Goal: Task Accomplishment & Management: Manage account settings

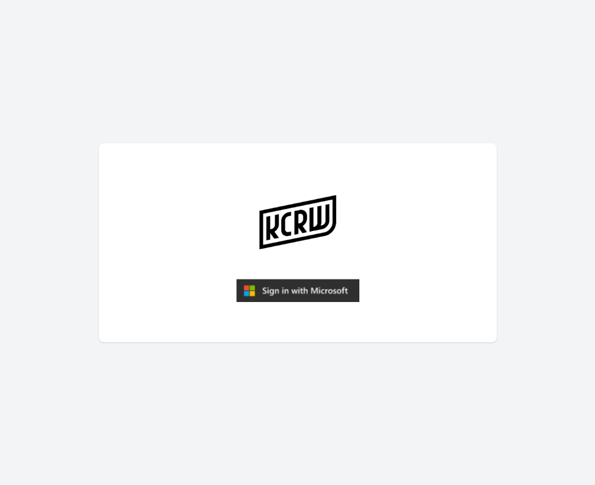
click at [313, 285] on img "submit" at bounding box center [297, 291] width 123 height 24
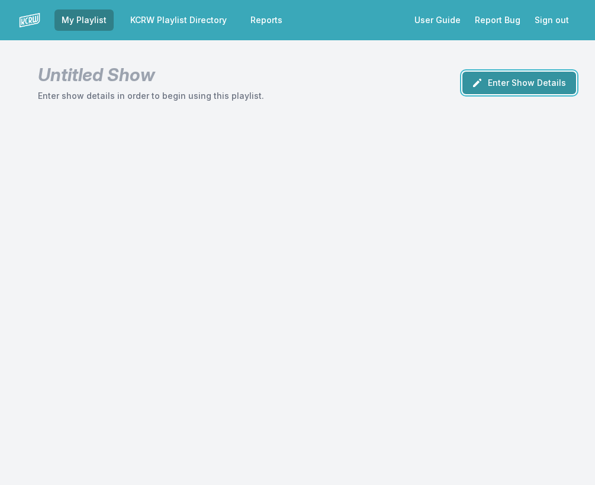
click at [506, 85] on button "Enter Show Details" at bounding box center [519, 83] width 114 height 22
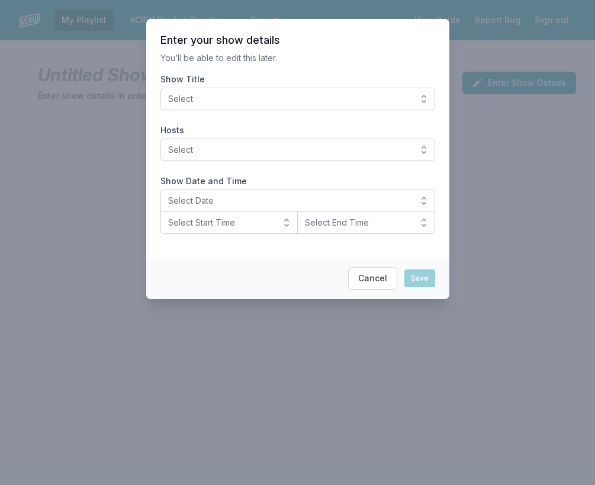
click at [338, 102] on span "Select" at bounding box center [289, 99] width 243 height 12
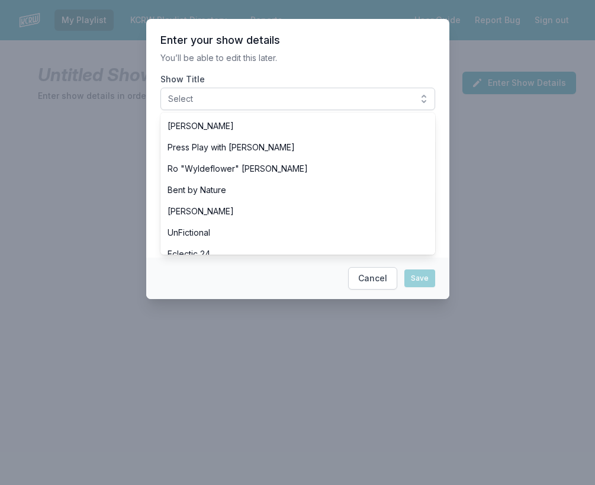
scroll to position [469, 0]
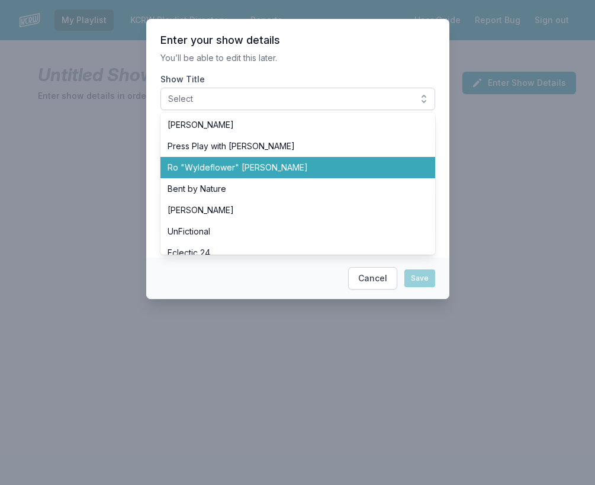
click at [231, 169] on span "Ro "Wyldeflower" [PERSON_NAME]" at bounding box center [291, 168] width 246 height 12
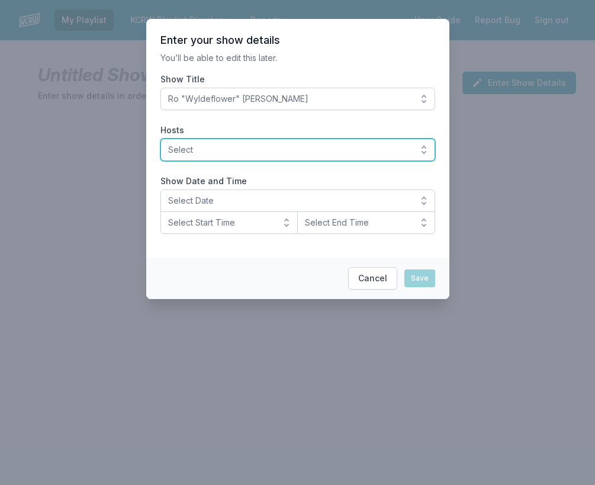
click at [179, 153] on span "Select" at bounding box center [289, 150] width 243 height 12
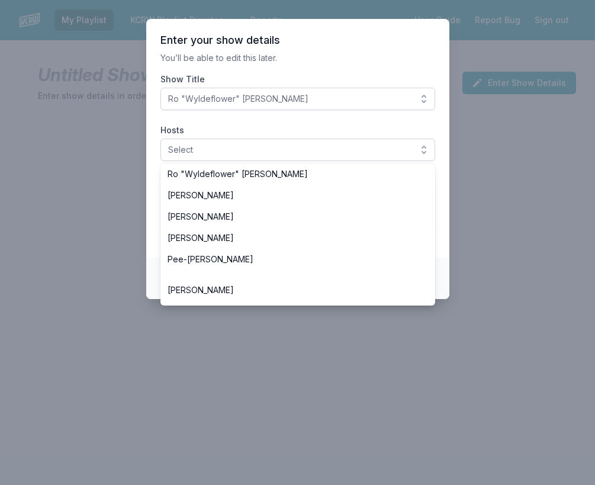
scroll to position [507, 0]
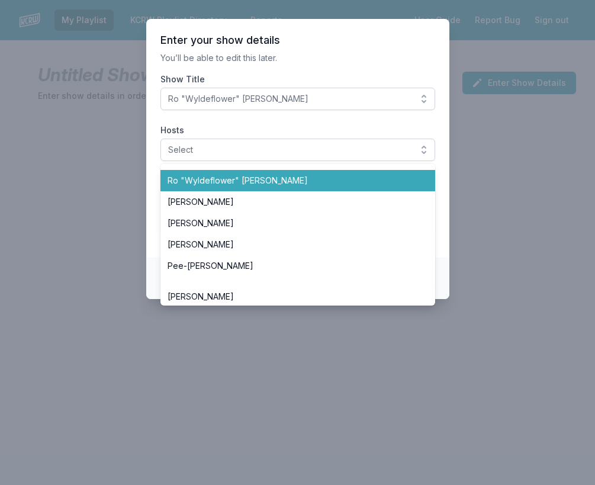
click at [191, 182] on span "Ro "Wyldeflower" [PERSON_NAME]" at bounding box center [291, 181] width 246 height 12
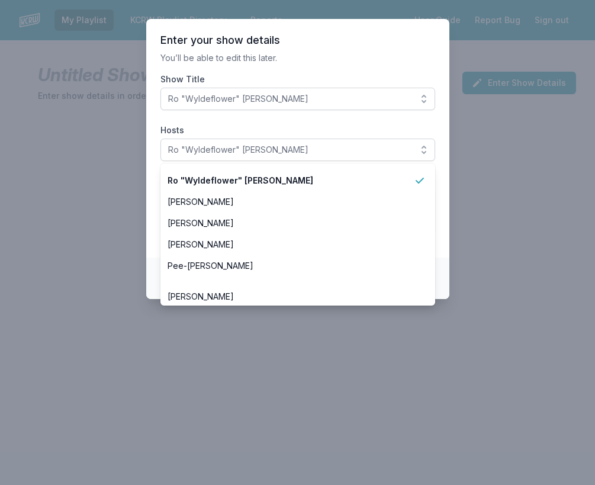
click at [152, 171] on section "Enter your show details You’ll be able to edit this later. Show Title Ro "Wylde…" at bounding box center [297, 138] width 303 height 239
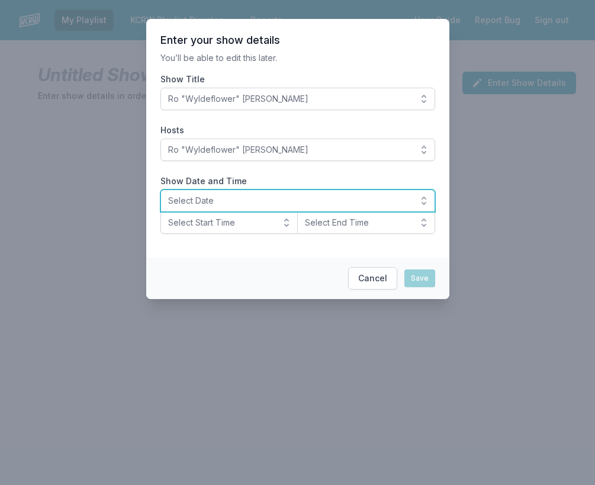
click at [201, 192] on button "Select Date" at bounding box center [297, 200] width 275 height 22
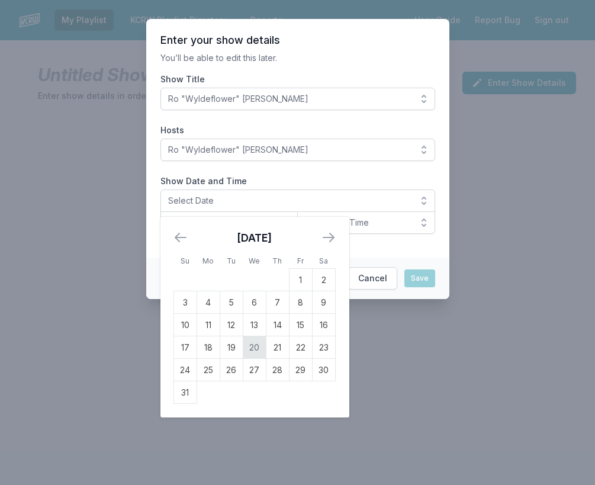
click at [252, 342] on td "20" at bounding box center [254, 347] width 23 height 22
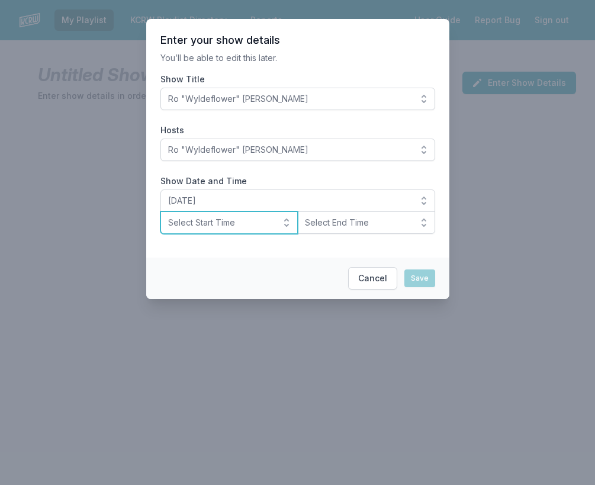
click at [196, 227] on span "Select Start Time" at bounding box center [221, 223] width 106 height 12
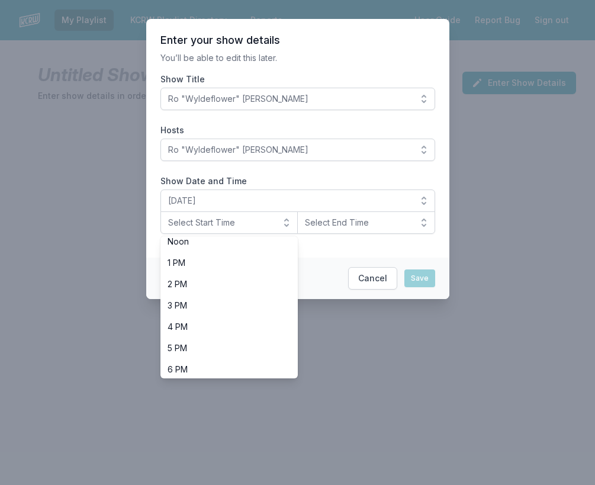
scroll to position [268, 0]
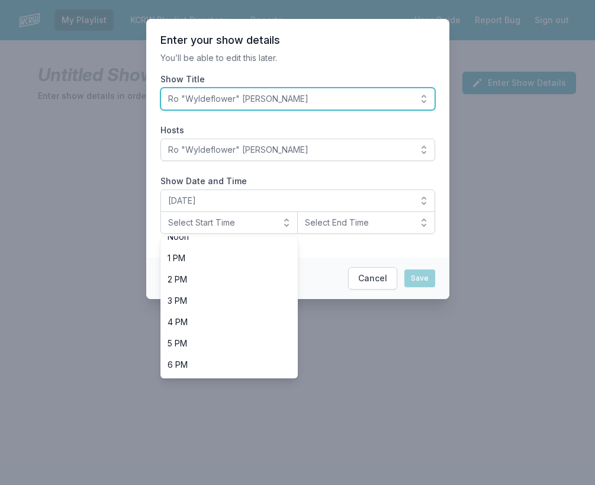
click at [259, 104] on span "Ro "Wyldeflower" [PERSON_NAME]" at bounding box center [289, 99] width 243 height 12
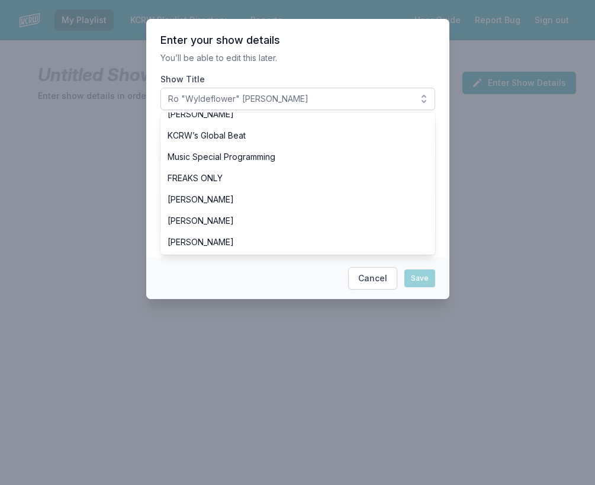
scroll to position [345, 0]
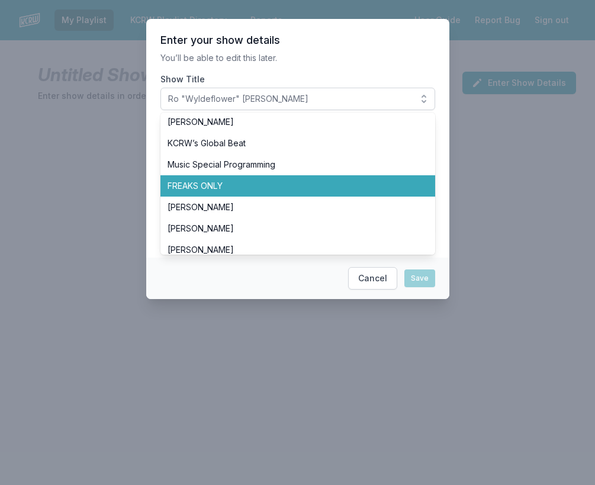
click at [217, 192] on li "FREAKS ONLY" at bounding box center [297, 185] width 275 height 21
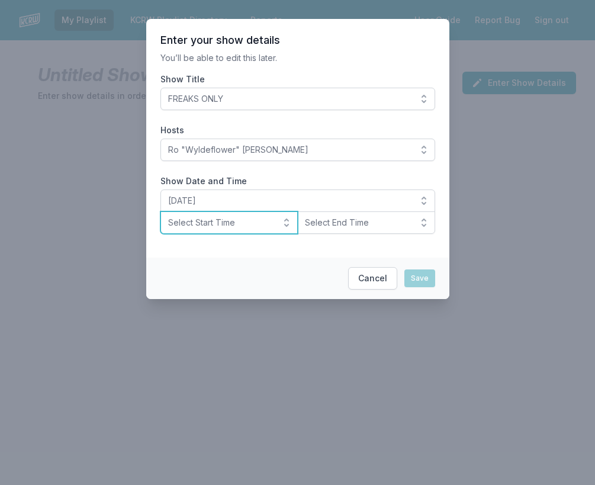
click at [200, 224] on span "Select Start Time" at bounding box center [221, 223] width 106 height 12
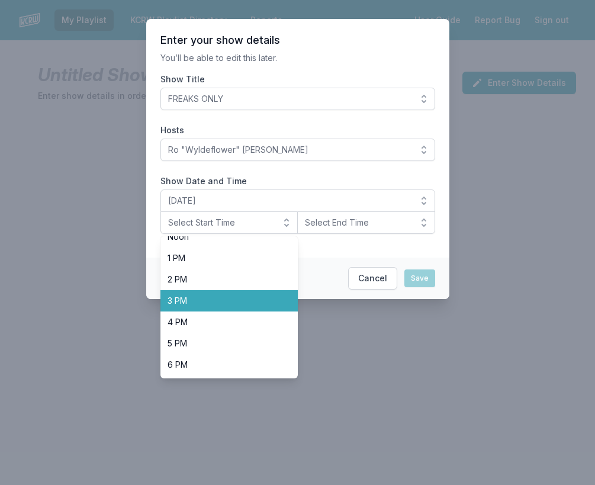
scroll to position [374, 0]
click at [191, 302] on span "8 PM" at bounding box center [223, 301] width 110 height 12
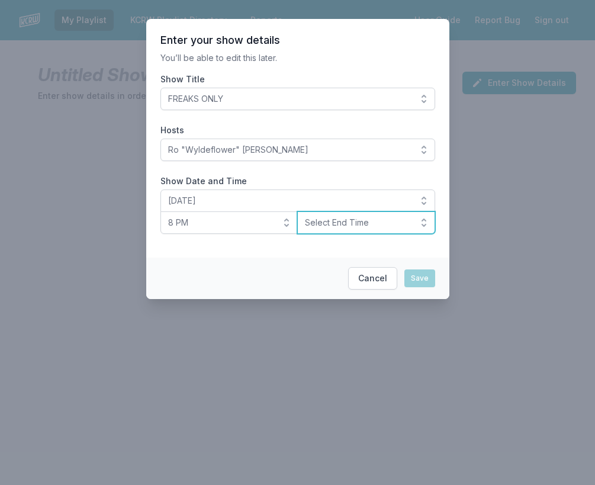
click at [343, 220] on span "Select End Time" at bounding box center [358, 223] width 106 height 12
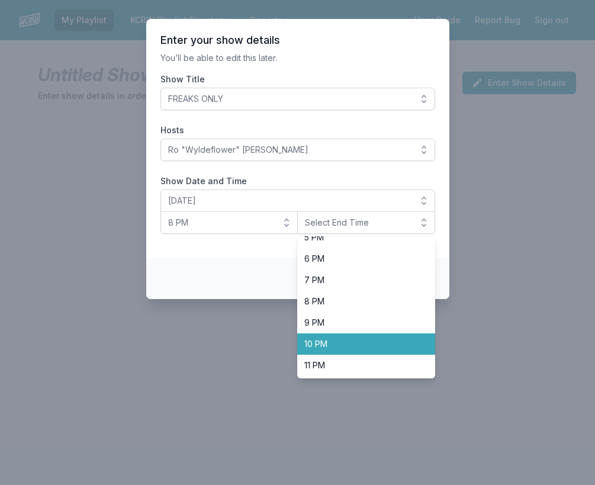
click at [331, 347] on span "10 PM" at bounding box center [359, 344] width 110 height 12
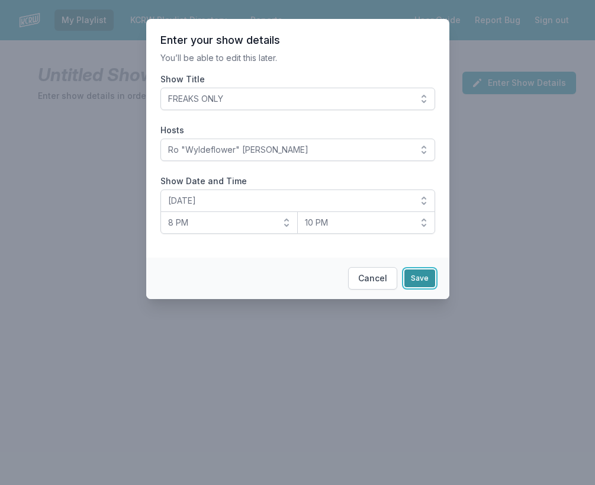
click at [424, 278] on button "Save" at bounding box center [419, 278] width 31 height 18
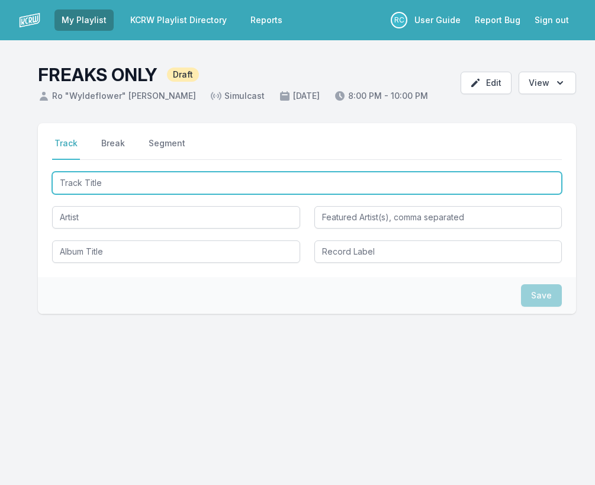
click at [497, 178] on input "Track Title" at bounding box center [307, 183] width 510 height 22
paste input "I Wanna Dance"
type input "I Wanna Dance"
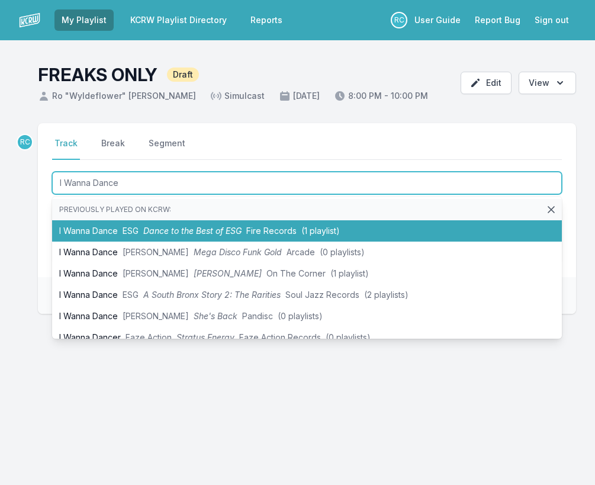
click at [149, 230] on span "Dance to the Best of ESG" at bounding box center [192, 231] width 98 height 10
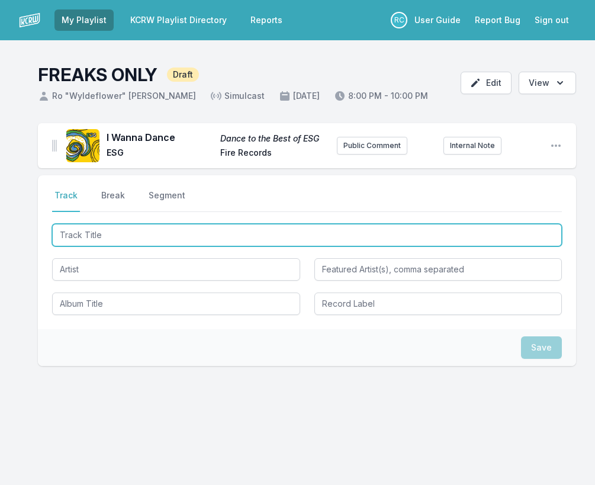
click at [478, 235] on input "Track Title" at bounding box center [307, 235] width 510 height 22
paste input "Dominoes"
type input "Dominoes"
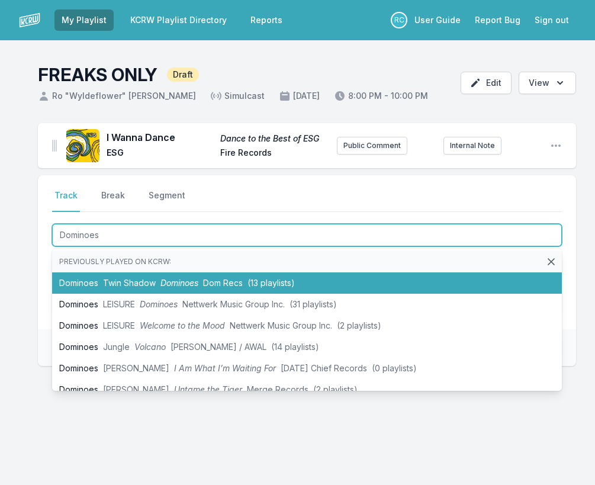
click at [114, 281] on span "Twin Shadow" at bounding box center [129, 283] width 53 height 10
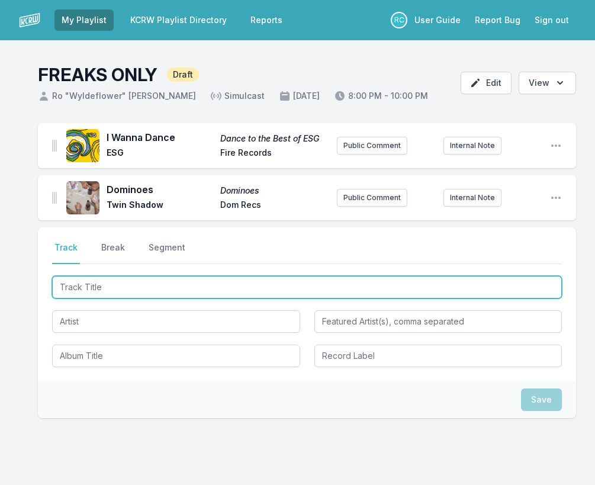
click at [472, 286] on input "Track Title" at bounding box center [307, 287] width 510 height 22
paste input "DONT WORRY BABE I GOT U BABE"
click at [72, 291] on input "DONT WORRY BABE I GOT U BABE" at bounding box center [307, 287] width 510 height 22
click at [79, 287] on input "DONT WORRY BABE I GOT U BABE" at bounding box center [307, 287] width 510 height 22
type input "DON'T WORRY BABE I GOT U BABE"
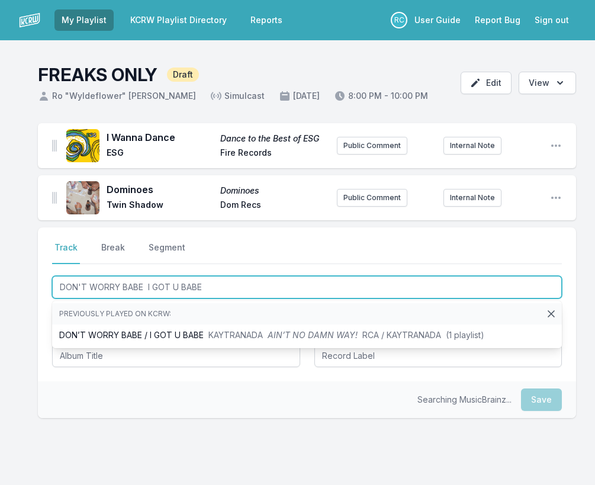
click at [127, 285] on input "DON'T WORRY BABE I GOT U BABE" at bounding box center [307, 287] width 510 height 22
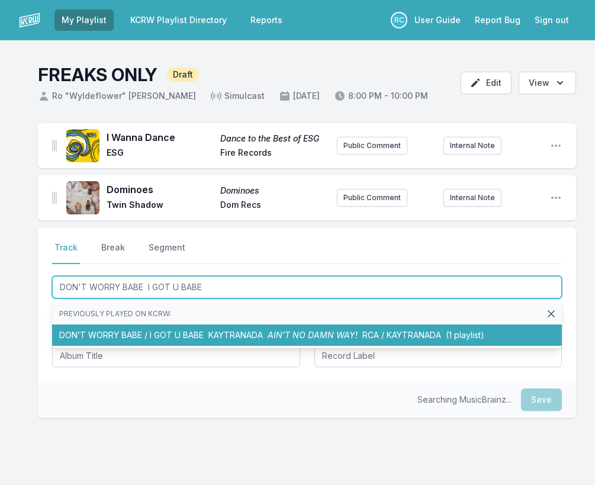
click at [134, 331] on li "DON’T WORRY BABE / I GOT U BABE KAYTRANADA AIN’T NO DAMN WAY! RCA / KAYTRANADA …" at bounding box center [307, 334] width 510 height 21
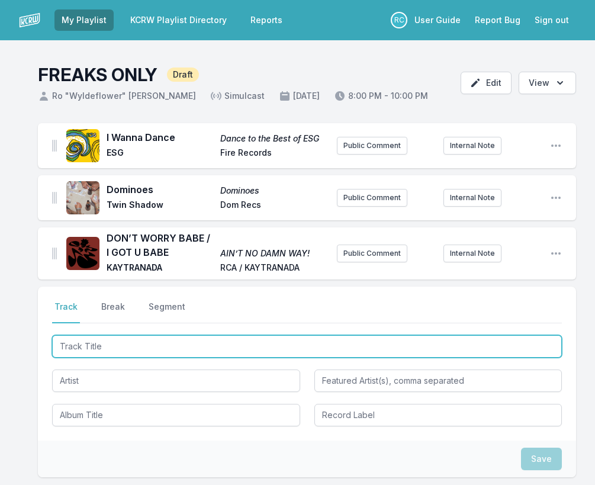
click at [522, 347] on input "Track Title" at bounding box center [307, 346] width 510 height 22
paste input "Picture Window"
type input "Picture Window"
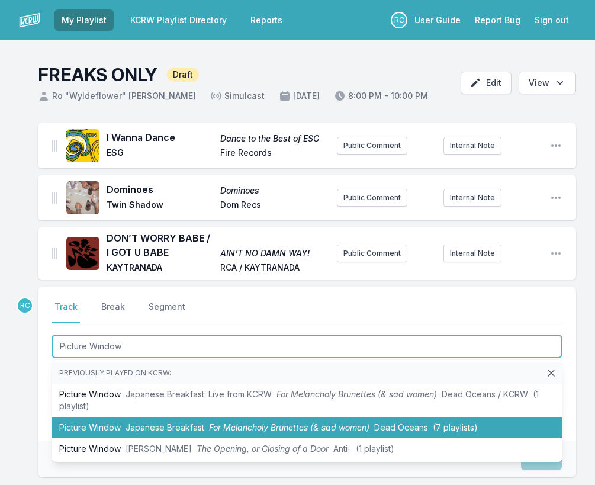
click at [171, 430] on span "Japanese Breakfast" at bounding box center [164, 427] width 79 height 10
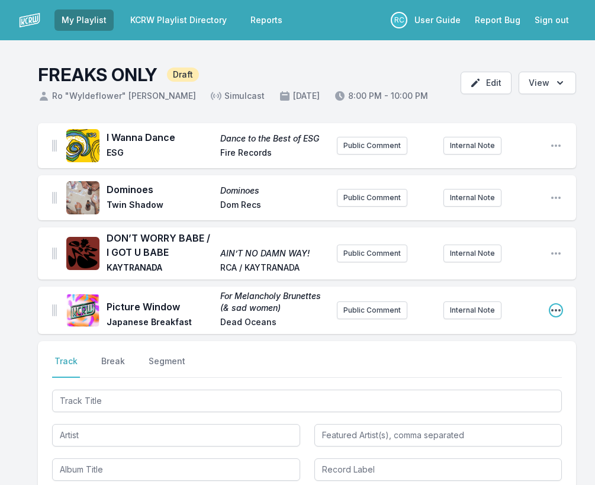
click at [558, 310] on icon "Open playlist item options" at bounding box center [556, 310] width 12 height 12
click at [517, 333] on button "Edit Track Details" at bounding box center [495, 333] width 133 height 21
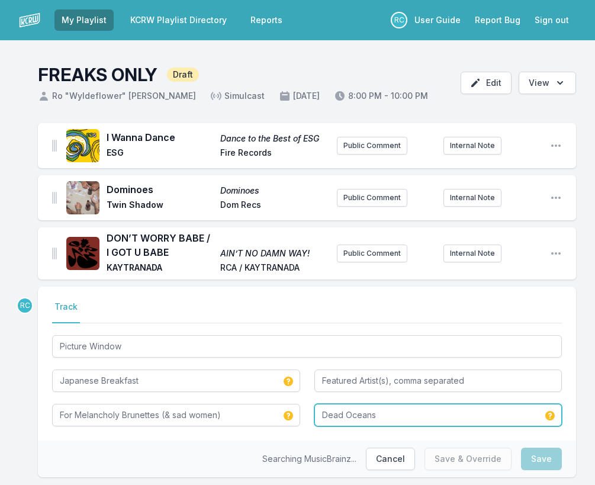
click at [388, 421] on input "Dead Oceans" at bounding box center [438, 415] width 248 height 22
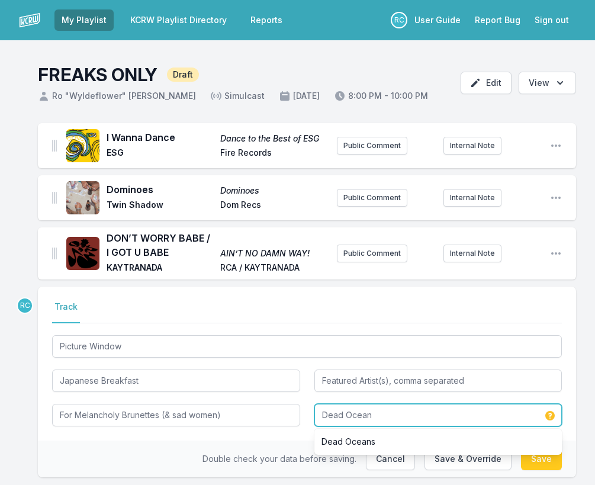
type input "Dead Ocean"
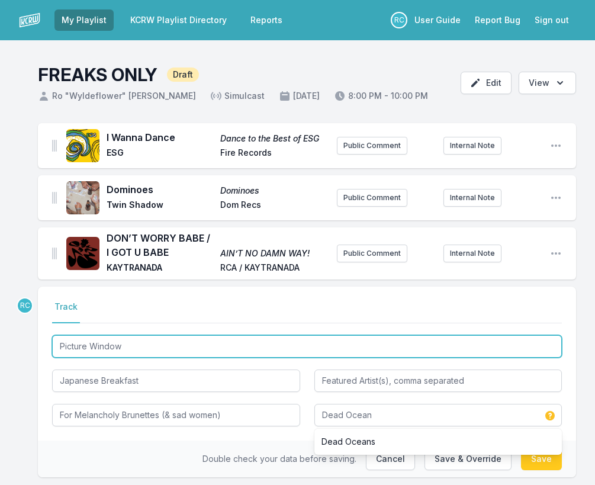
click at [152, 353] on input "Picture Window" at bounding box center [307, 346] width 510 height 22
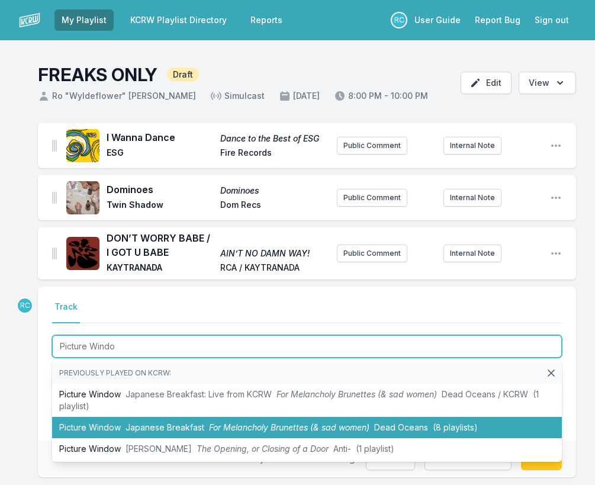
click at [146, 427] on span "Japanese Breakfast" at bounding box center [164, 427] width 79 height 10
type input "Picture Window"
type input "Dead Oceans"
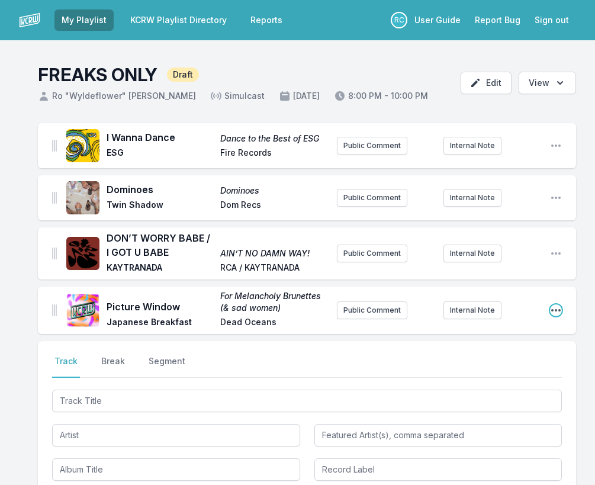
click at [552, 313] on icon "Open playlist item options" at bounding box center [556, 310] width 12 height 12
click at [529, 331] on button "Edit Track Details" at bounding box center [495, 333] width 133 height 21
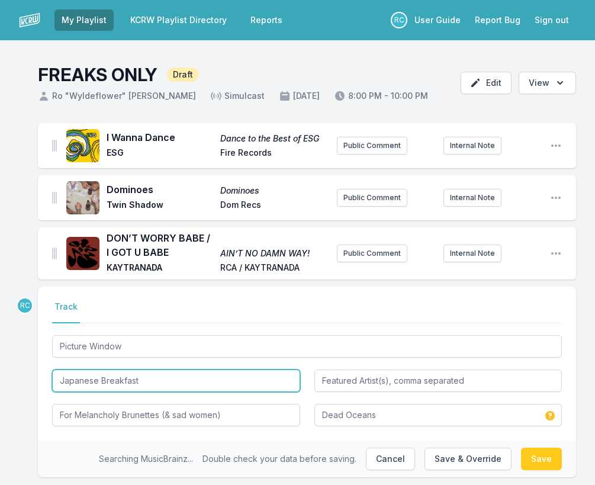
click at [166, 377] on input "Japanese Breakfast" at bounding box center [176, 380] width 248 height 22
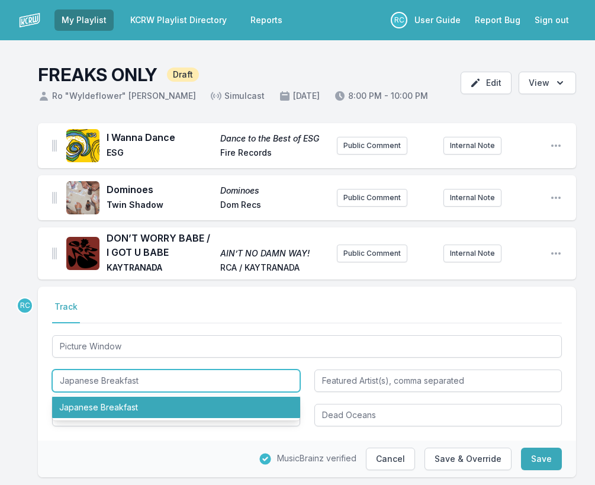
click at [150, 405] on li "Japanese Breakfast" at bounding box center [176, 407] width 248 height 21
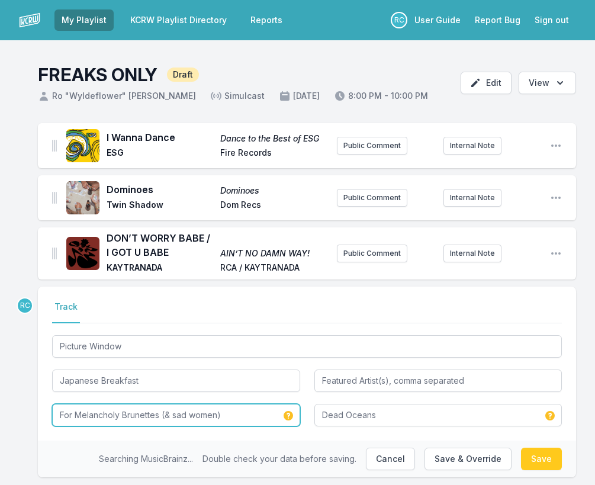
click at [247, 416] on input "For Melancholy Brunettes (& sad women)" at bounding box center [176, 415] width 248 height 22
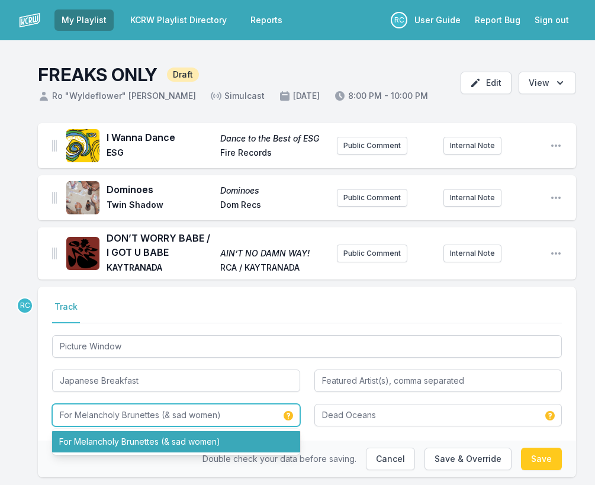
click at [236, 447] on li "For Melancholy Brunettes (& sad women)" at bounding box center [176, 441] width 248 height 21
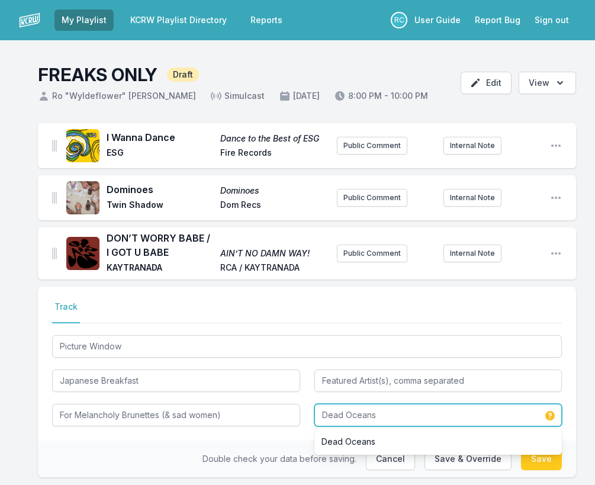
click at [426, 410] on input "Dead Oceans" at bounding box center [438, 415] width 248 height 22
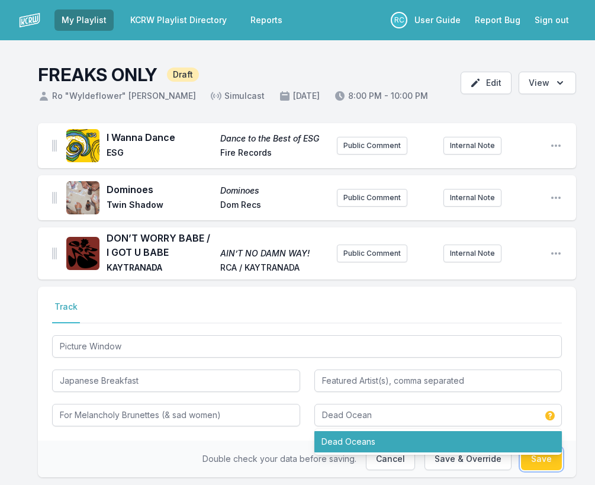
click at [548, 461] on button "Save" at bounding box center [541, 458] width 41 height 22
type input "Dead Oceans"
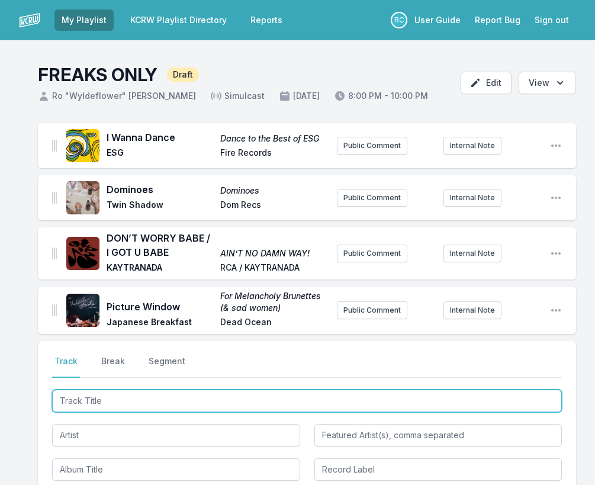
click at [484, 401] on input "Track Title" at bounding box center [307, 400] width 510 height 22
paste input "Run Free"
type input "Run Free"
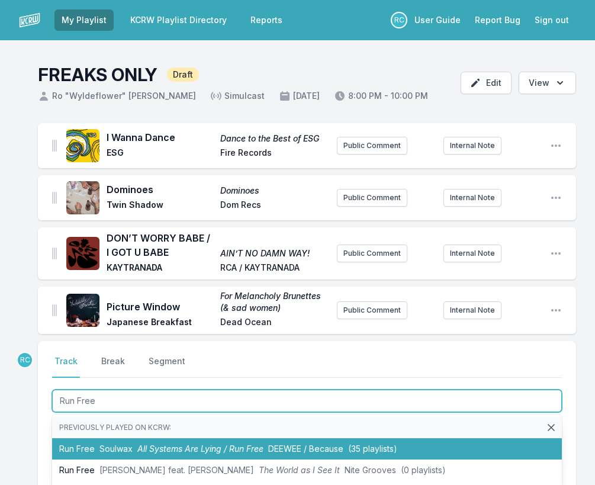
click at [104, 447] on span "Soulwax" at bounding box center [115, 448] width 33 height 10
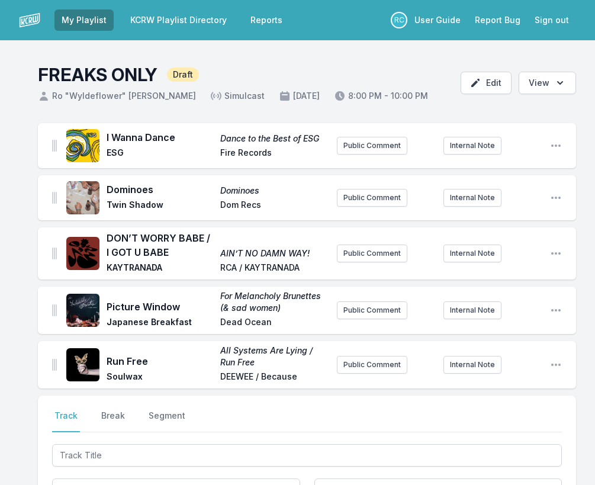
click at [487, 440] on div "Select a tab Track Break Segment Track Break Segment" at bounding box center [307, 472] width 538 height 154
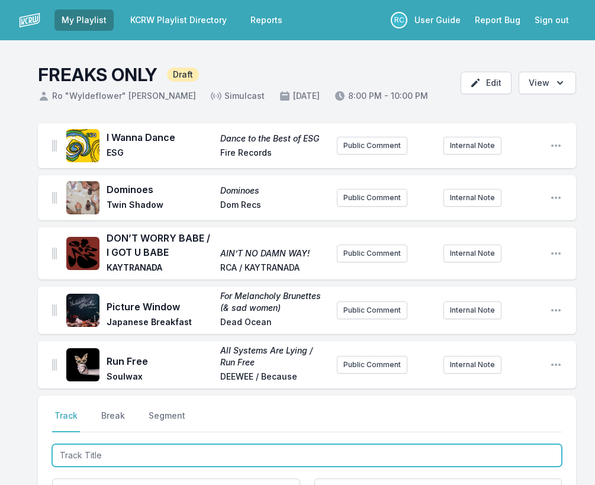
click at [241, 452] on input "Track Title" at bounding box center [307, 455] width 510 height 22
paste input "Move Love ([PERSON_NAME] Remix Instrumental)"
type input "Move Love ([PERSON_NAME] Remix Instrumental)"
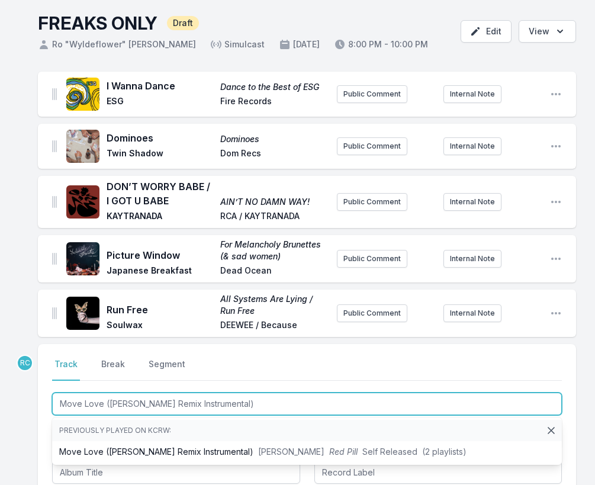
scroll to position [67, 0]
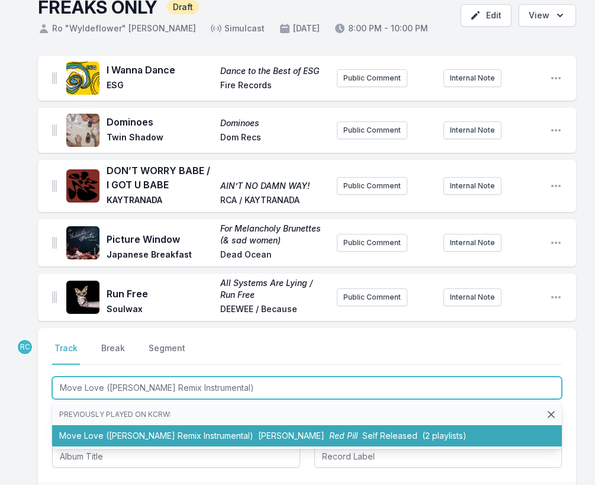
click at [131, 434] on li "Move Love ([PERSON_NAME] Remix Instrumental) [PERSON_NAME] Red Pill Self Releas…" at bounding box center [307, 435] width 510 height 21
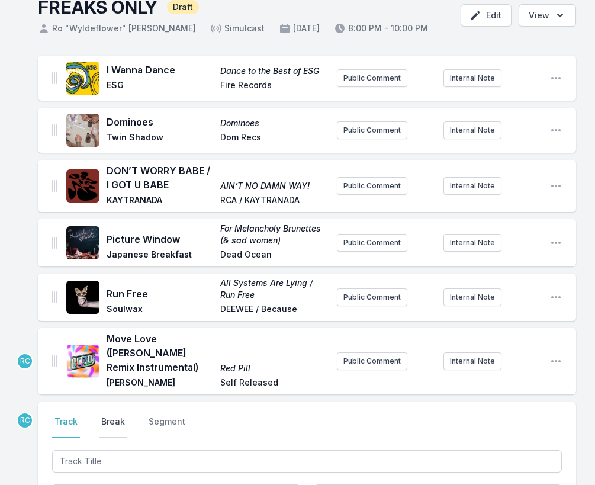
click at [119, 423] on button "Break" at bounding box center [113, 427] width 28 height 22
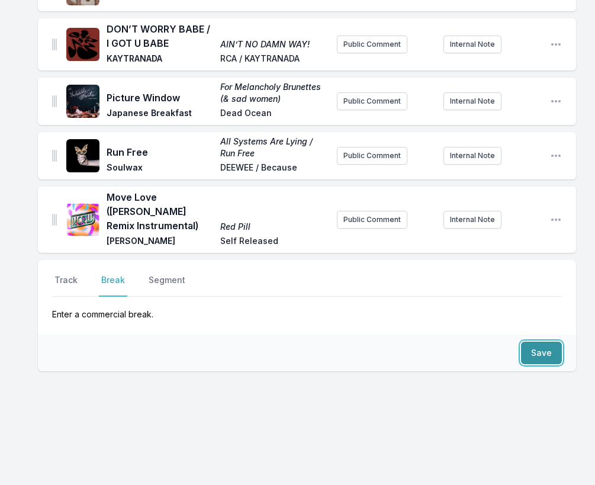
click at [541, 352] on button "Save" at bounding box center [541, 353] width 41 height 22
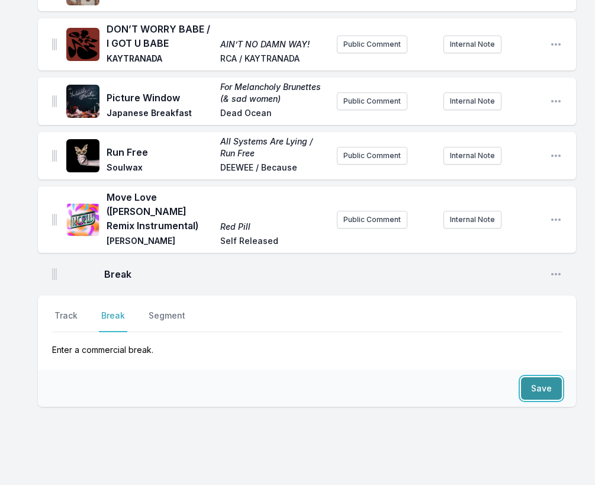
scroll to position [244, 0]
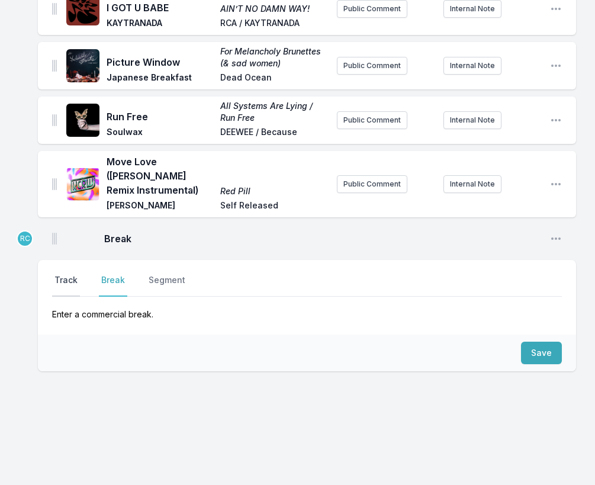
click at [58, 278] on button "Track" at bounding box center [66, 285] width 28 height 22
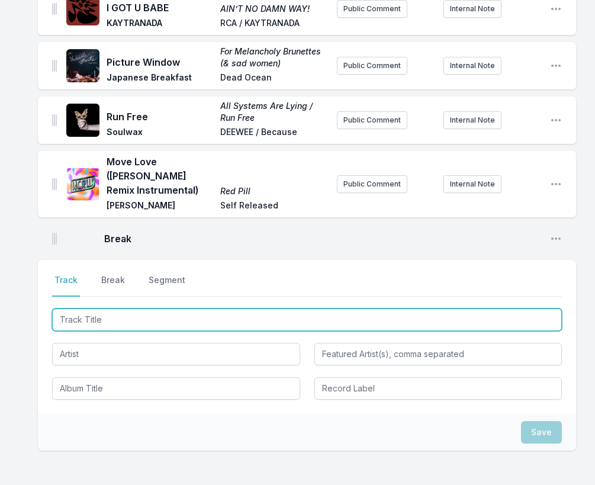
click at [490, 317] on input "Track Title" at bounding box center [307, 319] width 510 height 22
paste input "The Model"
type input "The Model"
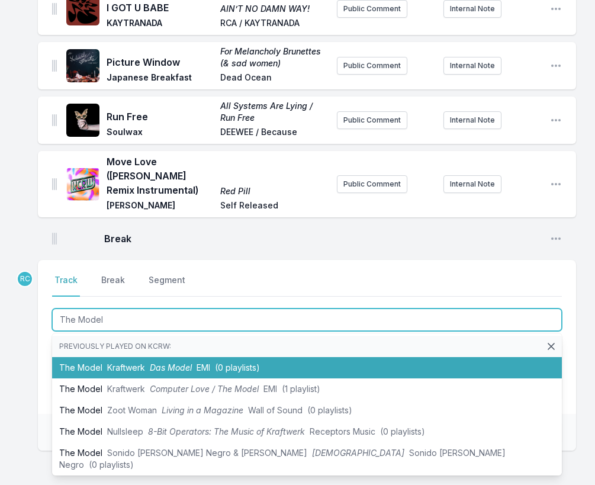
click at [125, 365] on span "Kraftwerk" at bounding box center [126, 367] width 38 height 10
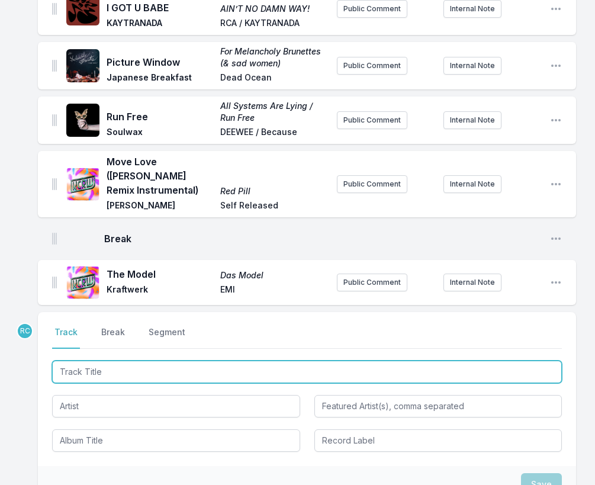
scroll to position [297, 0]
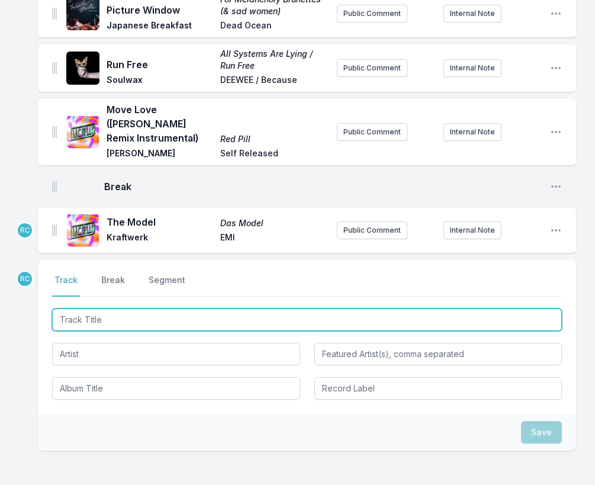
click at [109, 321] on input "Track Title" at bounding box center [307, 319] width 510 height 22
paste input "Track Title"
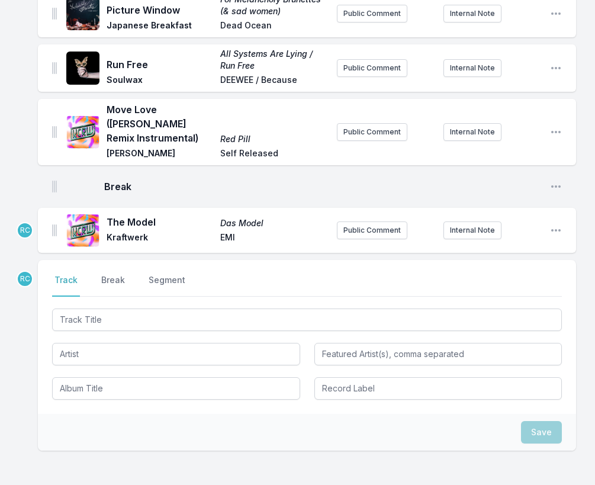
click at [563, 230] on div "The Model Das Model Kraftwerk EMI Public Comment Internal Note Open playlist it…" at bounding box center [307, 230] width 538 height 45
click at [559, 231] on icon "Open playlist item options" at bounding box center [555, 230] width 9 height 2
click at [518, 254] on button "Edit Track Details" at bounding box center [495, 253] width 133 height 21
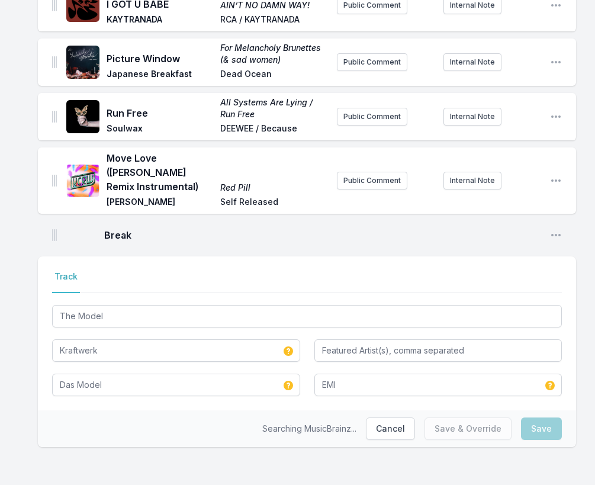
scroll to position [248, 0]
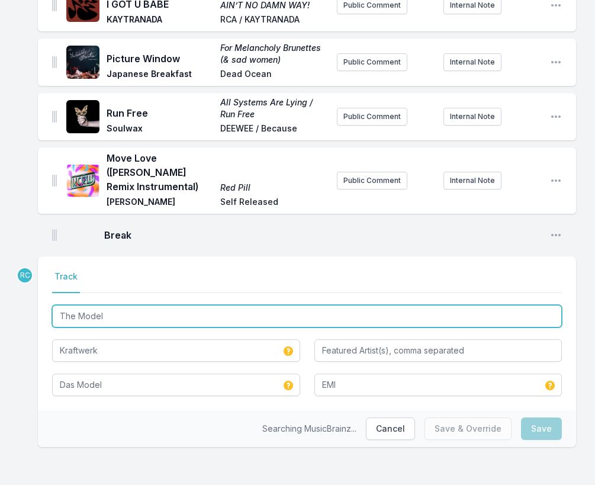
click at [162, 317] on input "The Model" at bounding box center [307, 316] width 510 height 22
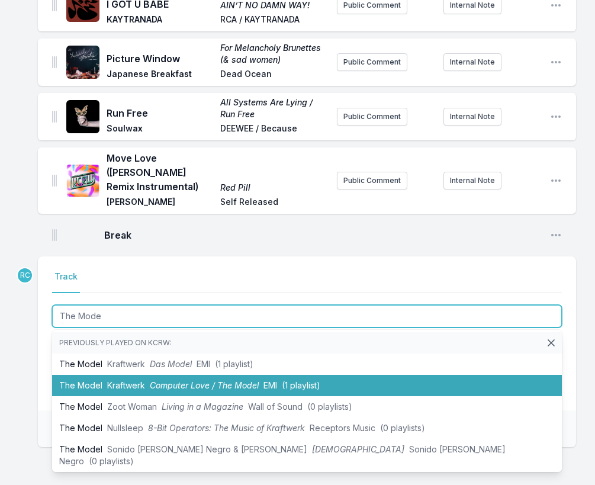
click at [150, 381] on span "Computer Love / The Model" at bounding box center [204, 385] width 109 height 10
type input "The Model"
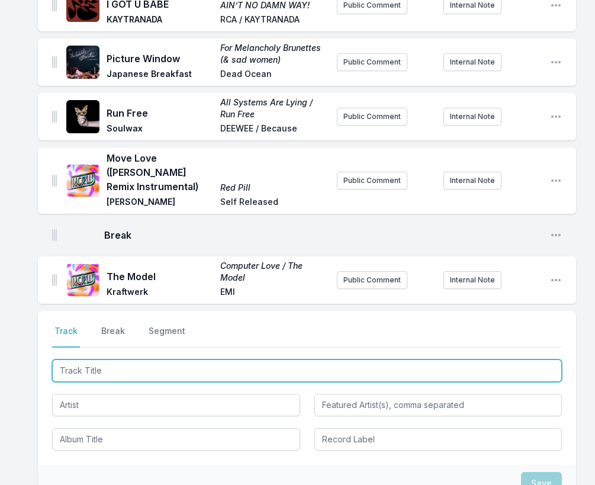
click at [127, 367] on input "Track Title" at bounding box center [307, 370] width 510 height 22
type input "The Model"
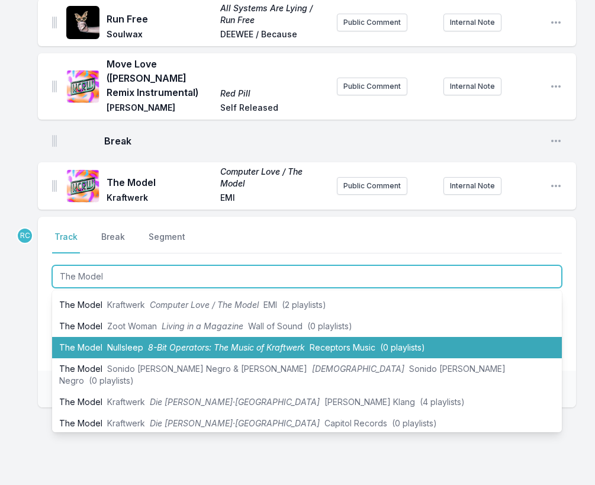
scroll to position [44, 0]
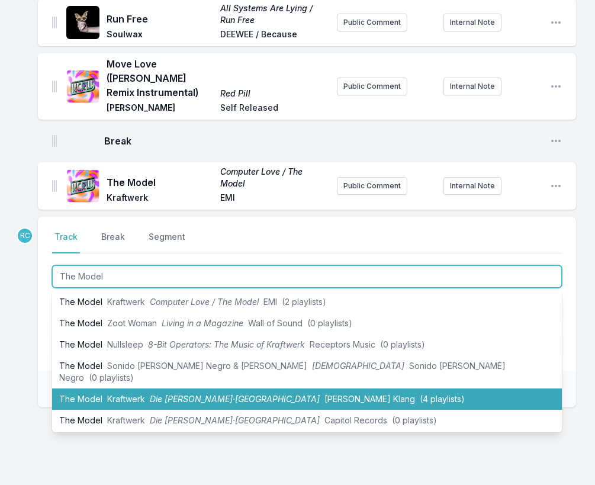
click at [152, 394] on span "Die [PERSON_NAME]·[GEOGRAPHIC_DATA]" at bounding box center [235, 399] width 170 height 10
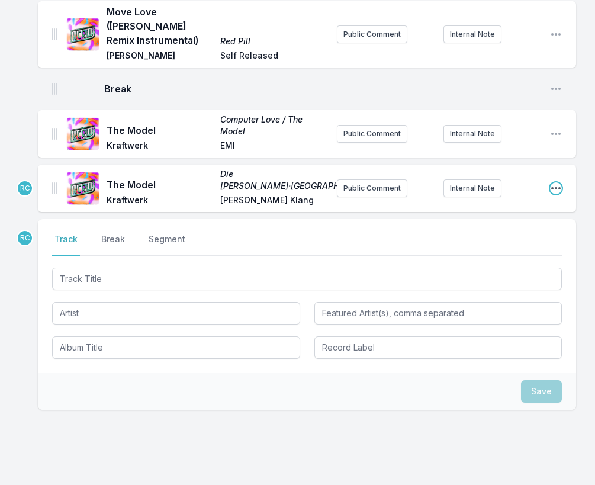
click at [555, 182] on icon "Open playlist item options" at bounding box center [556, 188] width 12 height 12
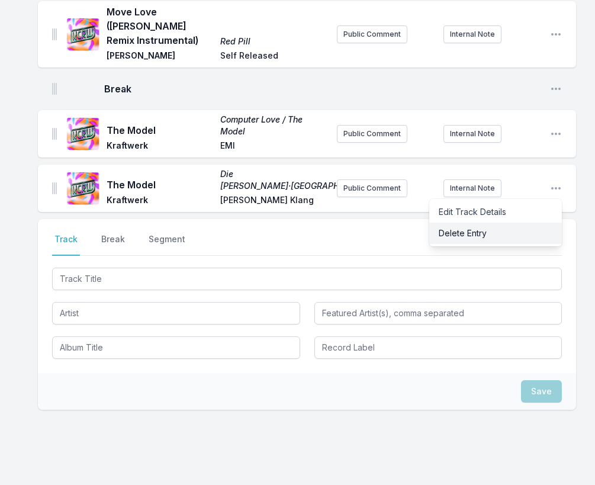
click at [497, 231] on button "Delete Entry" at bounding box center [495, 233] width 133 height 21
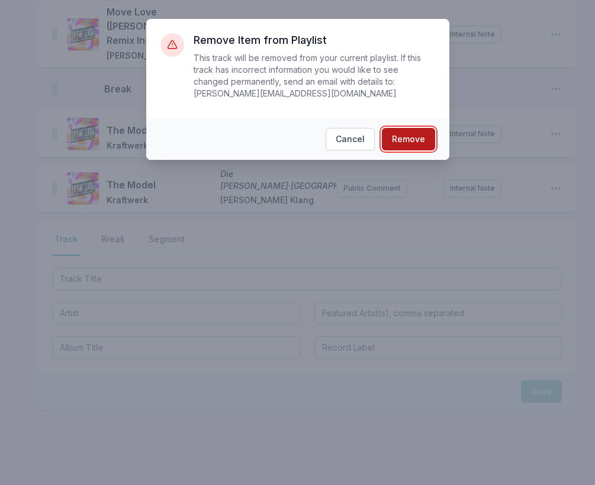
click at [424, 140] on button "Remove" at bounding box center [408, 139] width 53 height 22
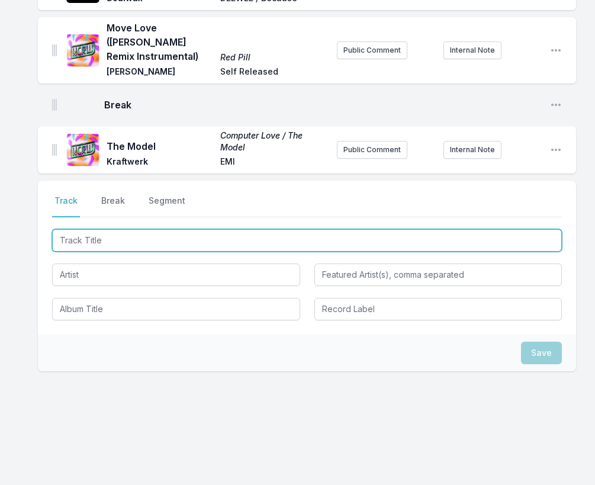
scroll to position [342, 0]
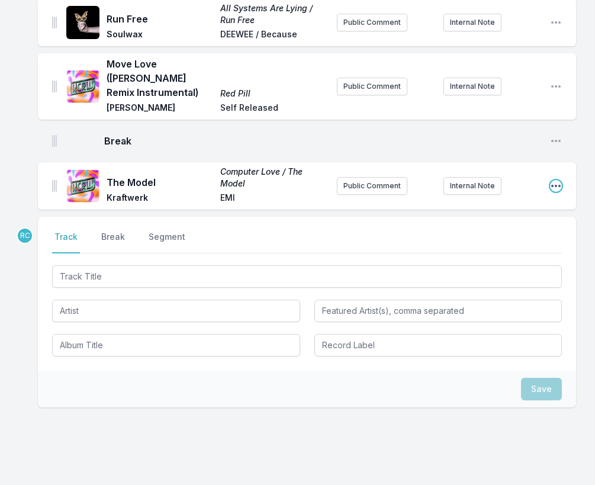
click at [556, 187] on icon "Open playlist item options" at bounding box center [556, 186] width 12 height 12
click at [516, 209] on button "Edit Track Details" at bounding box center [495, 209] width 133 height 21
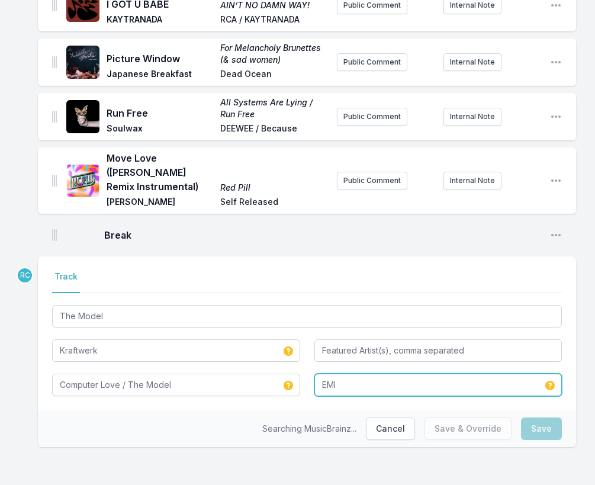
click at [343, 393] on input "EMI" at bounding box center [438, 385] width 248 height 22
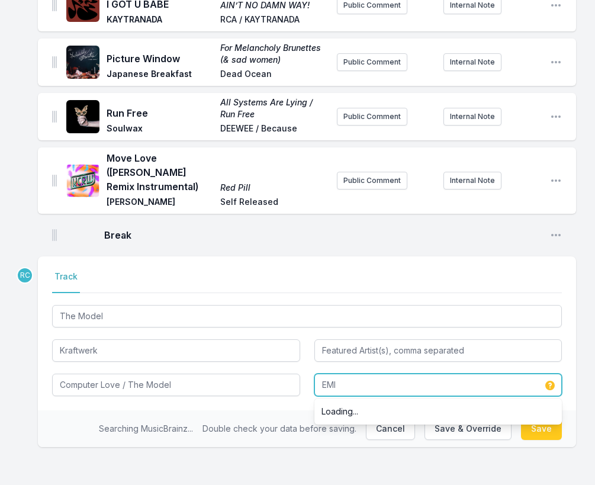
type input "EMI"
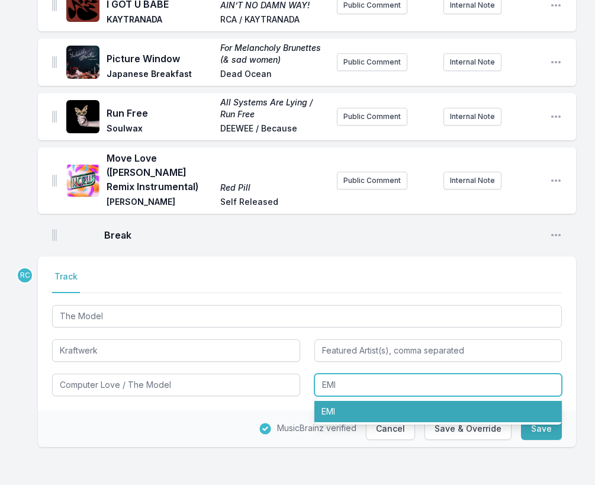
click at [333, 413] on li "EMI" at bounding box center [438, 411] width 248 height 21
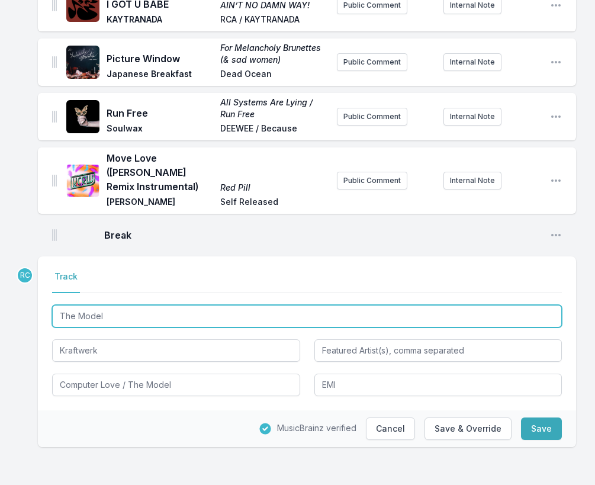
click at [142, 318] on input "The Model" at bounding box center [307, 316] width 510 height 22
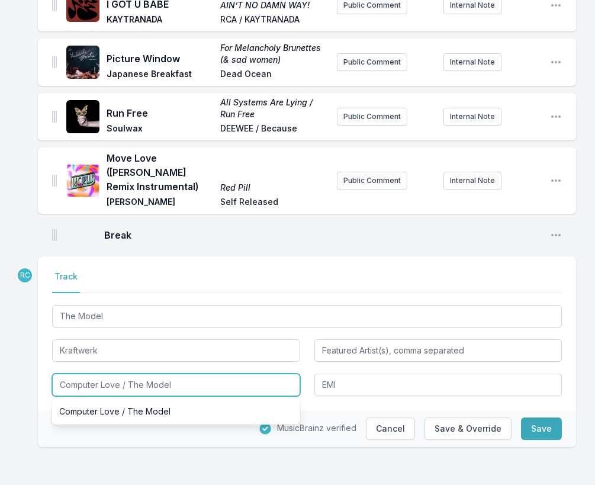
drag, startPoint x: 191, startPoint y: 387, endPoint x: 119, endPoint y: 385, distance: 72.3
click at [119, 385] on input "Computer Love / The Model" at bounding box center [176, 385] width 248 height 22
type input "Computer Love"
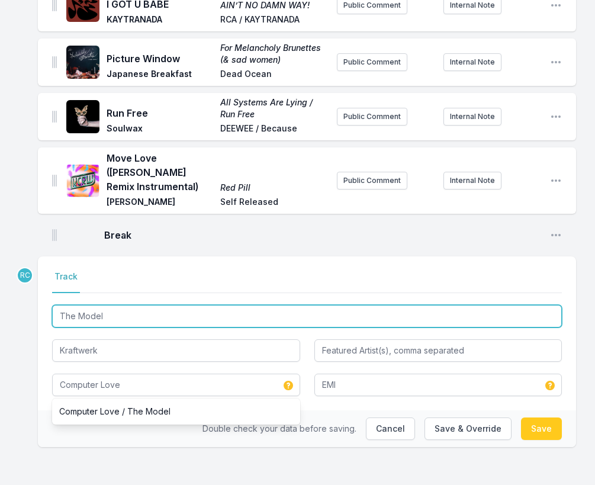
click at [127, 318] on input "The Model" at bounding box center [307, 316] width 510 height 22
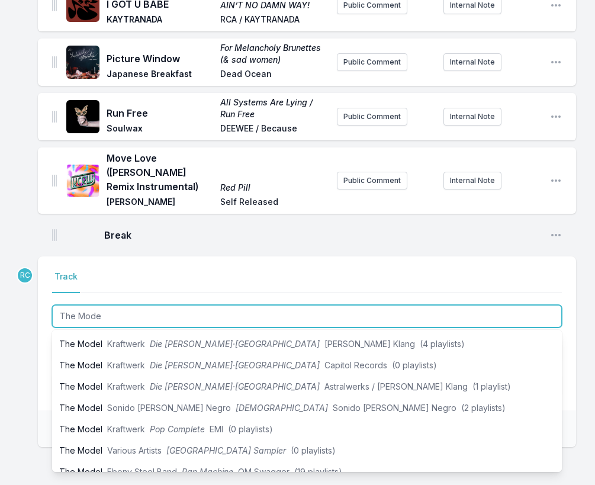
scroll to position [153, 0]
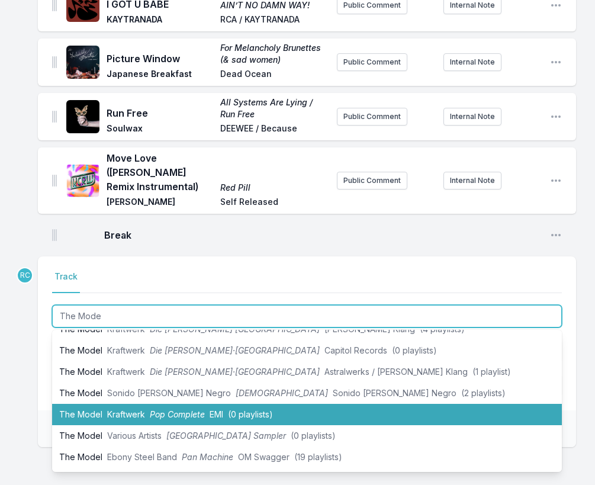
click at [138, 409] on span "Kraftwerk" at bounding box center [126, 414] width 38 height 10
type input "The Model"
type input "Computer Love / The Model"
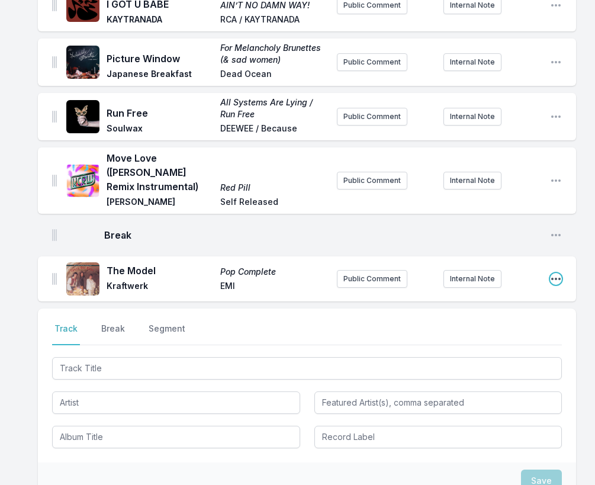
click at [556, 276] on icon "Open playlist item options" at bounding box center [556, 279] width 12 height 12
click at [518, 305] on button "Edit Track Details" at bounding box center [495, 302] width 133 height 21
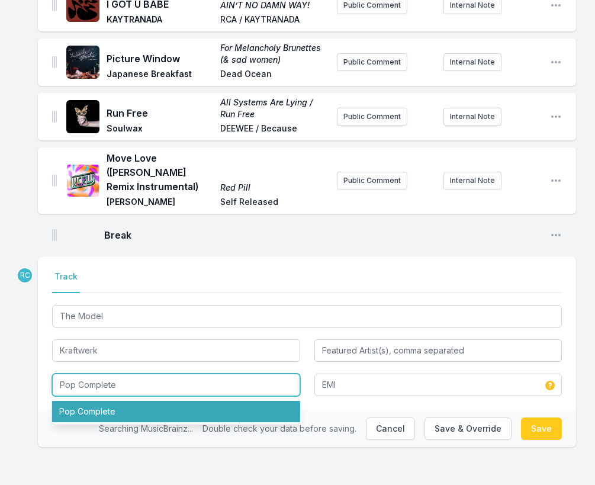
drag, startPoint x: 139, startPoint y: 382, endPoint x: 8, endPoint y: 360, distance: 132.6
click at [8, 360] on div "I Wanna Dance Dance to the Best of ESG ESG Fire Records Public Comment Internal…" at bounding box center [297, 180] width 595 height 610
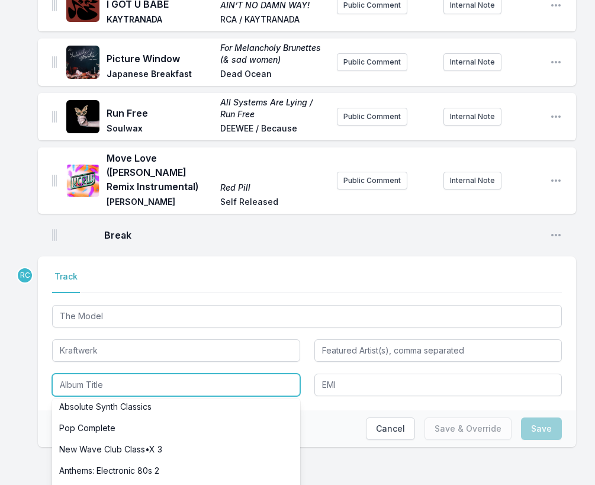
scroll to position [0, 0]
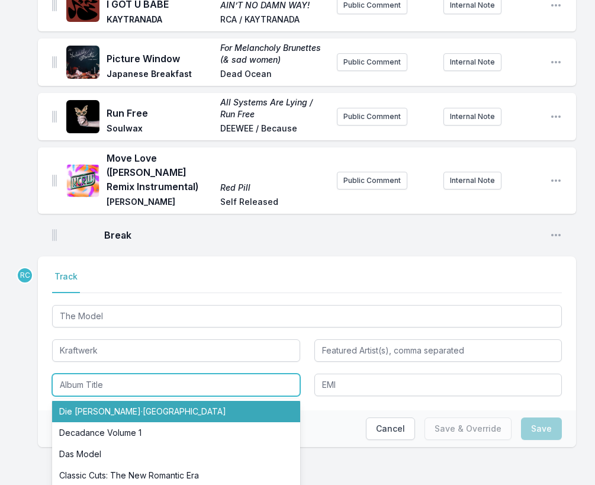
click at [94, 420] on li "Die [PERSON_NAME]·[GEOGRAPHIC_DATA]" at bounding box center [176, 411] width 248 height 21
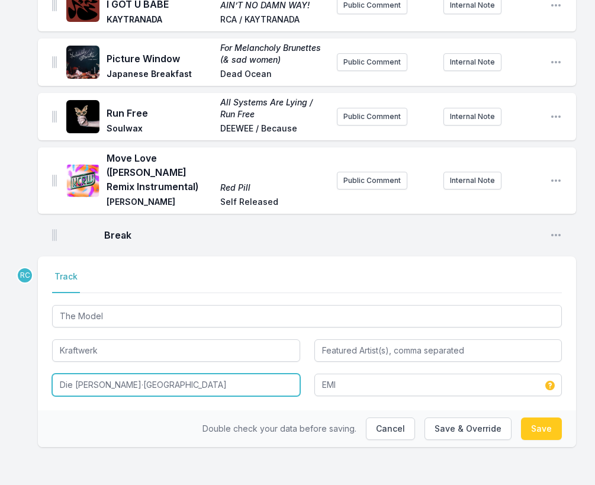
type input "Die [PERSON_NAME]·[GEOGRAPHIC_DATA]"
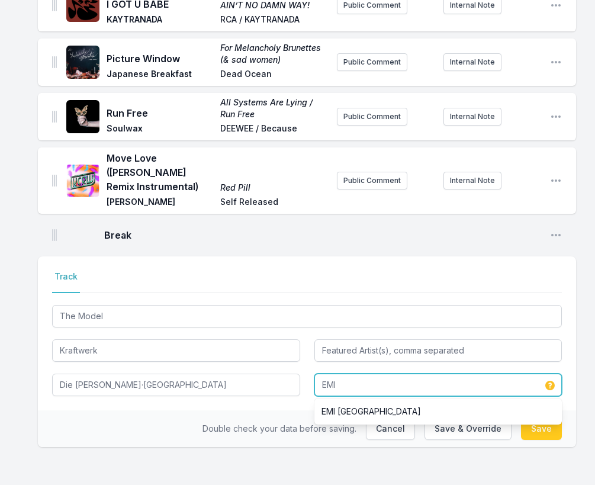
click at [396, 390] on input "EMI" at bounding box center [438, 385] width 248 height 22
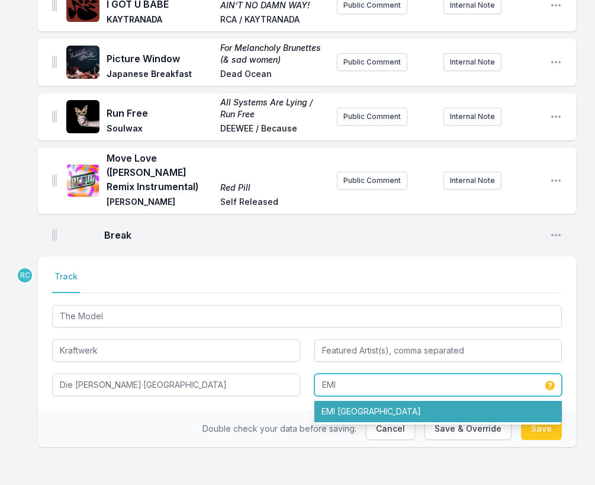
click at [392, 410] on li "EMI [GEOGRAPHIC_DATA]" at bounding box center [438, 411] width 248 height 21
type input "EMI [GEOGRAPHIC_DATA]"
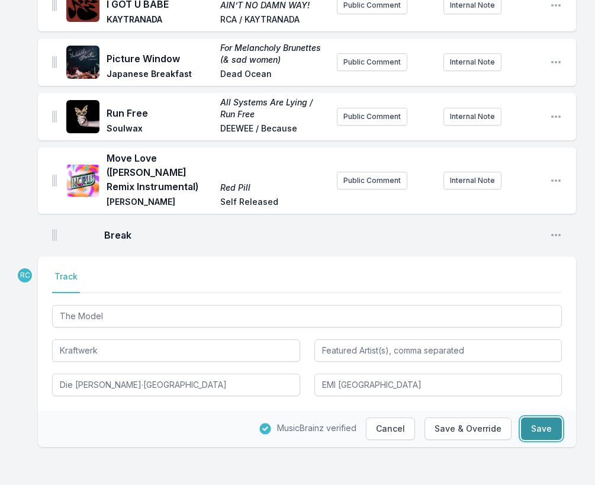
click at [551, 427] on button "Save" at bounding box center [541, 428] width 41 height 22
type input "Pop Complete"
type input "EMI"
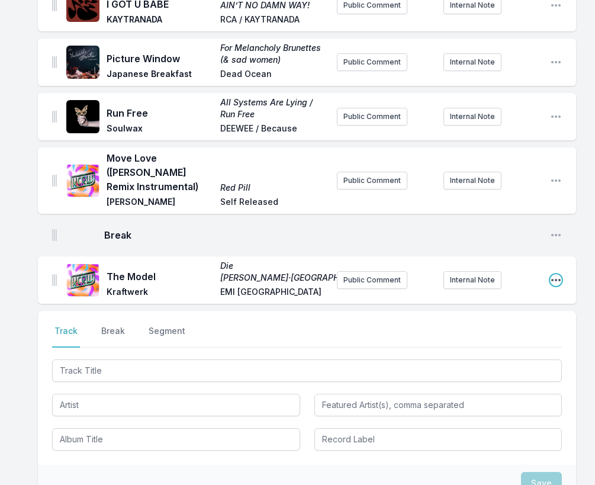
click at [558, 276] on icon "Open playlist item options" at bounding box center [556, 280] width 12 height 12
click at [496, 300] on button "Edit Track Details" at bounding box center [495, 303] width 133 height 21
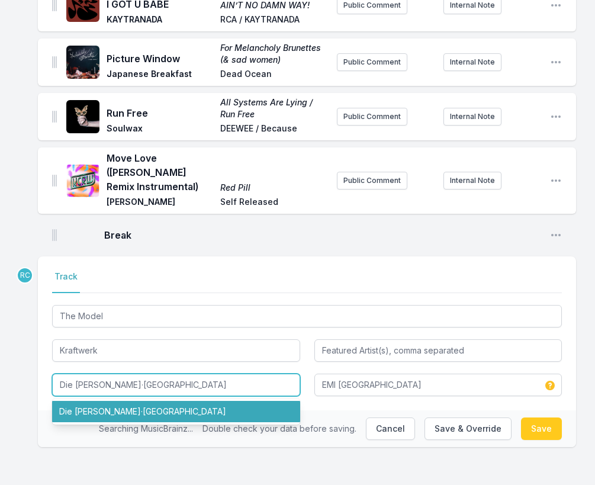
drag, startPoint x: 157, startPoint y: 388, endPoint x: 152, endPoint y: 348, distance: 40.6
click at [152, 351] on div "The Model Kraftwerk Die [PERSON_NAME]·Maschine Die [PERSON_NAME]·Maschine EMI […" at bounding box center [307, 349] width 510 height 94
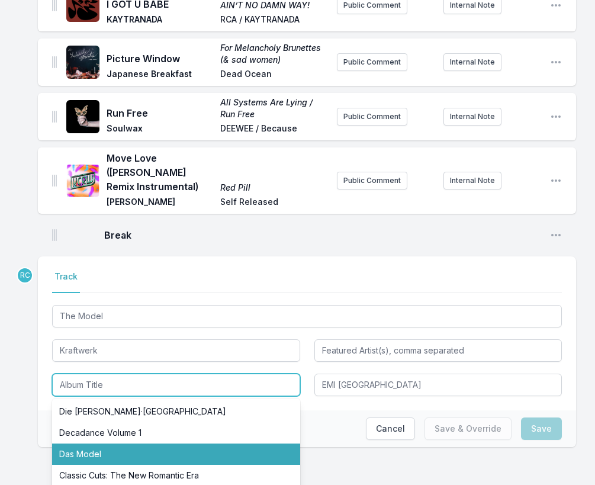
click at [133, 446] on li "Das Model" at bounding box center [176, 453] width 248 height 21
type input "Das Model"
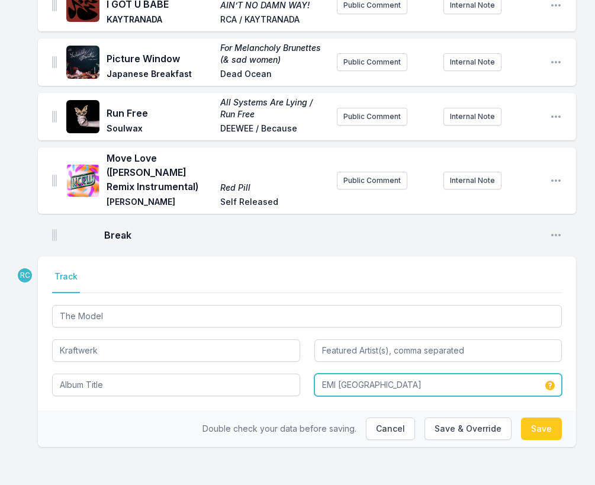
type input "Das Model"
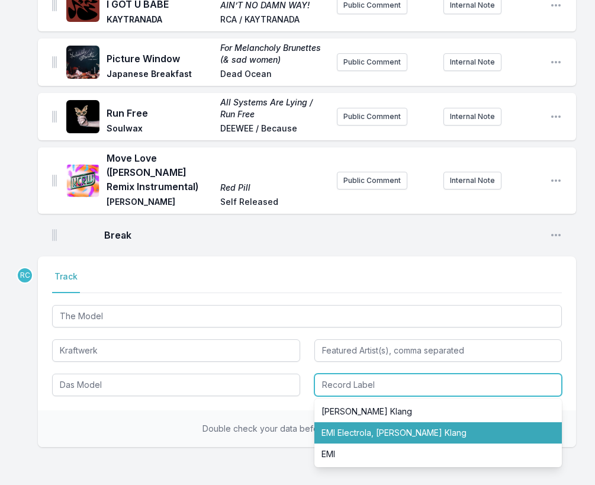
click at [366, 430] on li "EMI Electrola, [PERSON_NAME] Klang" at bounding box center [438, 432] width 248 height 21
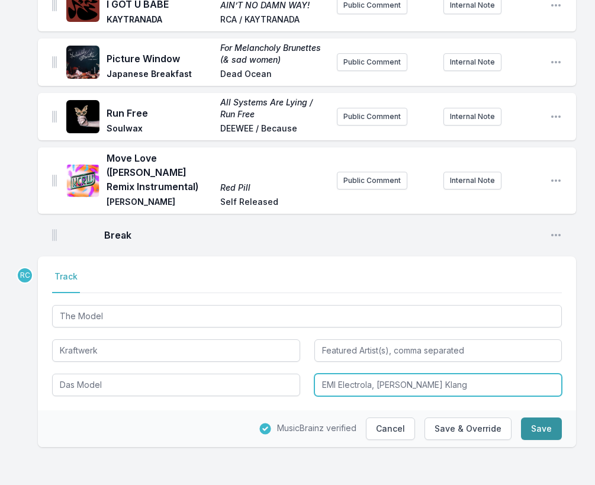
type input "EMI Electrola, [PERSON_NAME] Klang"
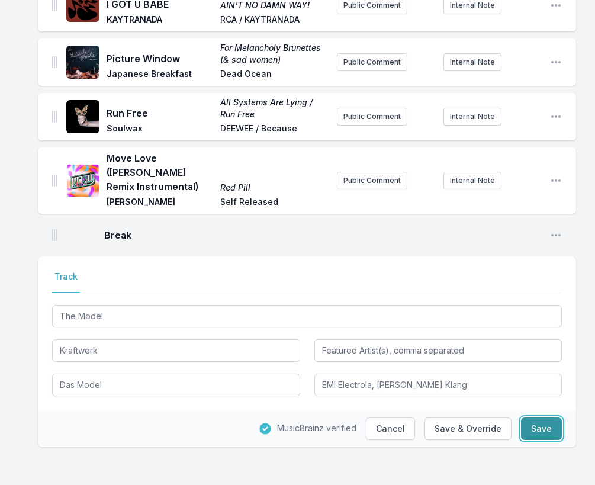
click at [547, 427] on button "Save" at bounding box center [541, 428] width 41 height 22
type input "Die [PERSON_NAME]·[GEOGRAPHIC_DATA]"
type input "EMI [GEOGRAPHIC_DATA]"
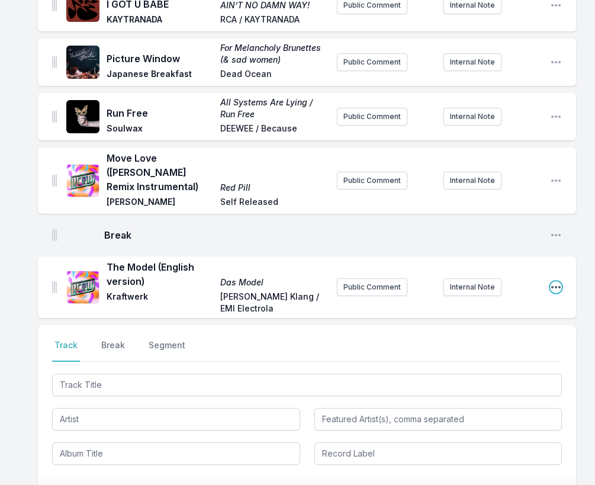
click at [561, 281] on icon "Open playlist item options" at bounding box center [556, 287] width 12 height 12
click at [500, 306] on button "Edit Track Details" at bounding box center [495, 310] width 133 height 21
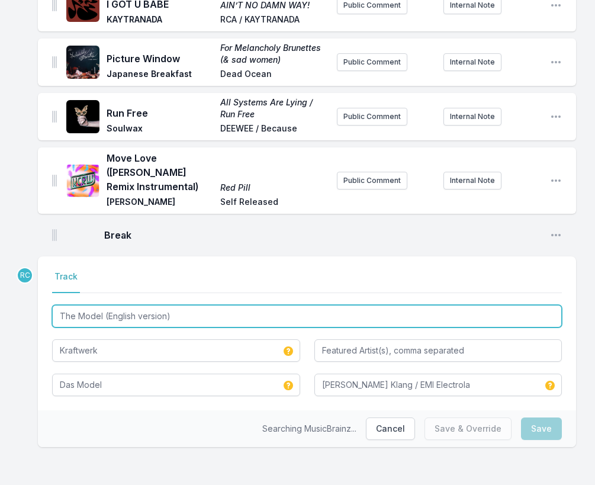
drag, startPoint x: 191, startPoint y: 321, endPoint x: 4, endPoint y: 304, distance: 187.9
click at [4, 304] on div "I Wanna Dance Dance to the Best of ESG ESG Fire Records Public Comment Internal…" at bounding box center [297, 180] width 595 height 610
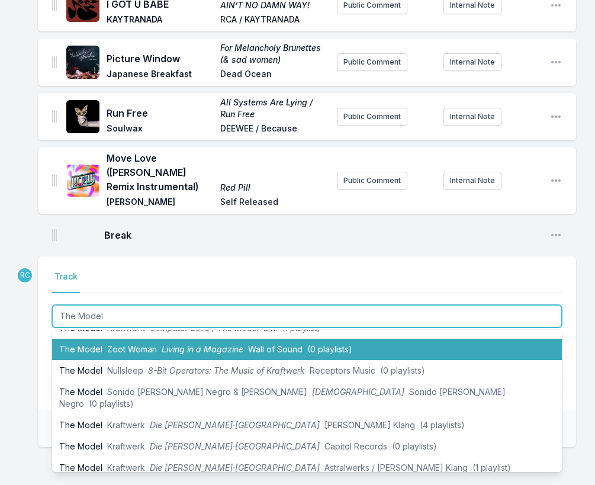
scroll to position [60, 0]
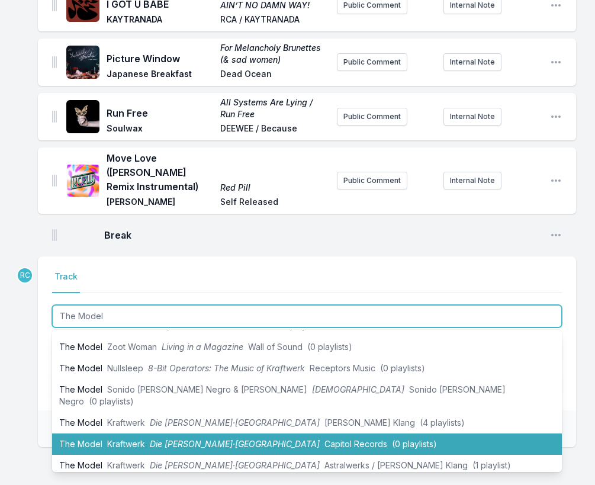
click at [103, 435] on li "The Model Kraftwerk Die [PERSON_NAME]·Maschine Capitol Records (0 playlists)" at bounding box center [307, 443] width 510 height 21
type input "The Model (English version)"
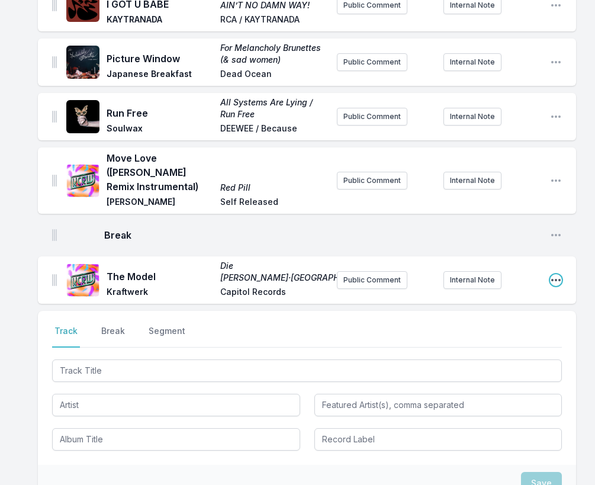
click at [555, 279] on icon "Open playlist item options" at bounding box center [555, 280] width 9 height 2
click at [519, 302] on button "Edit Track Details" at bounding box center [495, 303] width 133 height 21
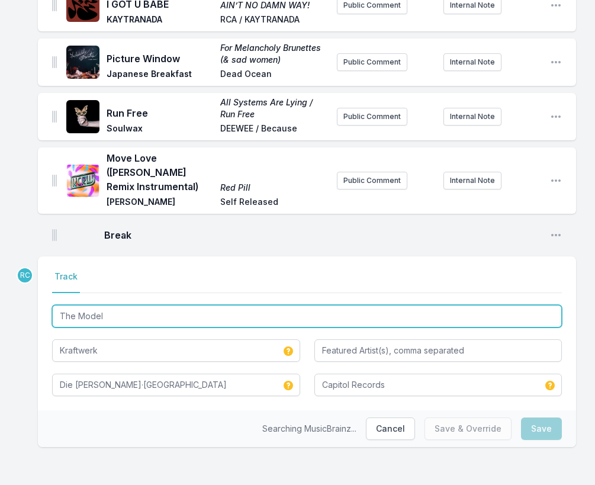
click at [163, 311] on input "The Model" at bounding box center [307, 316] width 510 height 22
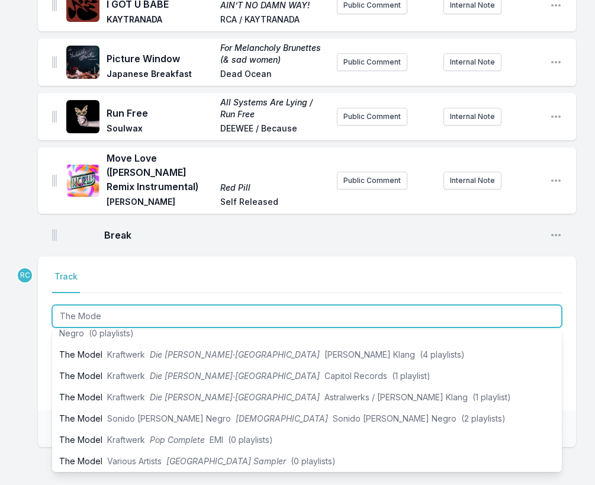
scroll to position [120, 0]
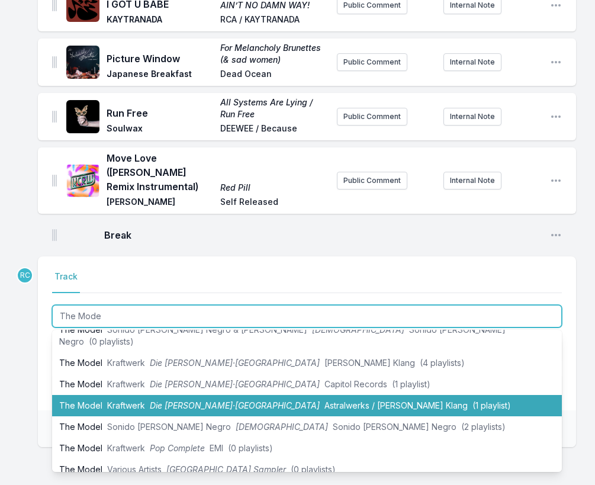
click at [221, 400] on span "Die [PERSON_NAME]·[GEOGRAPHIC_DATA]" at bounding box center [235, 405] width 170 height 10
type input "The Model"
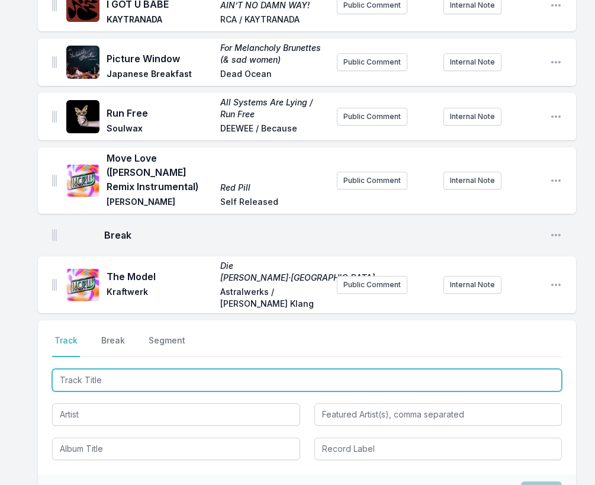
click at [510, 369] on input "Track Title" at bounding box center [307, 380] width 510 height 22
paste input "Still See Love"
type input "Still See Love"
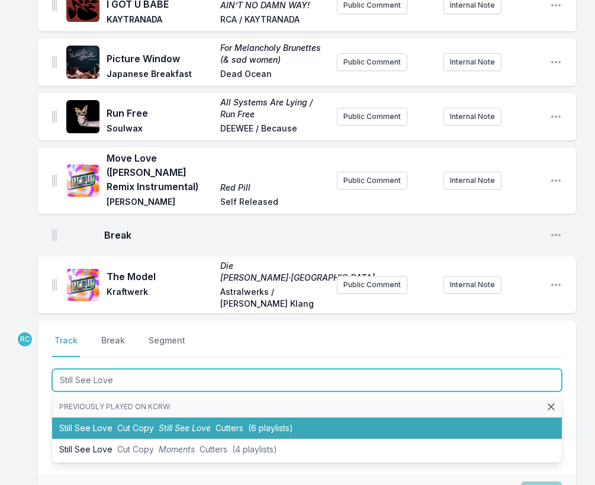
click at [267, 417] on li "Still See Love Cut Copy Still See Love Cutters (6 playlists)" at bounding box center [307, 427] width 510 height 21
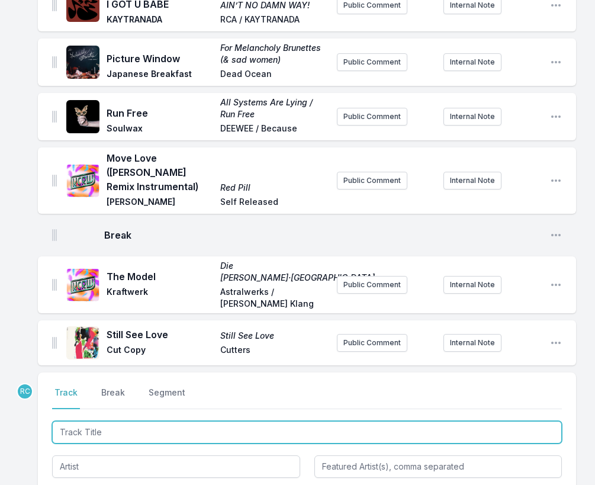
scroll to position [300, 0]
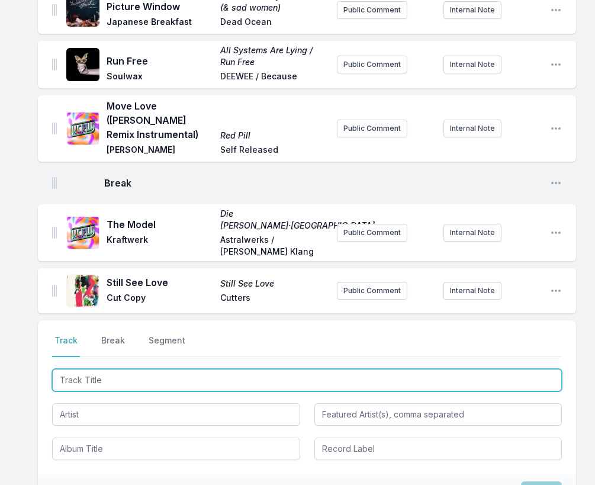
click at [499, 369] on input "Track Title" at bounding box center [307, 380] width 510 height 22
paste input "No Flowers"
type input "No Flowers"
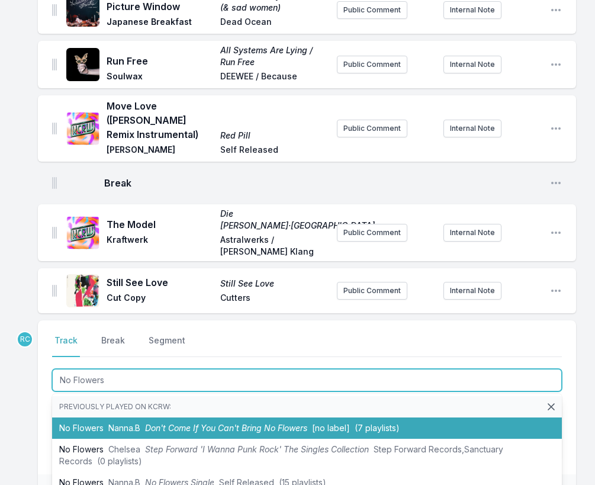
click at [143, 417] on li "No Flowers Nanna.B Don't Come If You Can't Bring No Flowers [no label] (7 playl…" at bounding box center [307, 427] width 510 height 21
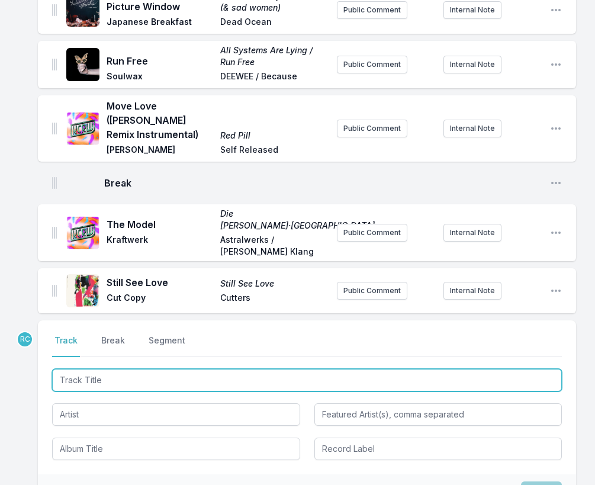
scroll to position [355, 0]
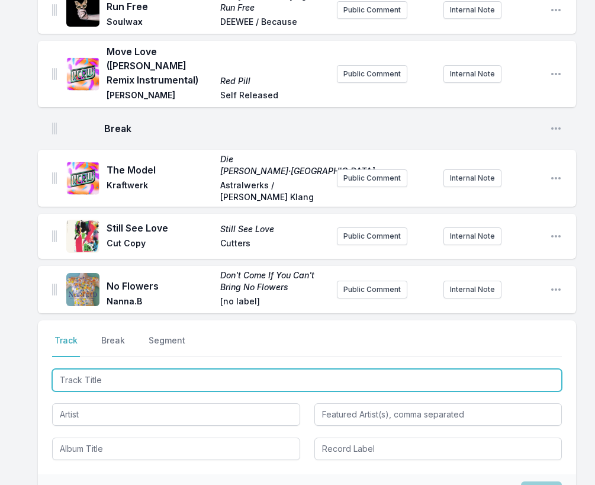
click at [521, 369] on input "Track Title" at bounding box center [307, 380] width 510 height 22
paste input "Can't Move"
type input "Can't Move"
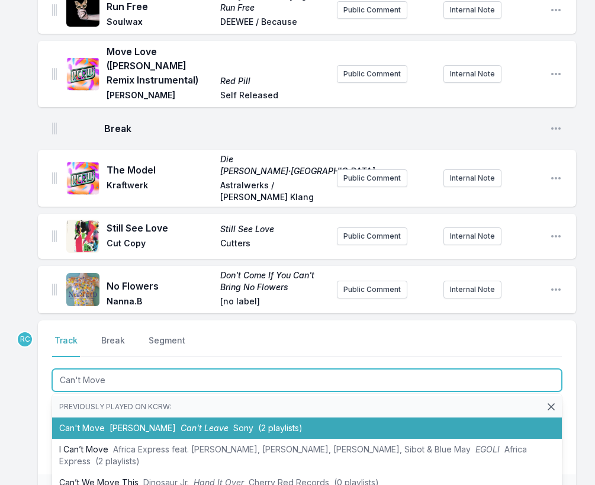
click at [144, 417] on li "Can't Move [PERSON_NAME] Can't Leave Sony (2 playlists)" at bounding box center [307, 427] width 510 height 21
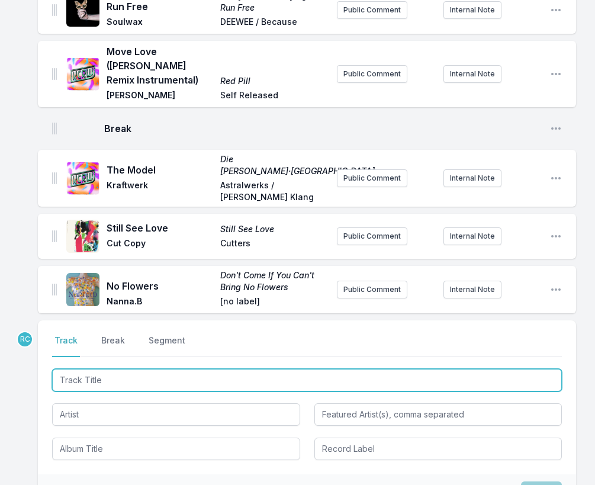
scroll to position [407, 0]
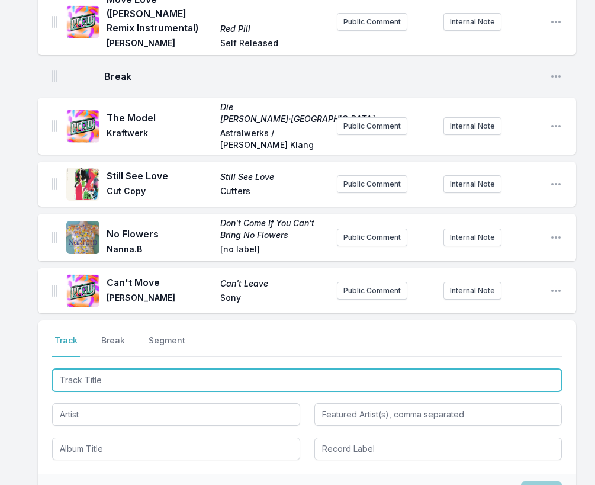
click at [523, 369] on input "Track Title" at bounding box center [307, 380] width 510 height 22
paste input "Ms [PERSON_NAME]"
type input "Ms [PERSON_NAME]"
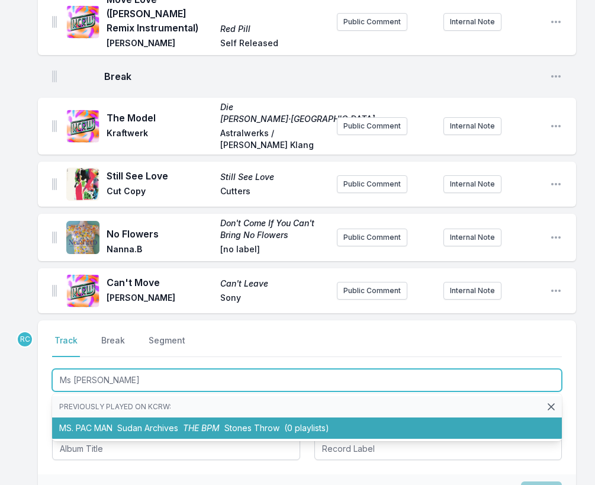
click at [136, 423] on span "Sudan Archives" at bounding box center [147, 428] width 61 height 10
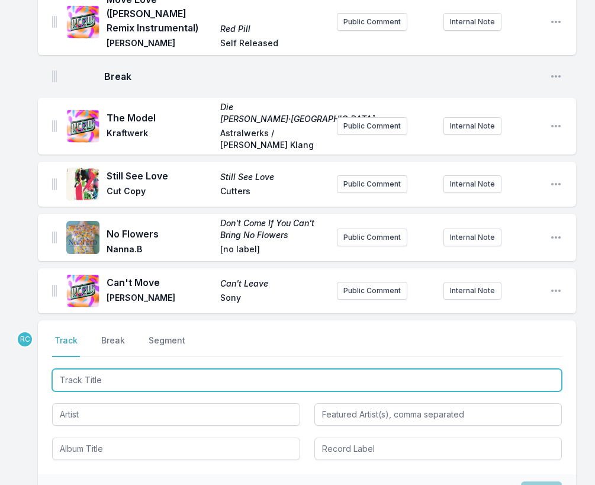
scroll to position [459, 0]
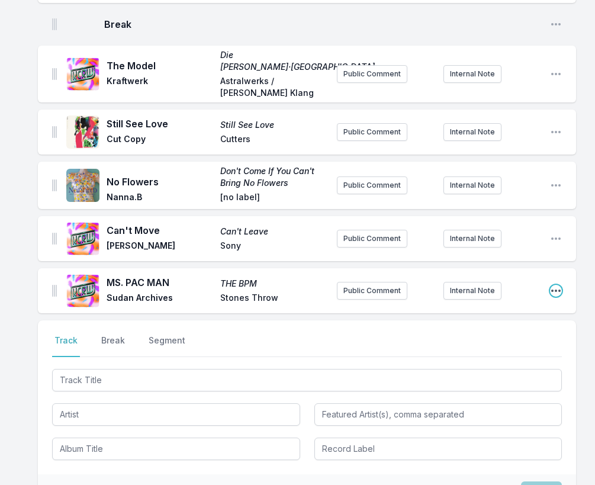
click at [556, 289] on icon "Open playlist item options" at bounding box center [555, 290] width 9 height 2
click at [518, 304] on button "Edit Track Details" at bounding box center [495, 314] width 133 height 21
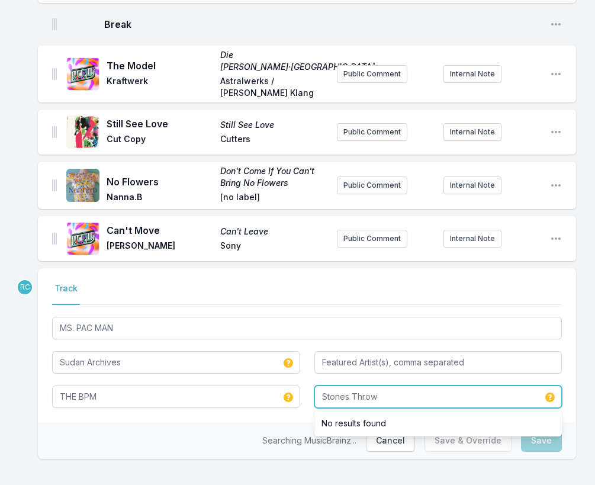
click at [386, 388] on input "Stones Throw" at bounding box center [438, 396] width 248 height 22
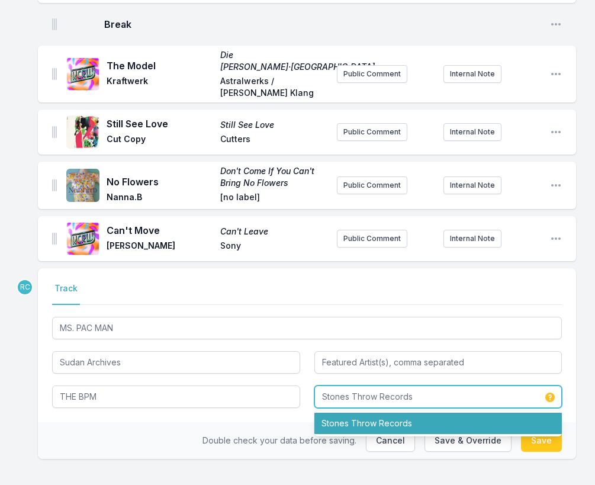
click at [444, 413] on li "Stones Throw Records" at bounding box center [438, 423] width 248 height 21
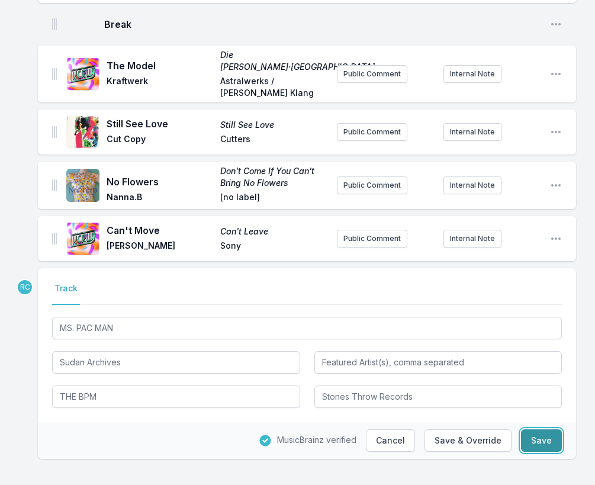
click at [546, 435] on button "Save" at bounding box center [541, 440] width 41 height 22
type input "Stones Throw"
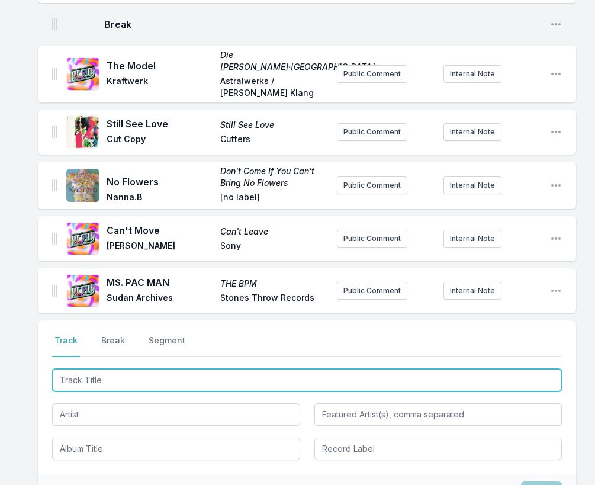
click at [103, 373] on input "Track Title" at bounding box center [307, 380] width 510 height 22
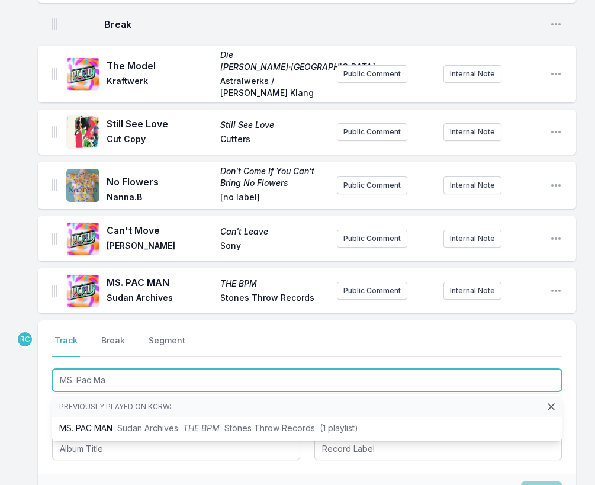
type input "MS. Pac Man"
drag, startPoint x: 130, startPoint y: 368, endPoint x: 44, endPoint y: 352, distance: 87.9
click at [44, 352] on div "Select a tab Track Break Segment Track Break Segment MS. Pac Man Previously pla…" at bounding box center [307, 397] width 538 height 154
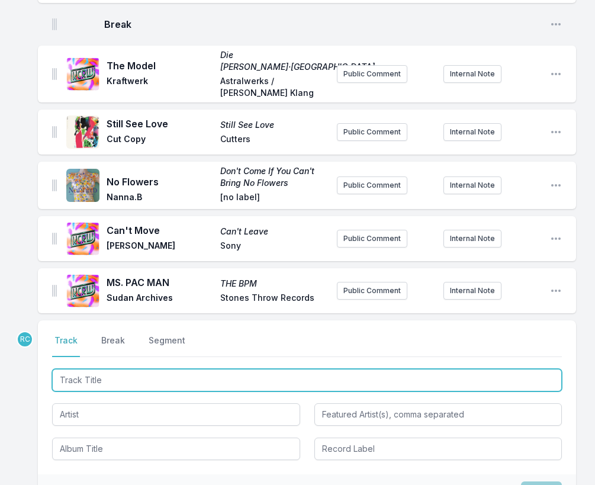
click at [450, 369] on input "Track Title" at bounding box center [307, 380] width 510 height 22
paste input "Never Can Say Goodbye"
type input "Never Can Say Goodbye"
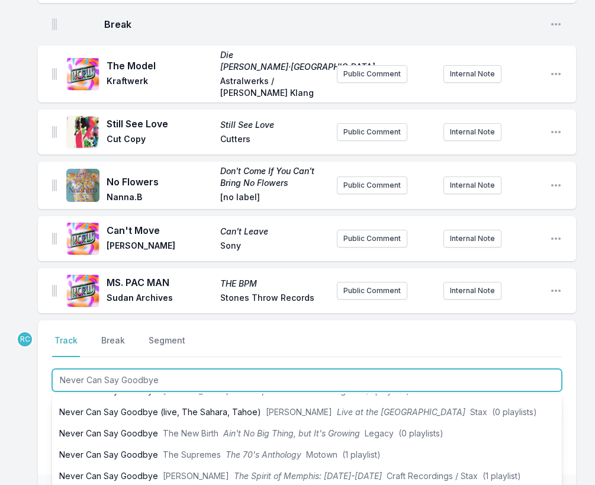
scroll to position [108, 0]
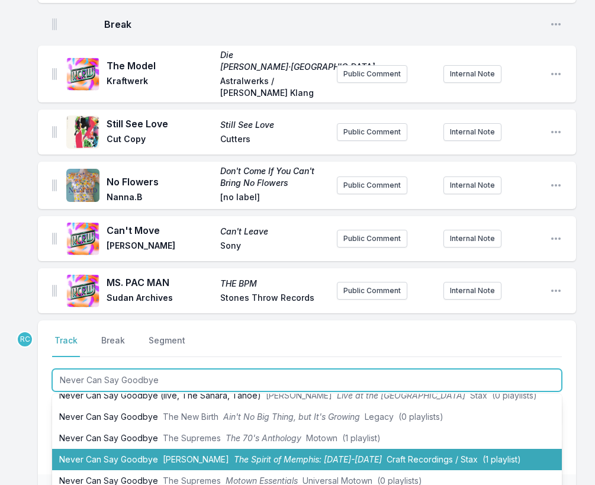
click at [169, 454] on span "[PERSON_NAME]" at bounding box center [196, 459] width 66 height 10
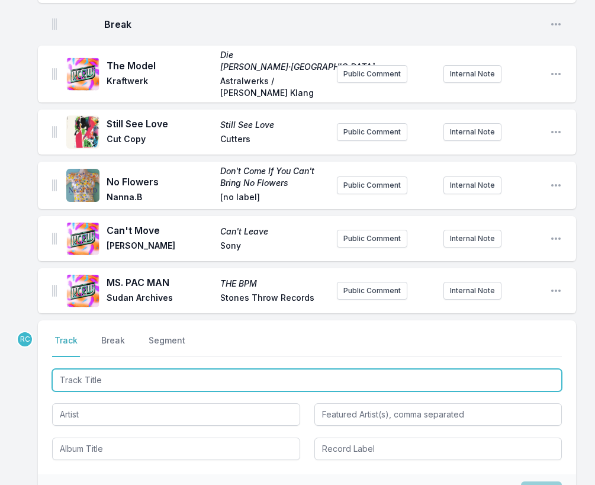
scroll to position [518, 0]
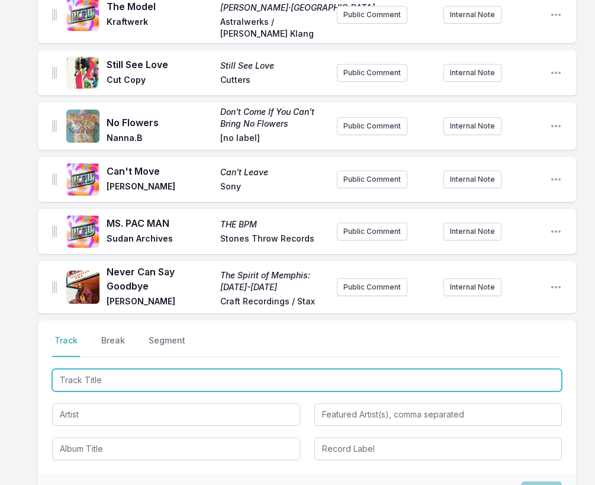
click at [513, 370] on input "Track Title" at bounding box center [307, 380] width 510 height 22
type input "Dreamflower"
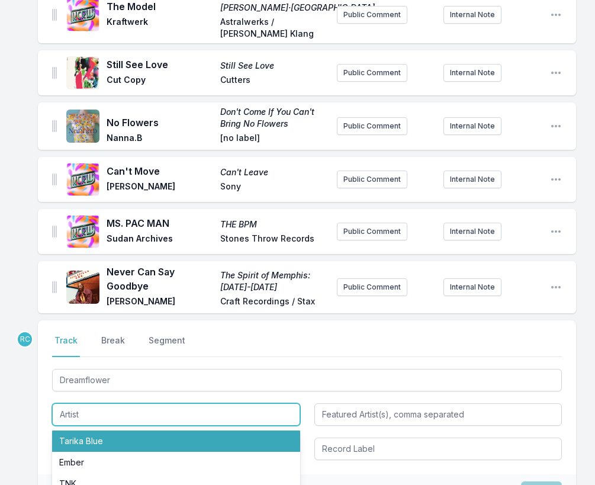
click at [92, 430] on li "Tarika Blue" at bounding box center [176, 440] width 248 height 21
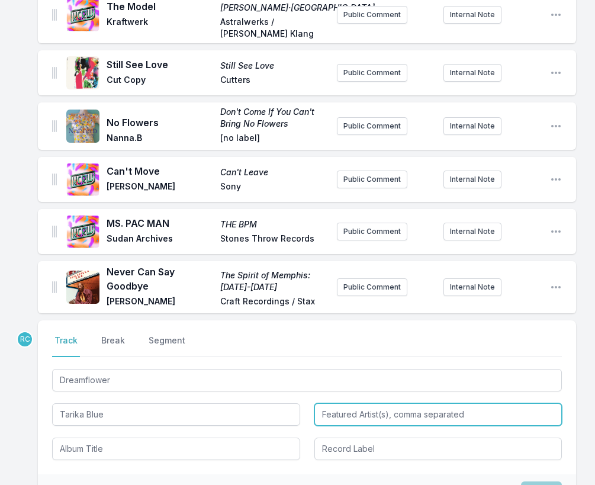
type input "Tarika Blue"
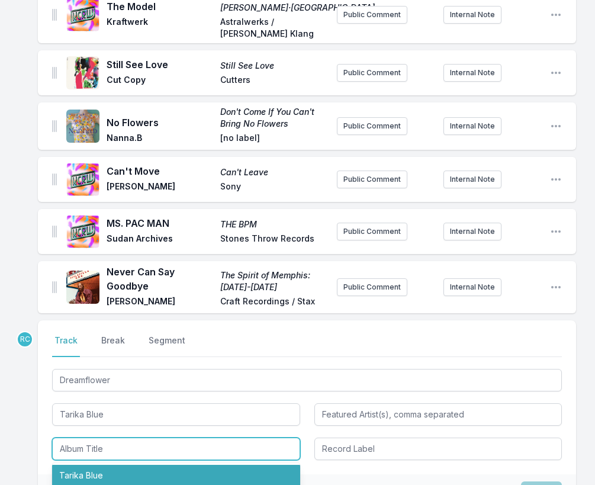
click at [104, 466] on li "Tarika Blue" at bounding box center [176, 475] width 248 height 21
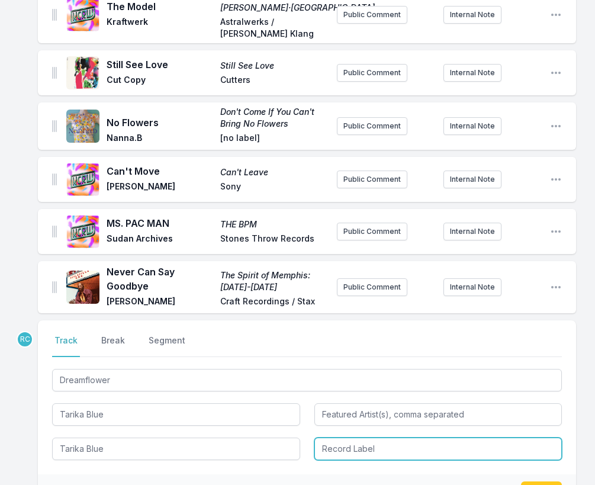
type input "Tarika Blue"
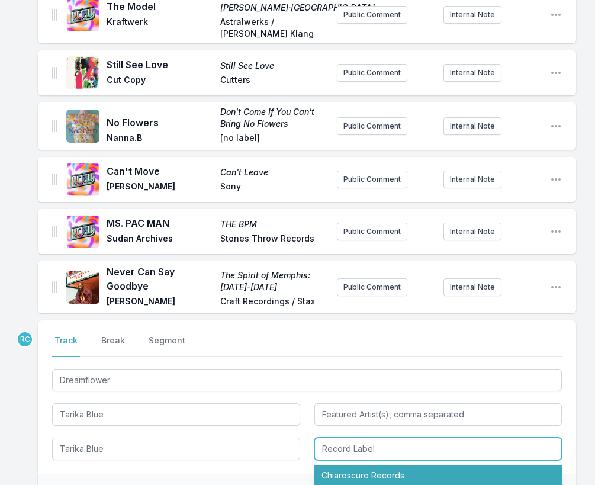
click at [374, 465] on li "Chiaroscuro Records" at bounding box center [438, 475] width 248 height 21
type input "Chiaroscuro Records"
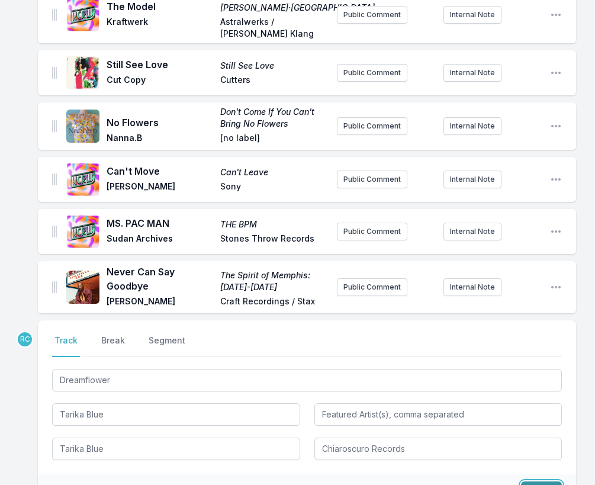
click at [535, 481] on button "Save" at bounding box center [541, 492] width 41 height 22
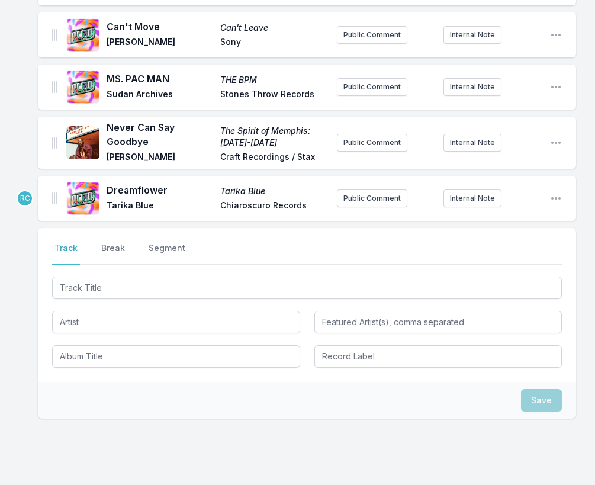
scroll to position [665, 0]
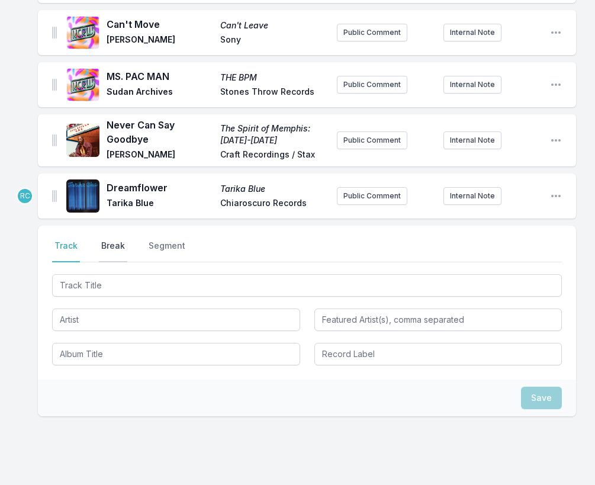
click at [99, 240] on button "Break" at bounding box center [113, 251] width 28 height 22
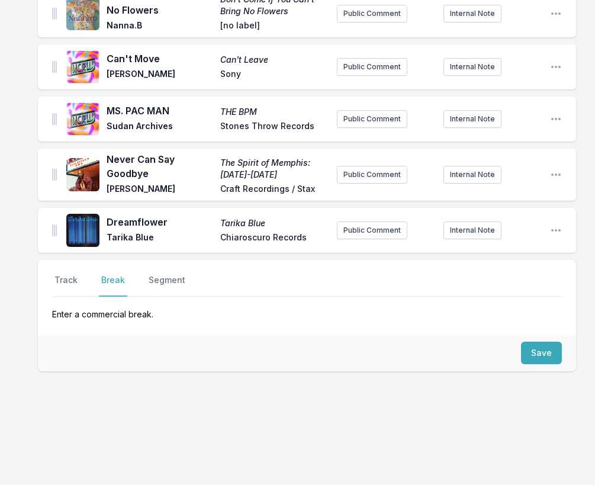
scroll to position [619, 0]
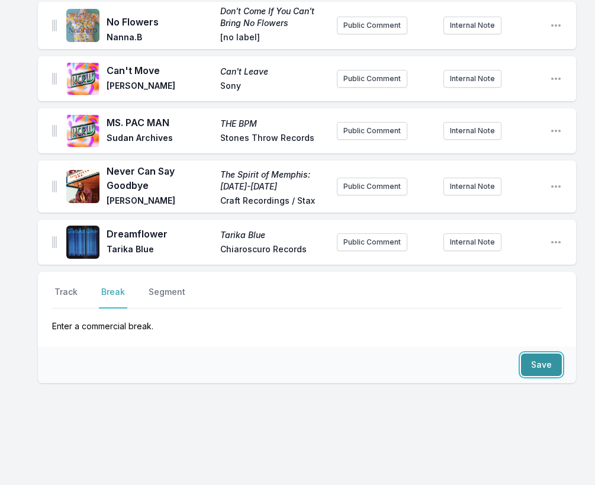
click at [545, 355] on button "Save" at bounding box center [541, 364] width 41 height 22
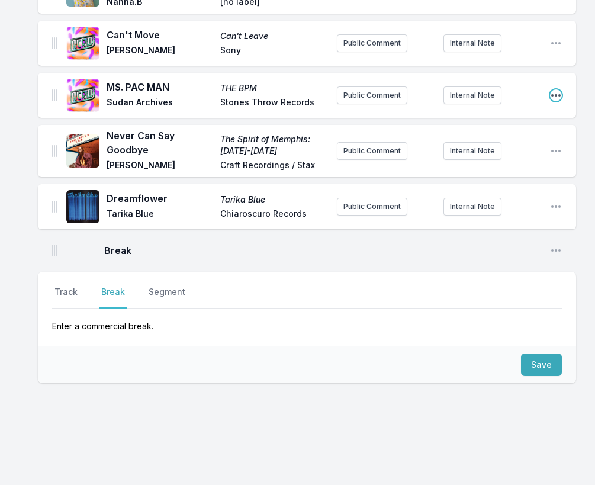
click at [556, 89] on icon "Open playlist item options" at bounding box center [556, 95] width 12 height 12
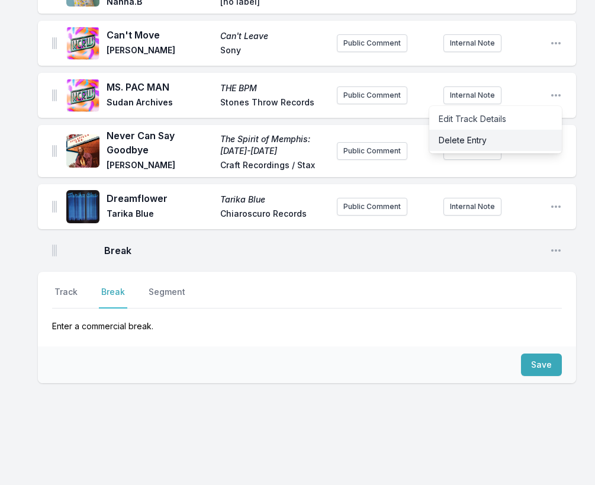
click at [485, 130] on button "Delete Entry" at bounding box center [495, 140] width 133 height 21
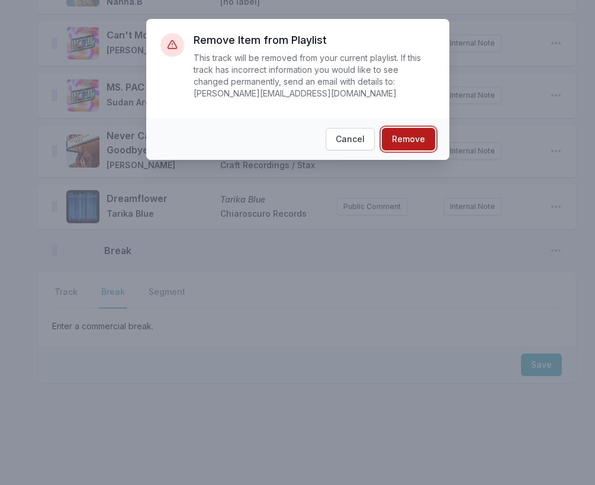
click at [406, 139] on button "Remove" at bounding box center [408, 139] width 53 height 22
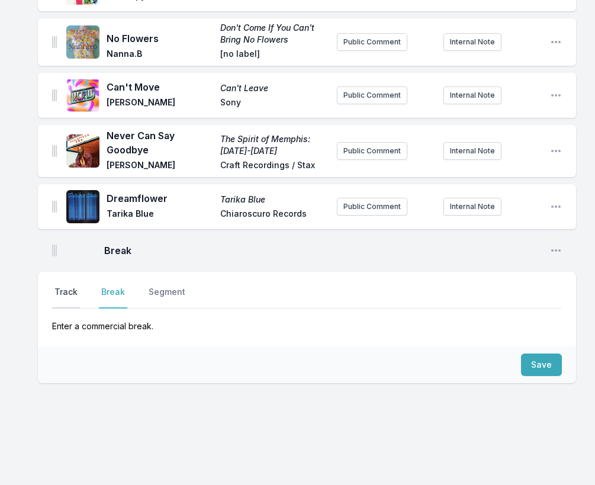
click at [73, 286] on button "Track" at bounding box center [66, 297] width 28 height 22
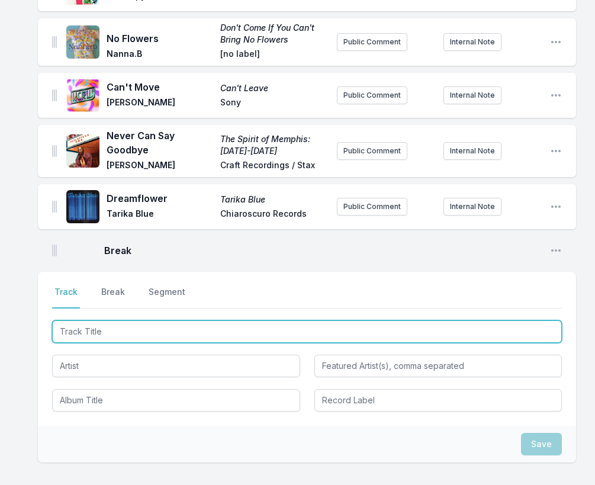
click at [206, 320] on input "Track Title" at bounding box center [307, 331] width 510 height 22
paste input "Glory Box"
type input "Glory Box"
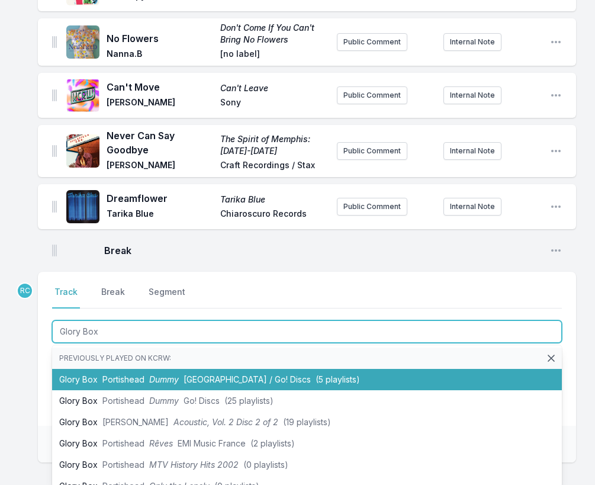
click at [109, 374] on span "Portishead" at bounding box center [123, 379] width 42 height 10
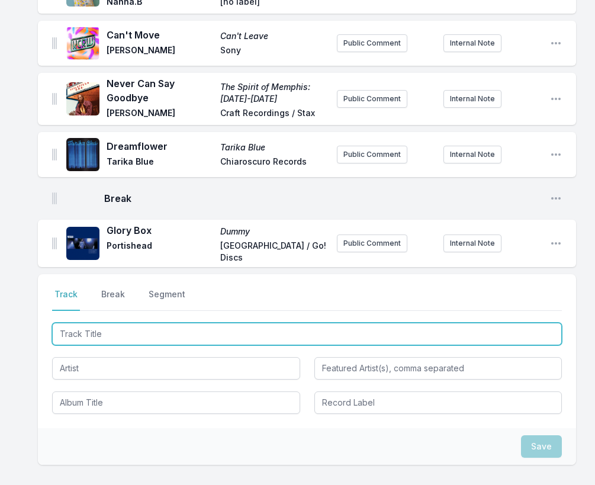
click at [539, 323] on input "Track Title" at bounding box center [307, 334] width 510 height 22
paste input "RUN (feat. Gelli Haha)"
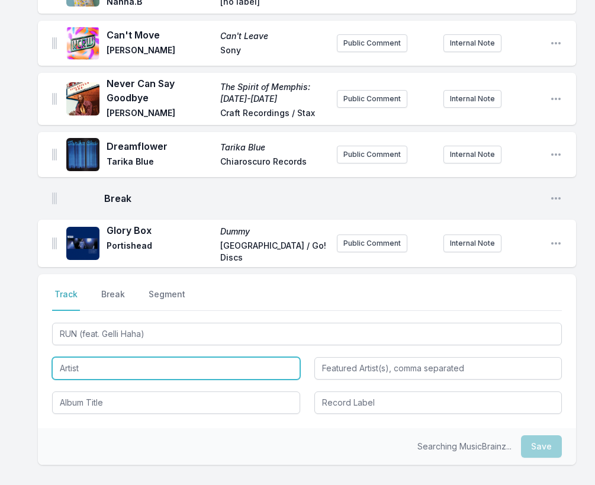
type input "RUN"
type input "Gelli Haha"
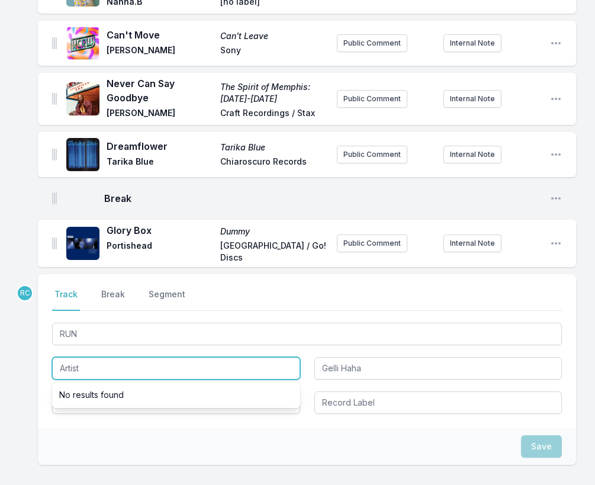
paste input "L'Eclair"
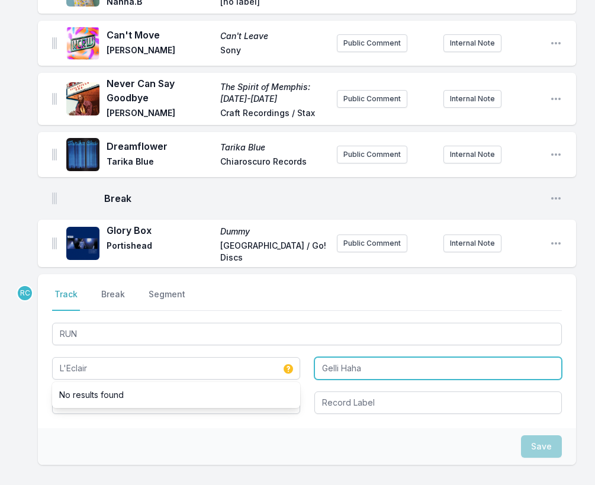
type input "L'Eclair"
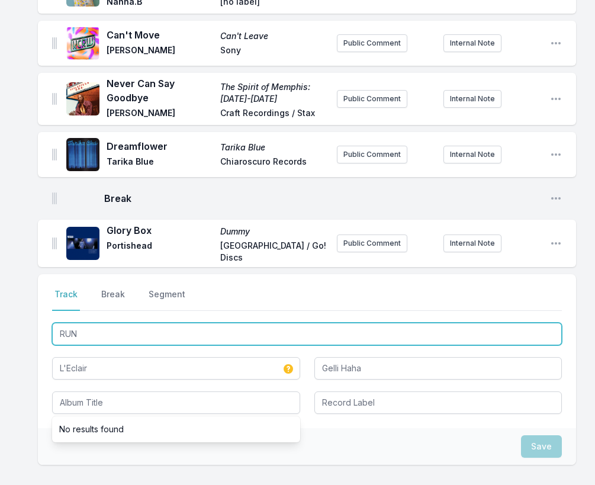
drag, startPoint x: 91, startPoint y: 321, endPoint x: 56, endPoint y: 313, distance: 35.9
click at [56, 323] on input "RUN" at bounding box center [307, 334] width 510 height 22
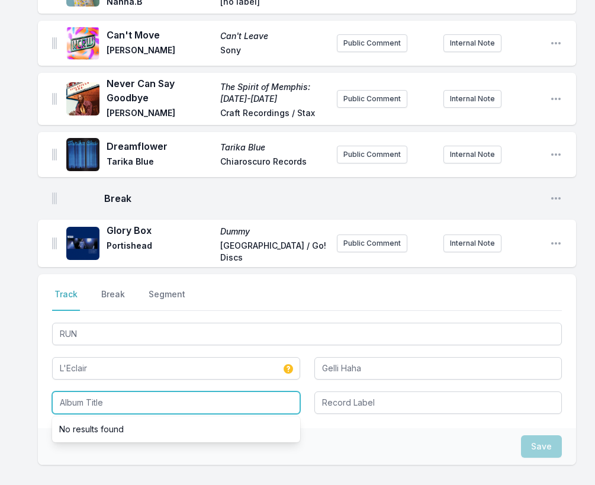
click at [120, 391] on input "Album Title" at bounding box center [176, 402] width 248 height 22
paste input "RUN"
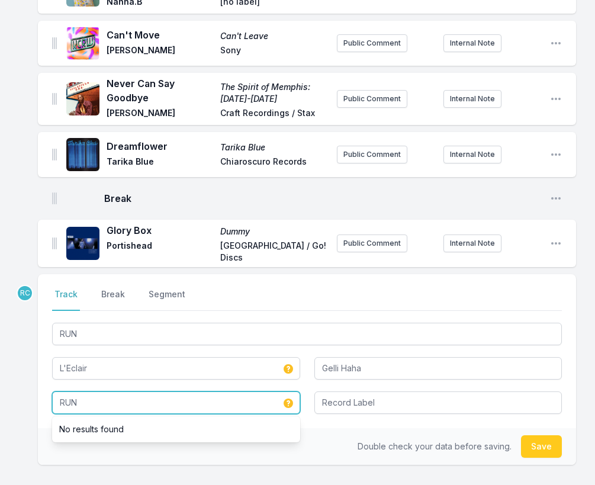
paste input "(feat. Gelli Haha)"
type input "RUN (feat. Gelli Haha)"
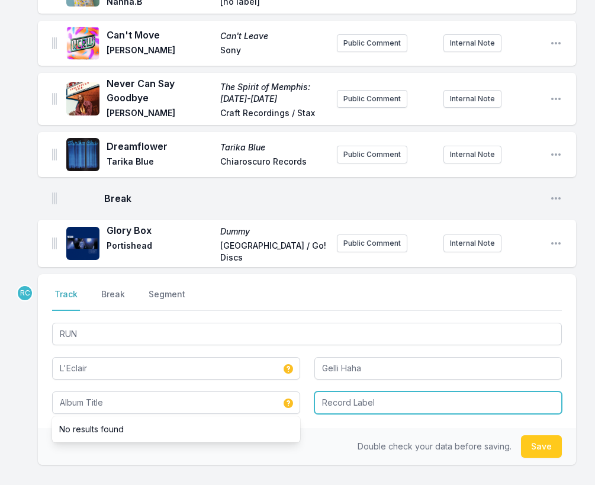
type input "RUN"
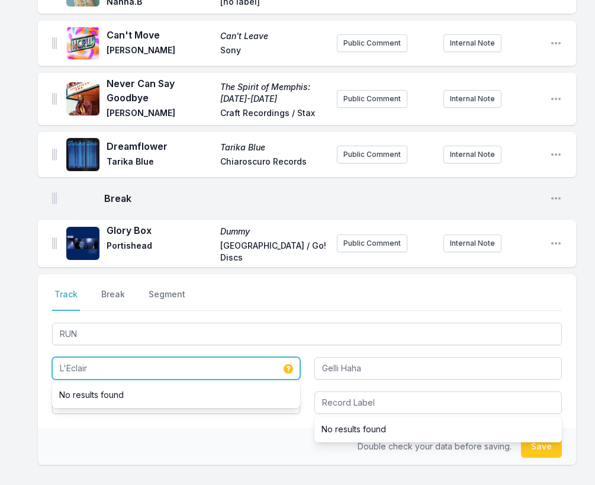
drag, startPoint x: 107, startPoint y: 357, endPoint x: 38, endPoint y: 340, distance: 71.4
click at [38, 340] on div "Select a tab Track Break Segment Track Break Segment RUN L'Eclair No results fo…" at bounding box center [307, 351] width 538 height 154
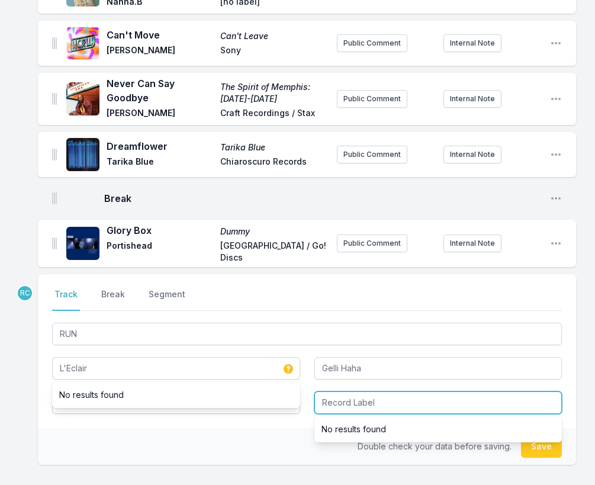
click at [349, 391] on input "Record Label" at bounding box center [438, 402] width 248 height 22
paste input "Innovative Leisure"
type input "Innovative Leisure"
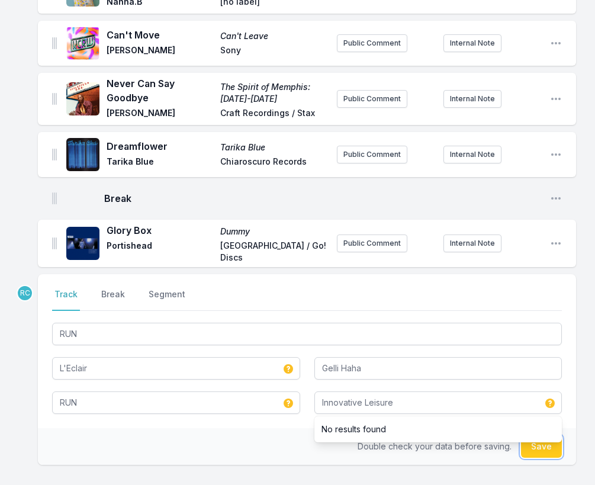
click at [548, 435] on button "Save" at bounding box center [541, 446] width 41 height 22
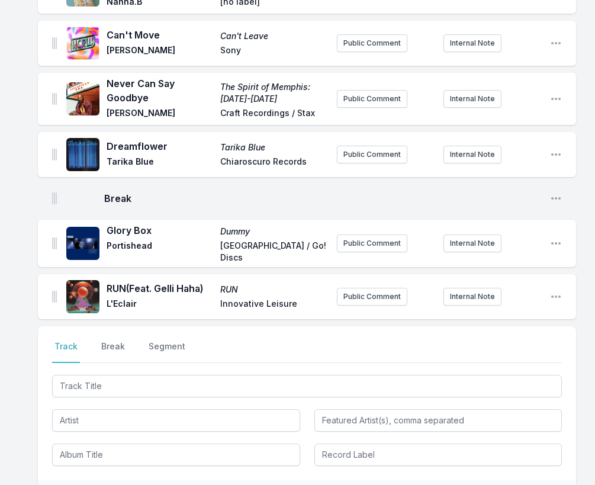
scroll to position [706, 0]
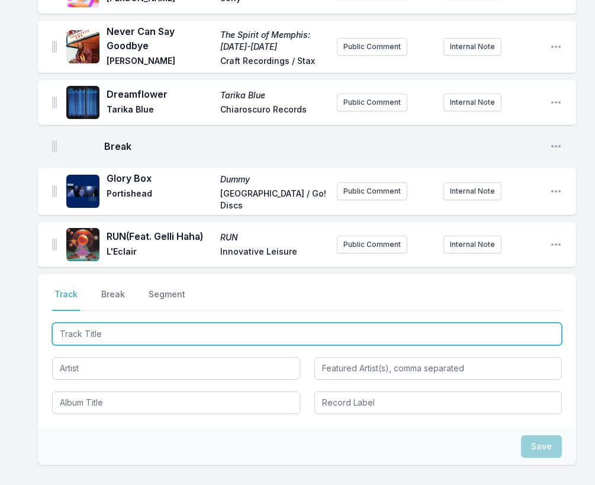
click at [500, 323] on input "Track Title" at bounding box center [307, 334] width 510 height 22
paste input "Very Busy (Remix) [feat. [PERSON_NAME] & [PERSON_NAME]]"
type input "Very Busy (Remix) [feat. [PERSON_NAME] & [PERSON_NAME]]"
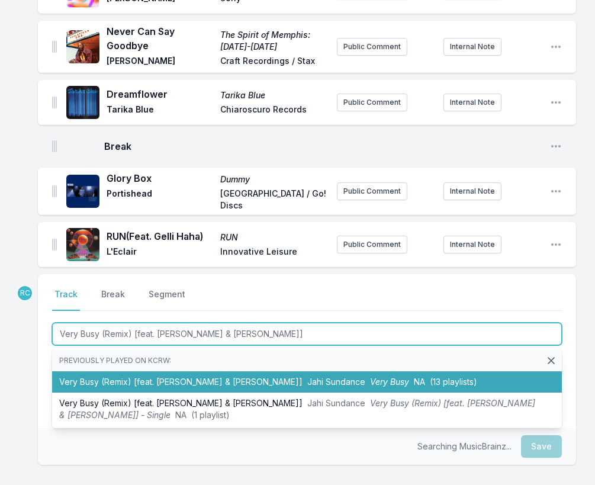
click at [192, 371] on li "Very Busy (Remix) [feat. [PERSON_NAME] & [PERSON_NAME]] [PERSON_NAME] Sundance …" at bounding box center [307, 381] width 510 height 21
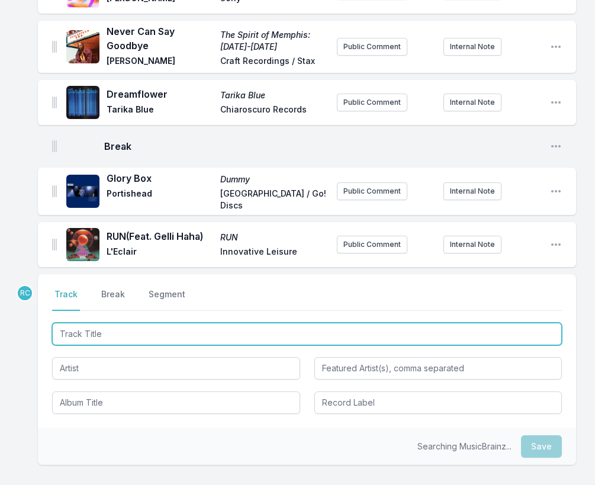
scroll to position [794, 0]
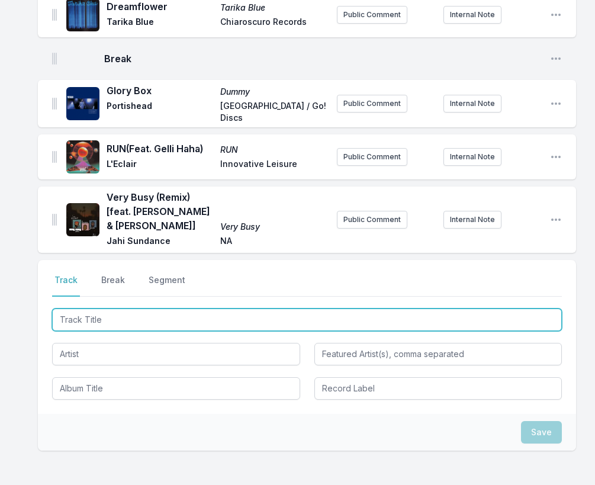
click at [494, 318] on input "Track Title" at bounding box center [307, 319] width 510 height 22
paste input "NUEVAYoL"
type input "NUEVAYoL"
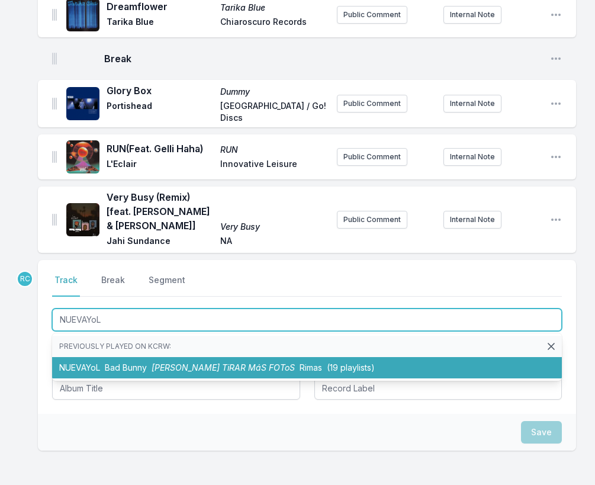
click at [154, 363] on span "[PERSON_NAME] TiRAR MáS FOToS" at bounding box center [223, 367] width 143 height 10
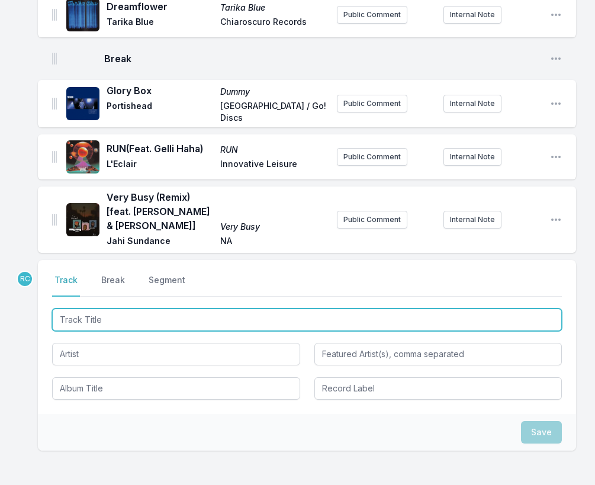
scroll to position [846, 0]
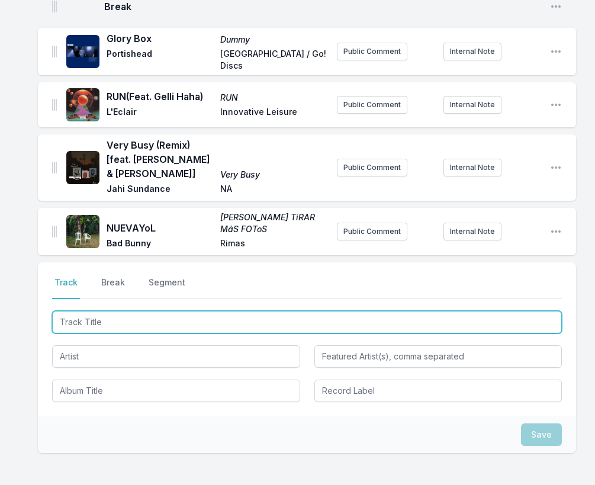
click at [529, 322] on input "Track Title" at bounding box center [307, 322] width 510 height 22
paste input "Dancing Days"
type input "Dancing Days"
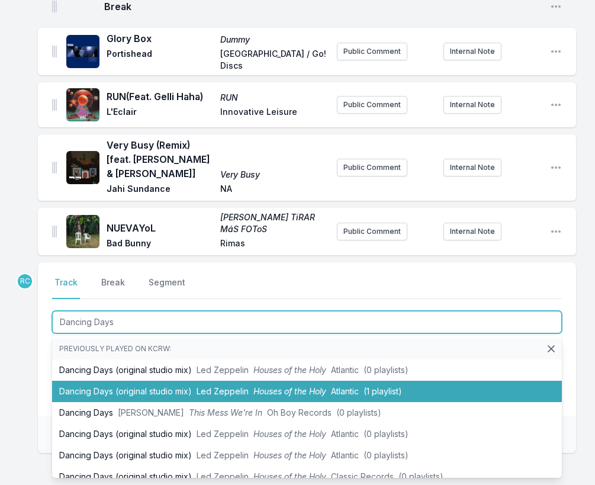
click at [170, 383] on li "Dancing Days (original studio mix) Led Zeppelin Houses of the Holy Atlantic (1 …" at bounding box center [307, 391] width 510 height 21
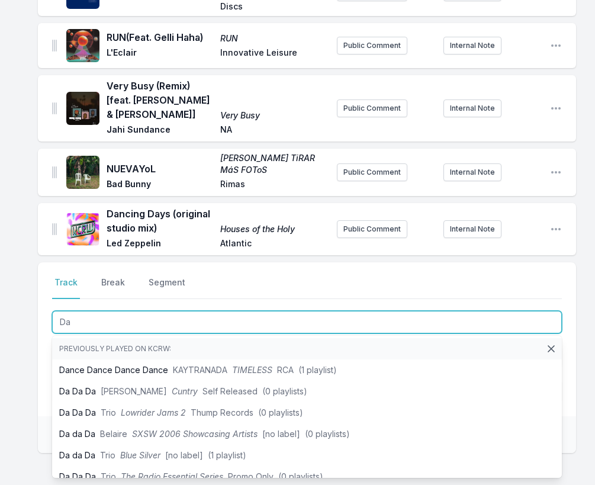
type input "D"
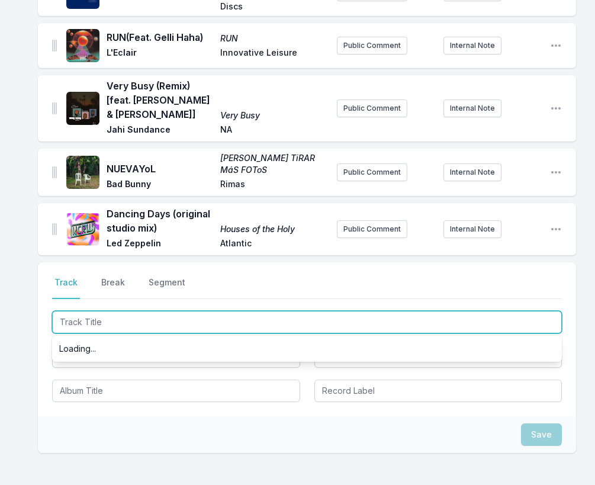
paste input "Dancing Days"
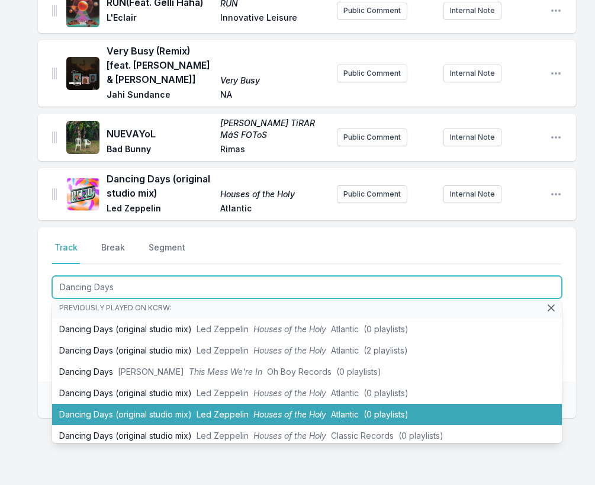
scroll to position [0, 0]
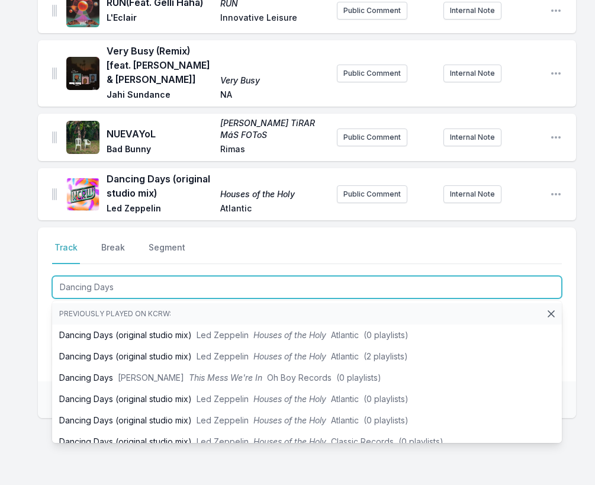
type input "Dancing Days"
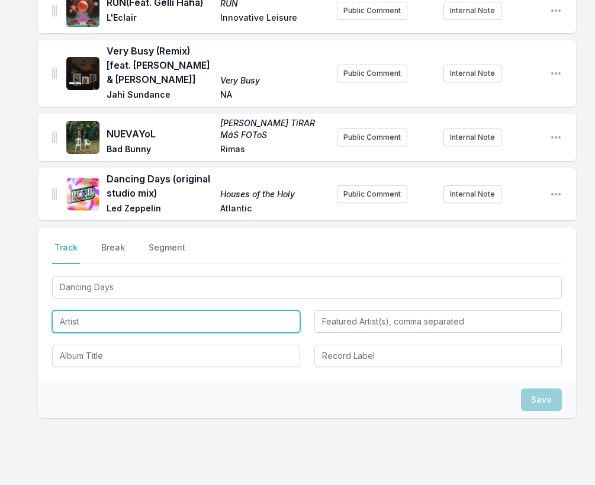
click at [93, 320] on input "Artist" at bounding box center [176, 321] width 248 height 22
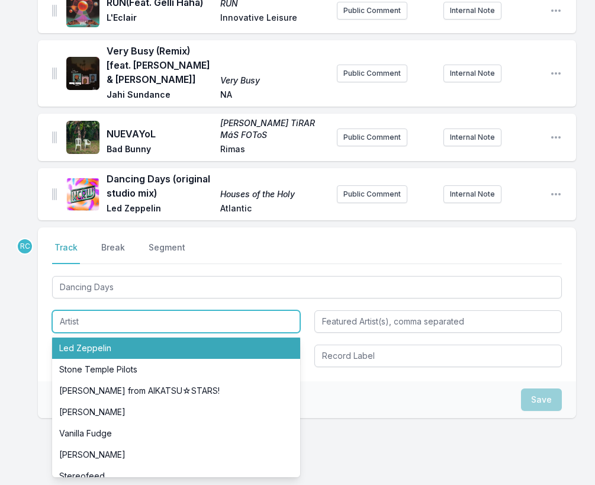
click at [99, 350] on li "Led Zeppelin" at bounding box center [176, 347] width 248 height 21
type input "Led Zeppelin"
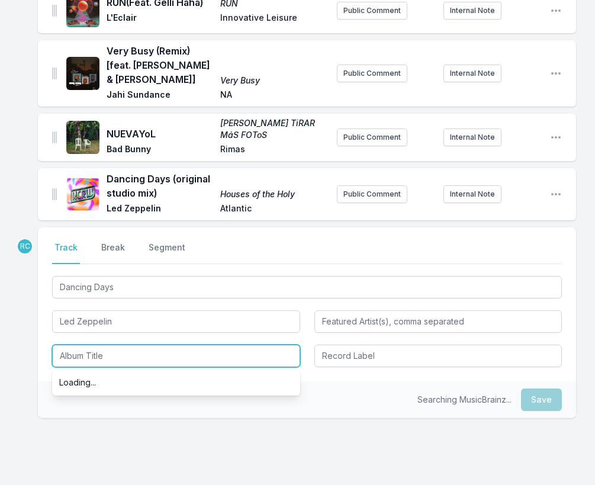
click at [79, 356] on input "Album Title" at bounding box center [176, 356] width 248 height 22
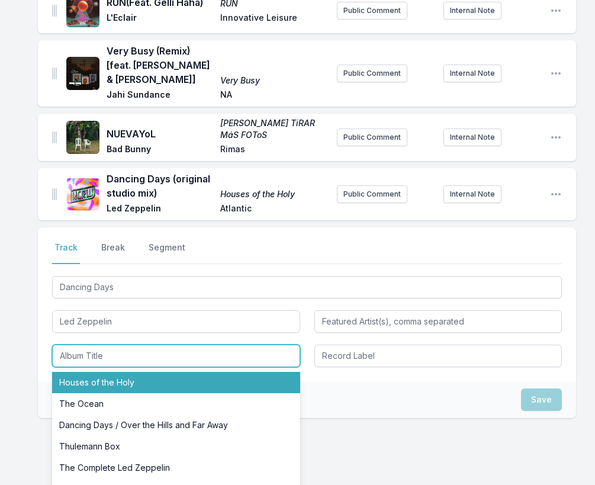
click at [89, 377] on li "Houses of the Holy" at bounding box center [176, 382] width 248 height 21
type input "Houses of the Holy"
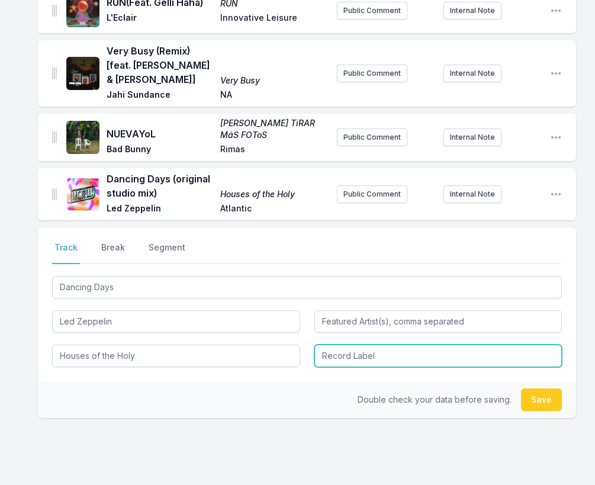
click at [342, 352] on input "Record Label" at bounding box center [438, 356] width 248 height 22
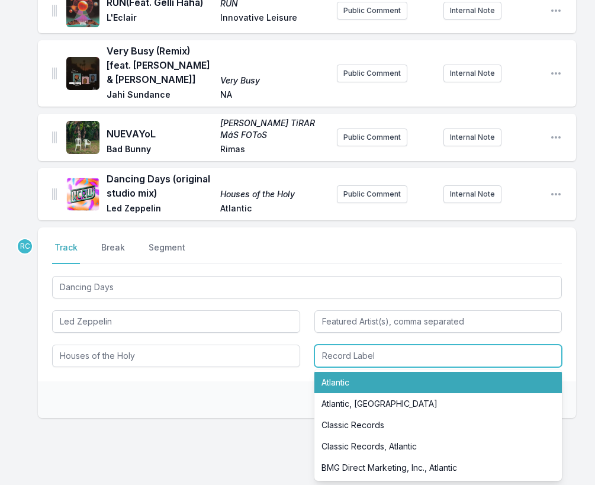
click at [352, 381] on li "Atlantic" at bounding box center [438, 382] width 248 height 21
type input "Atlantic"
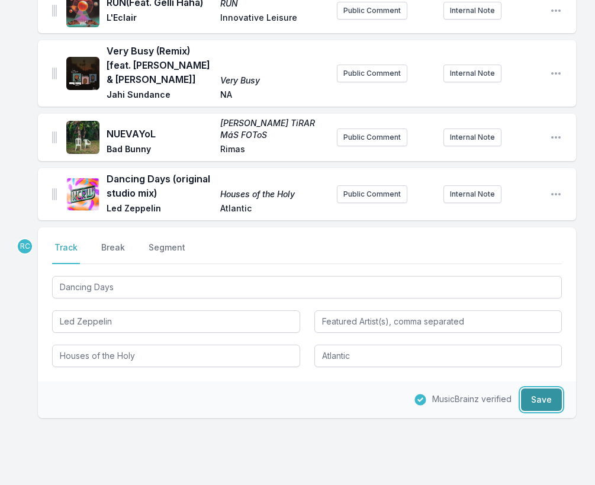
click at [542, 395] on button "Save" at bounding box center [541, 399] width 41 height 22
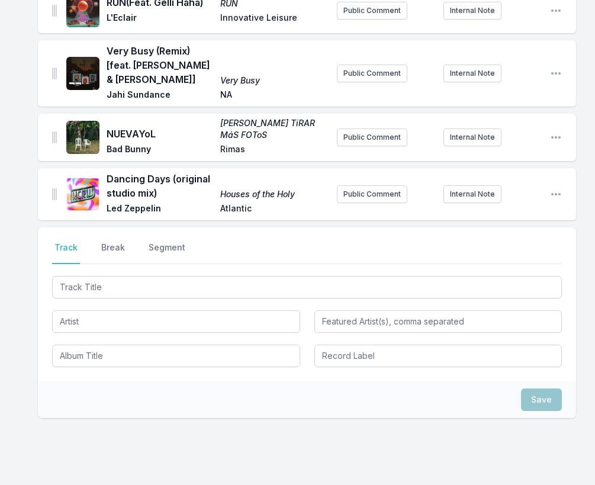
scroll to position [992, 0]
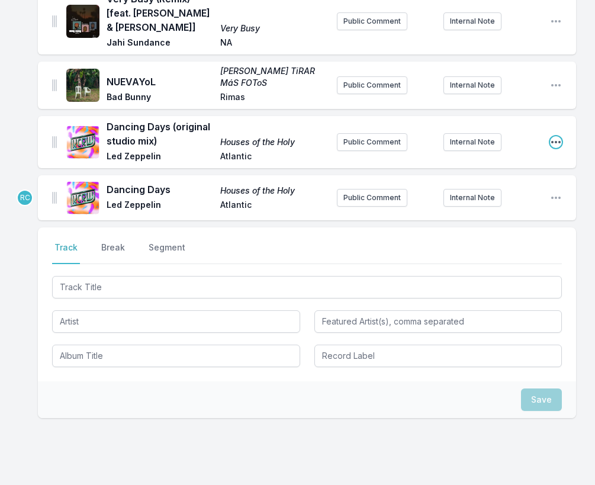
click at [559, 137] on icon "Open playlist item options" at bounding box center [556, 142] width 12 height 12
click at [524, 186] on button "Delete Entry" at bounding box center [495, 186] width 133 height 21
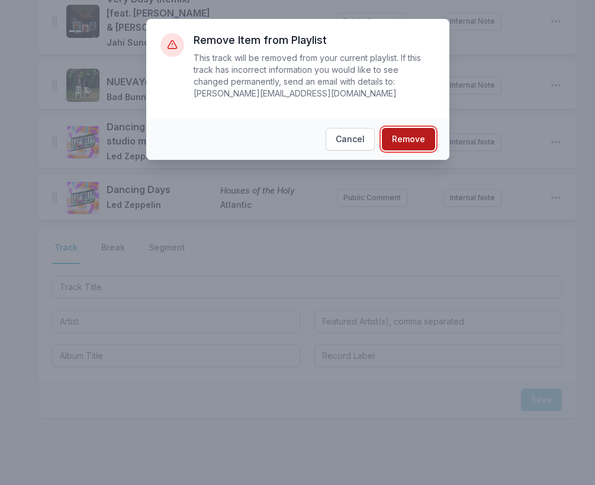
click at [416, 141] on button "Remove" at bounding box center [408, 139] width 53 height 22
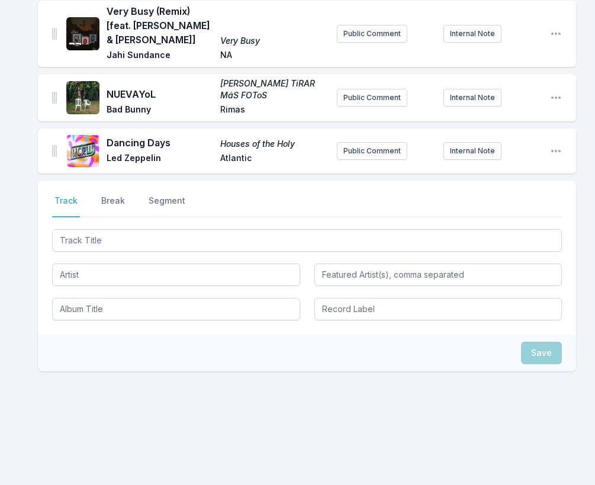
scroll to position [933, 0]
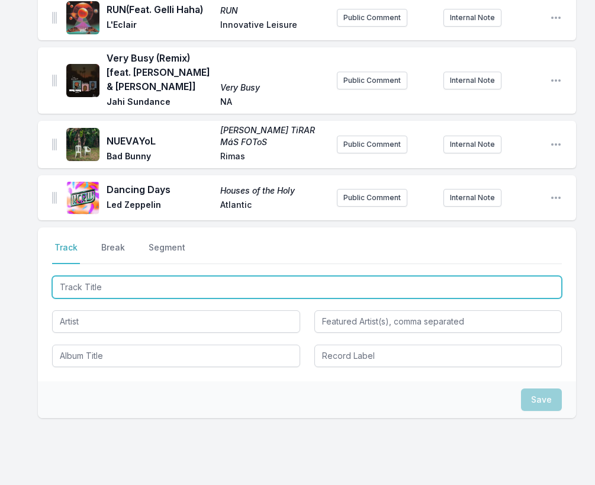
click at [479, 288] on input "Track Title" at bounding box center [307, 287] width 510 height 22
paste input "Love Rollercoaster [The Reflex 2014 VIP Revision]"
type input "Love Rollercoaster [The Reflex 2014 VIP Revision]"
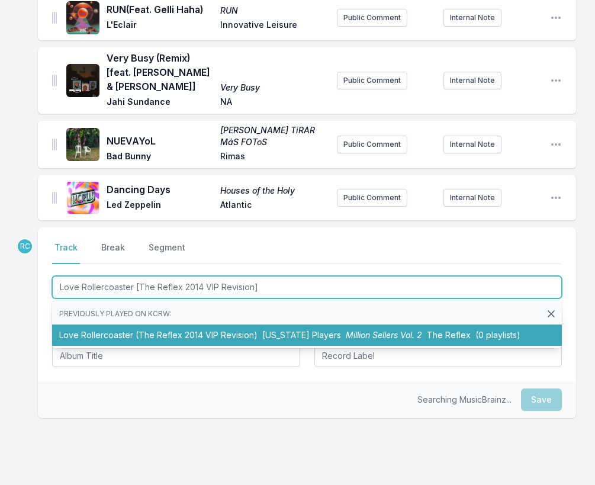
click at [164, 332] on li "Love Rollercoaster (The Reflex 2014 VIP Revision) [US_STATE] Players Million Se…" at bounding box center [307, 334] width 510 height 21
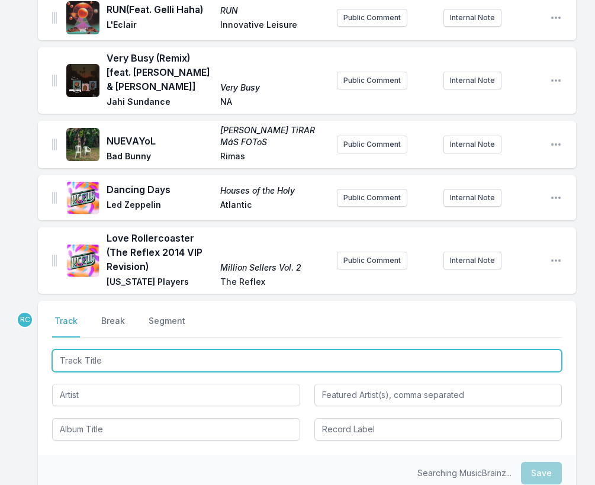
scroll to position [1006, 0]
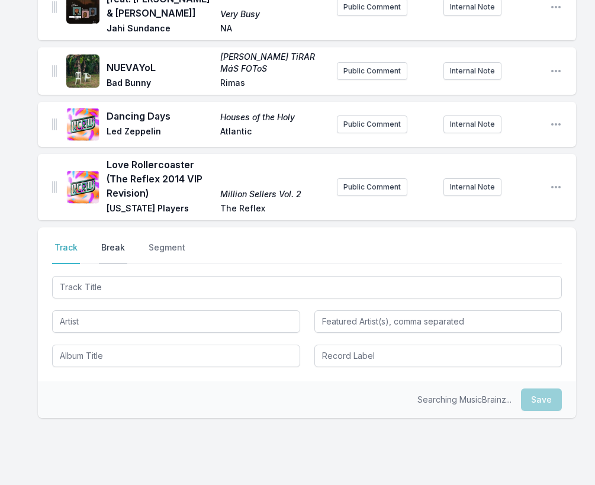
click at [121, 244] on button "Break" at bounding box center [113, 253] width 28 height 22
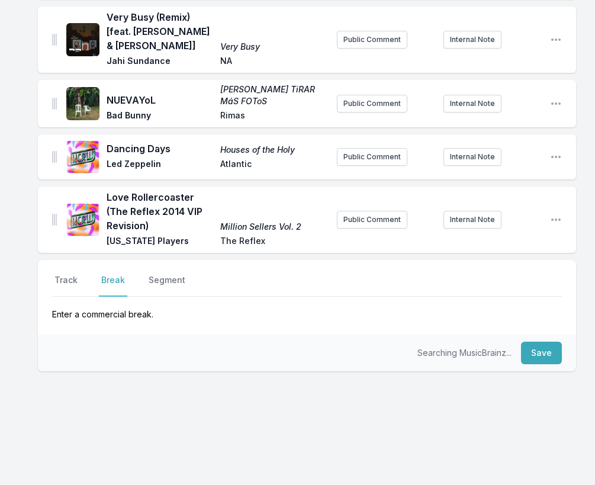
scroll to position [971, 0]
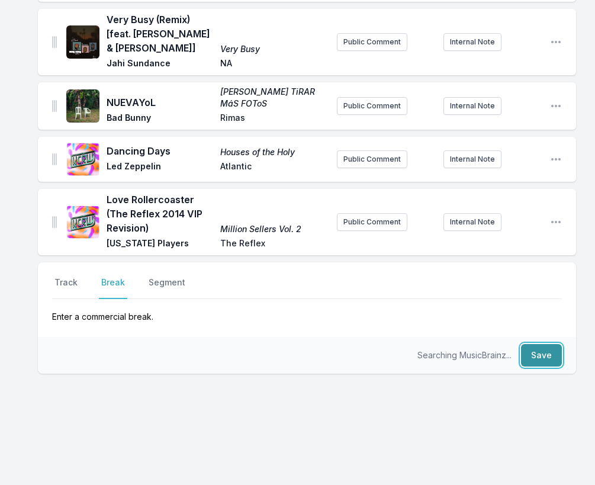
click at [536, 349] on button "Save" at bounding box center [541, 355] width 41 height 22
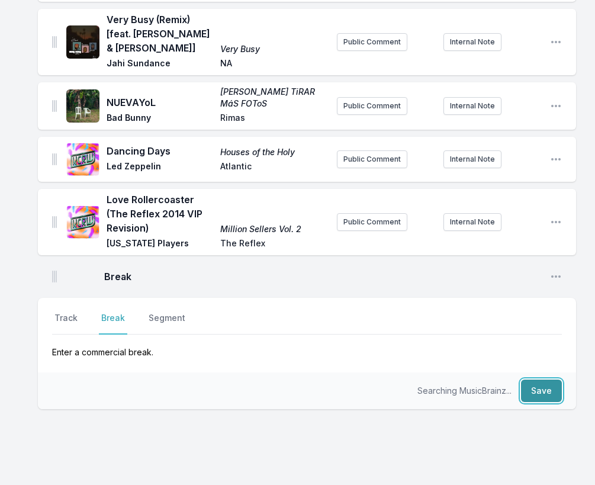
scroll to position [1007, 0]
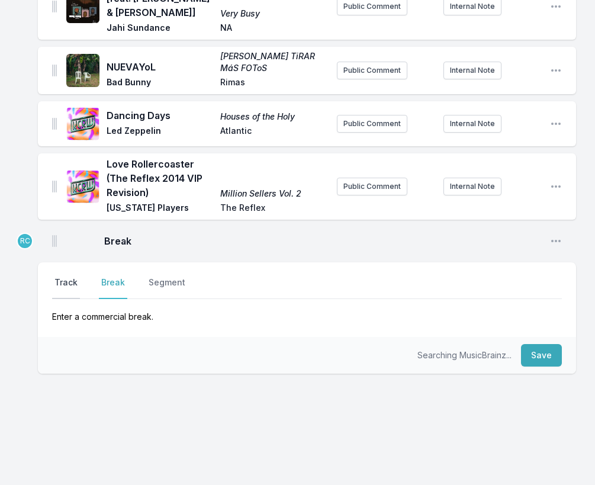
click at [62, 285] on button "Track" at bounding box center [66, 287] width 28 height 22
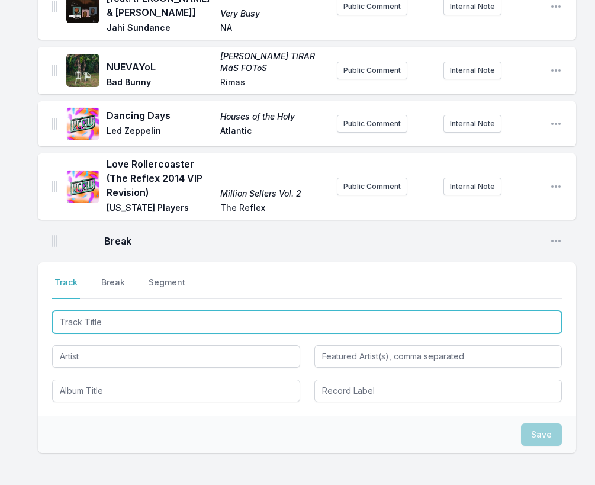
click at [509, 321] on input "Track Title" at bounding box center [307, 322] width 510 height 22
paste input "Flower Called Nowhere"
type input "Flower Called Nowhere"
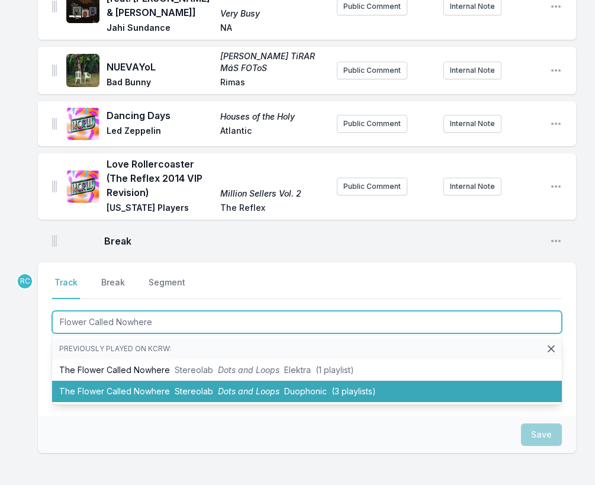
click at [131, 383] on li "The Flower Called Nowhere Stereolab Dots and Loops Duophonic (3 playlists)" at bounding box center [307, 391] width 510 height 21
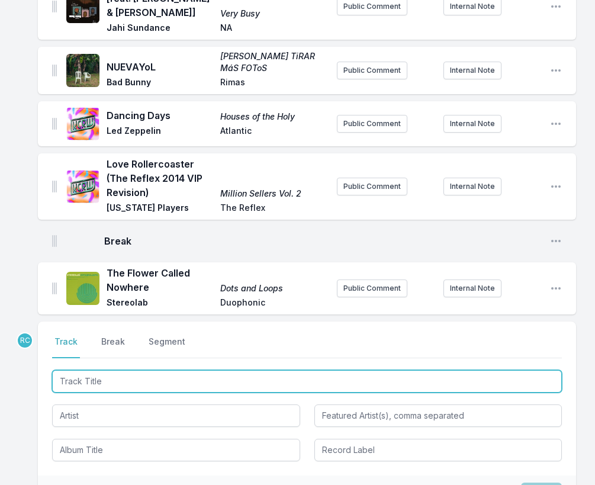
scroll to position [1066, 0]
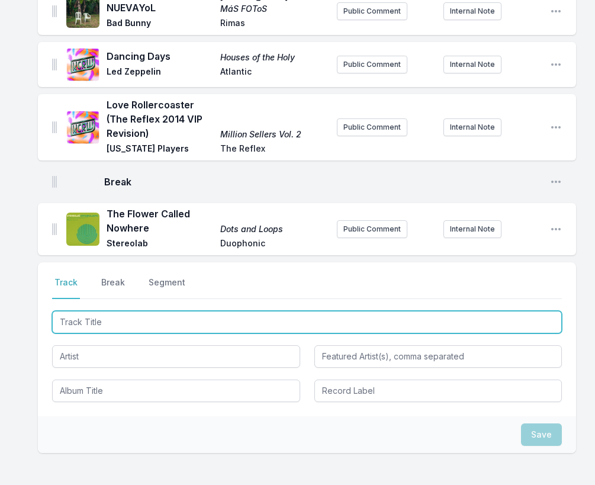
click at [504, 325] on input "Track Title" at bounding box center [307, 322] width 510 height 22
paste input "Un amor de la calle ([PERSON_NAME] cover)"
type input "Un amor de la calle ([PERSON_NAME] cover)"
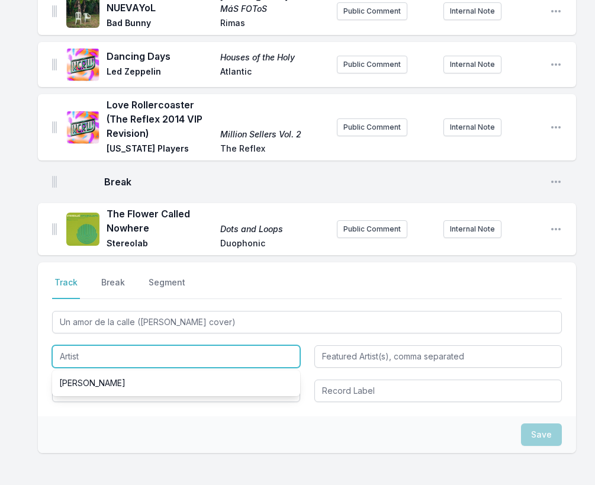
paste input "iLe"
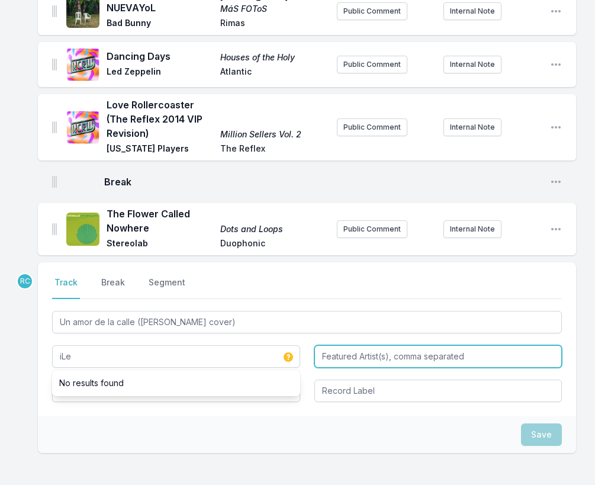
type input "iLe"
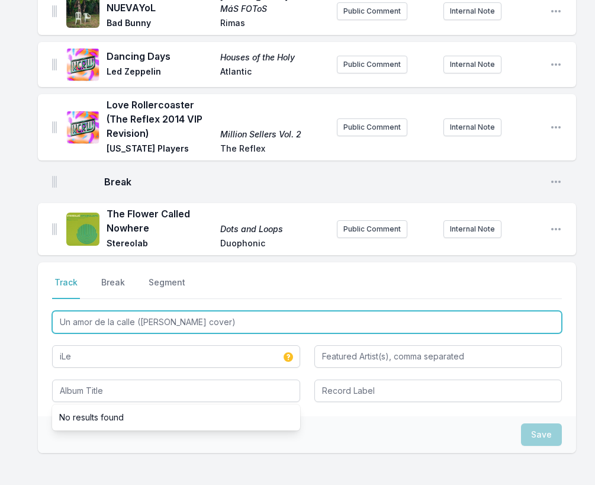
drag, startPoint x: 243, startPoint y: 320, endPoint x: 234, endPoint y: 302, distance: 20.1
click at [235, 302] on div "Select a tab Track Break Segment Track Break Segment Un amor de la calle ([PERS…" at bounding box center [307, 339] width 538 height 154
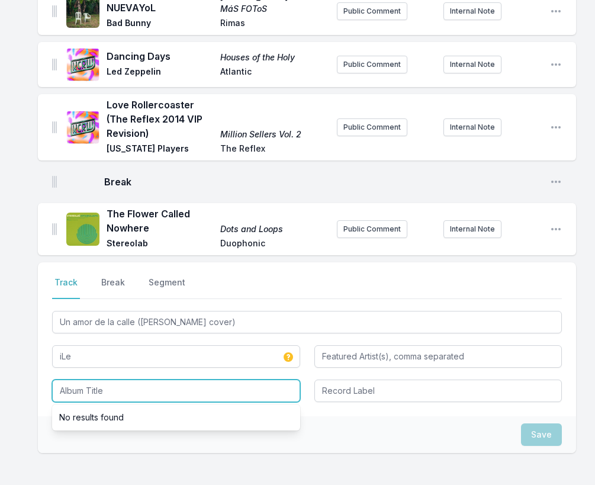
click at [126, 395] on input "Album Title" at bounding box center [176, 390] width 248 height 22
paste input "Un amor de la calle ([PERSON_NAME] cover)"
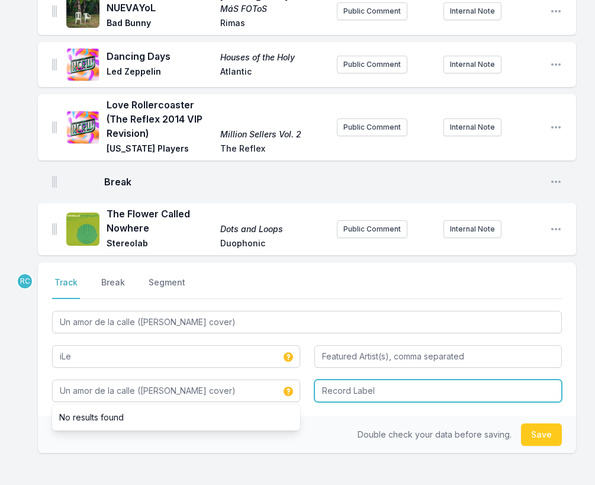
type input "Un amor de la calle ([PERSON_NAME] cover)"
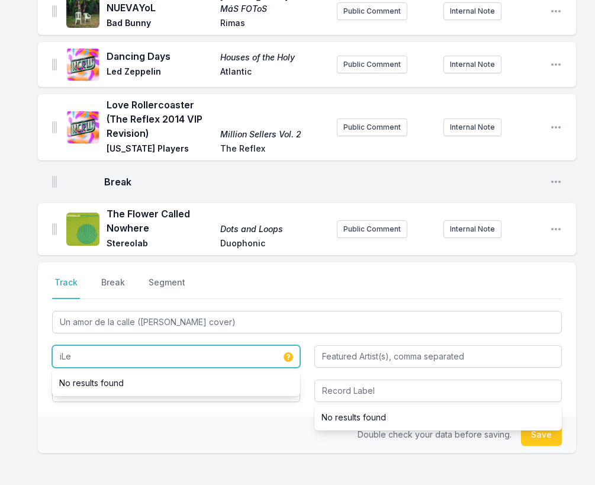
drag, startPoint x: 80, startPoint y: 353, endPoint x: 37, endPoint y: 350, distance: 43.3
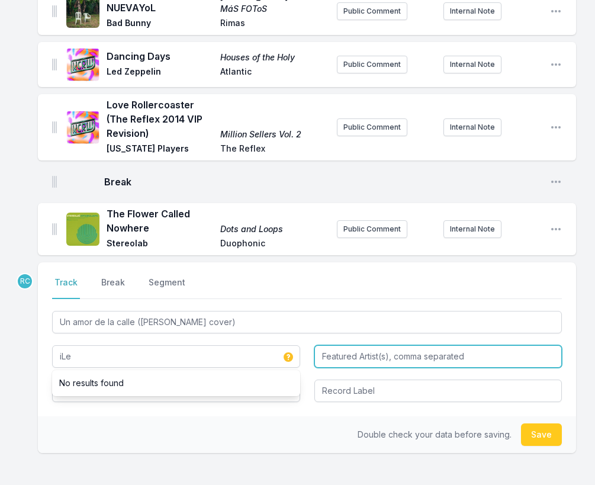
type input "iLe"
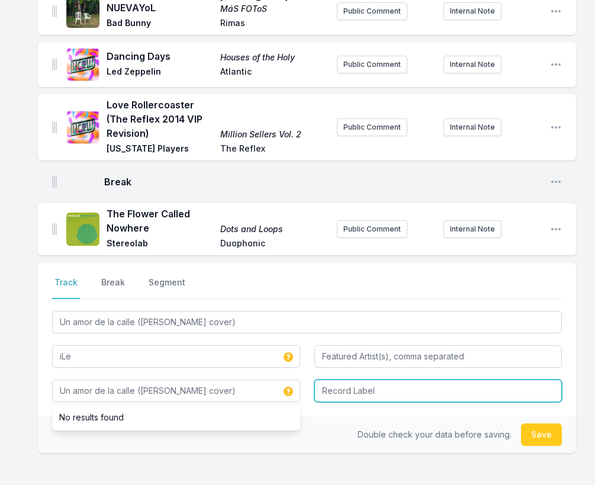
type input "Un amor de la calle ([PERSON_NAME] cover)"
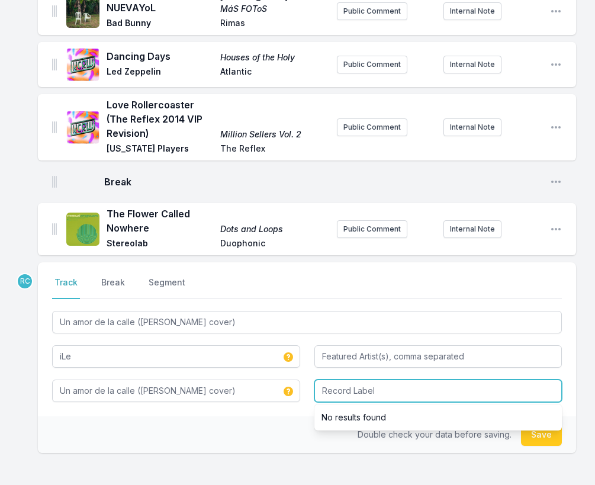
paste input "iLe"
type input "iLe"
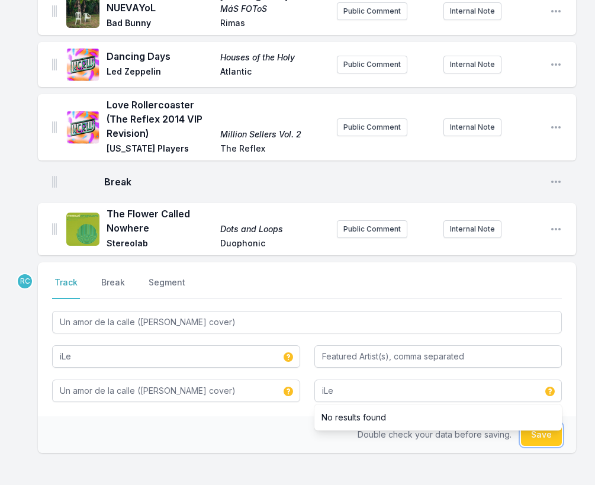
click at [538, 436] on button "Save" at bounding box center [541, 434] width 41 height 22
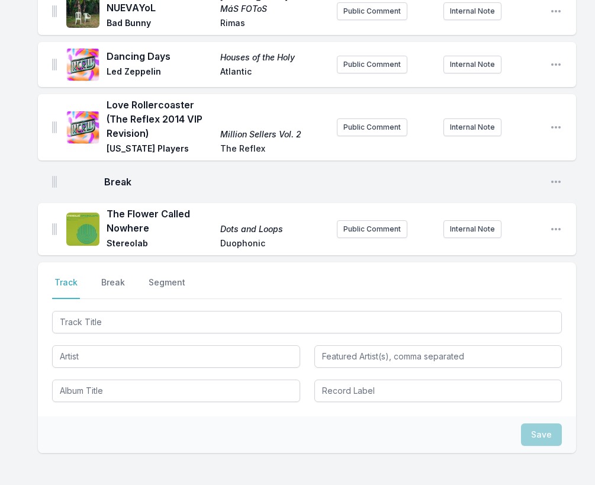
scroll to position [1125, 0]
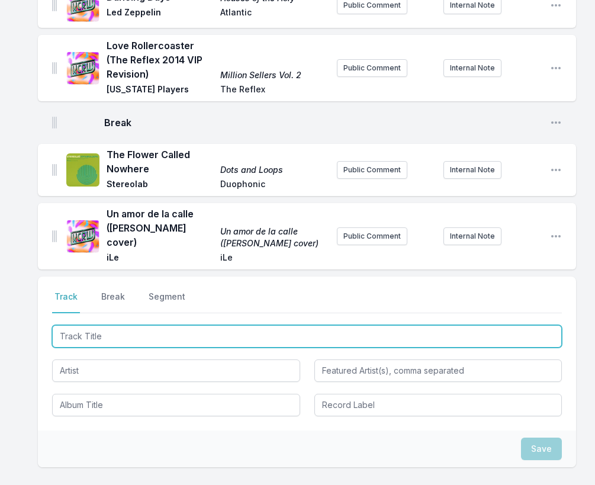
click at [491, 325] on input "Track Title" at bounding box center [307, 336] width 510 height 22
paste input "Road To Zion (featuring [PERSON_NAME])"
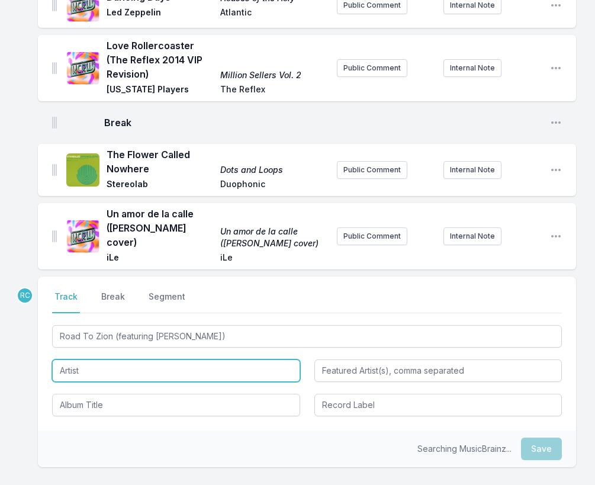
type input "Road To Zion"
type input "Nas"
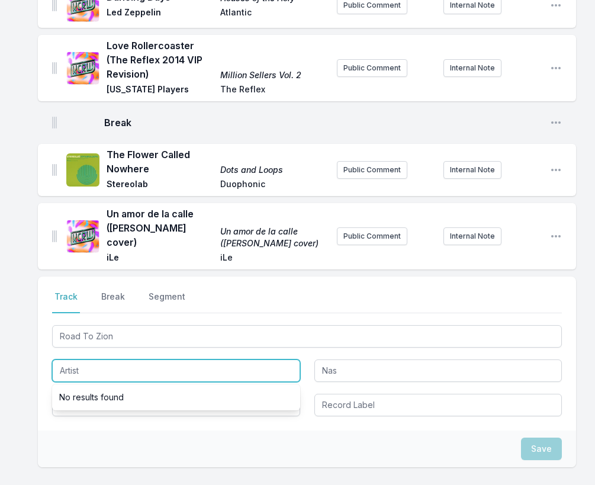
paste input "[PERSON_NAME] [PERSON_NAME]" [PERSON_NAME]"
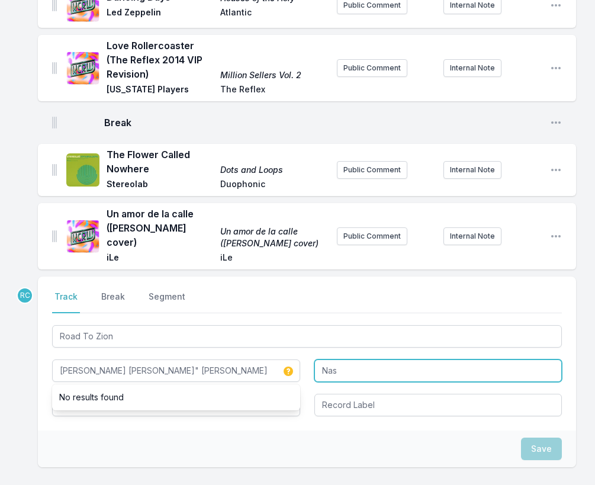
type input "[PERSON_NAME] [PERSON_NAME]" [PERSON_NAME]"
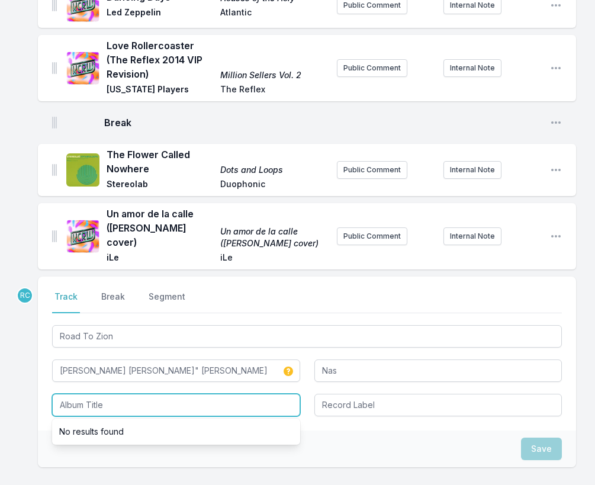
paste input "Welcome To [GEOGRAPHIC_DATA] [[GEOGRAPHIC_DATA]]"
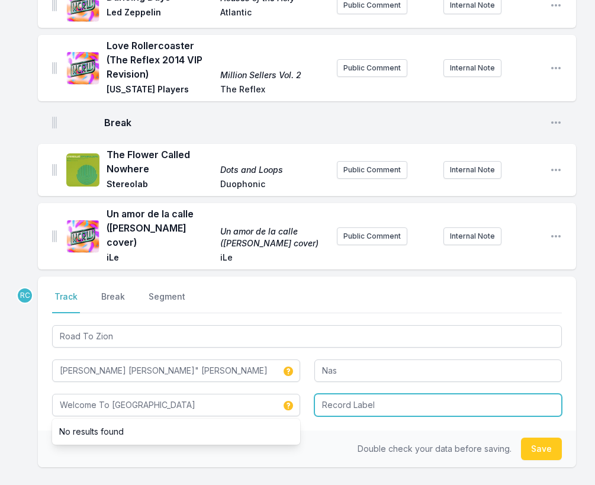
type input "Welcome To [GEOGRAPHIC_DATA]"
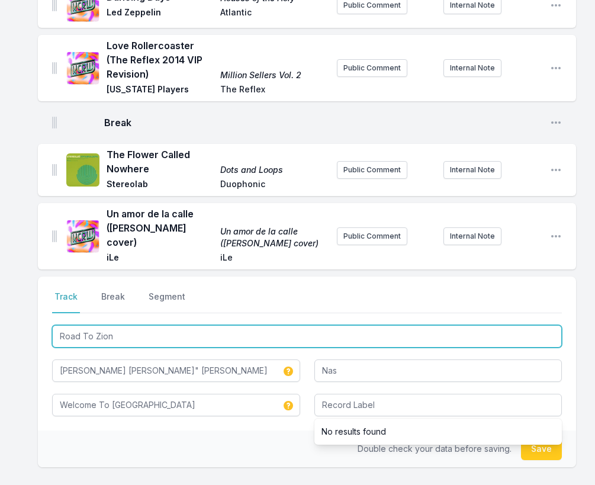
click at [183, 325] on input "Road To Zion" at bounding box center [307, 336] width 510 height 22
type input "Road To Zio"
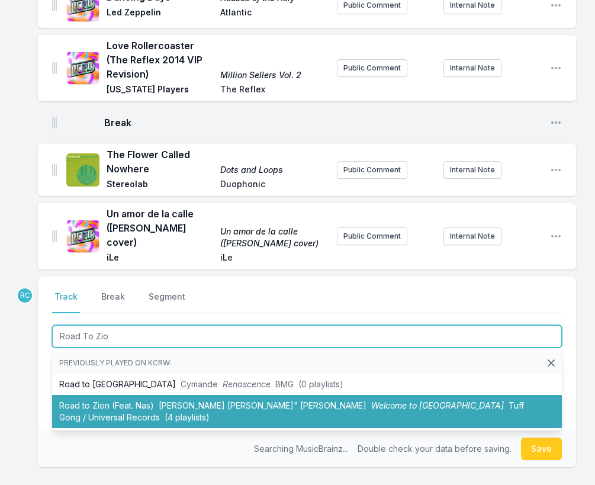
click at [131, 395] on li "Road to Zion (Feat. [PERSON_NAME] Gong" [PERSON_NAME] Welcome to Jamrock Tuff G…" at bounding box center [307, 411] width 510 height 33
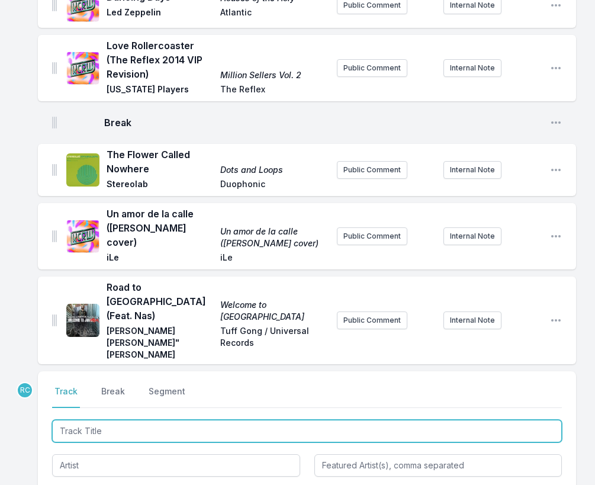
scroll to position [1194, 0]
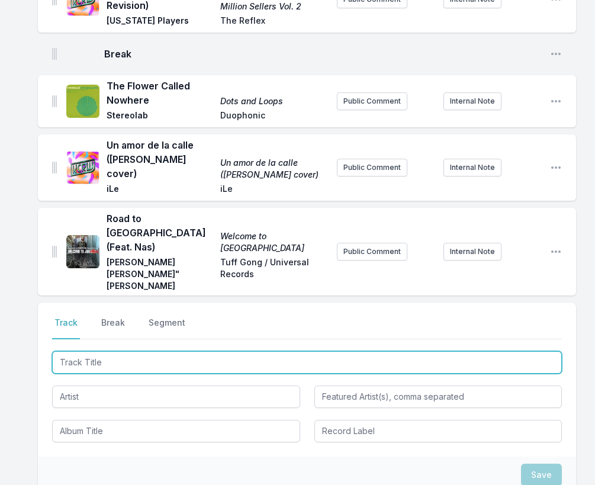
click at [509, 351] on input "Track Title" at bounding box center [307, 362] width 510 height 22
paste input "Witness"
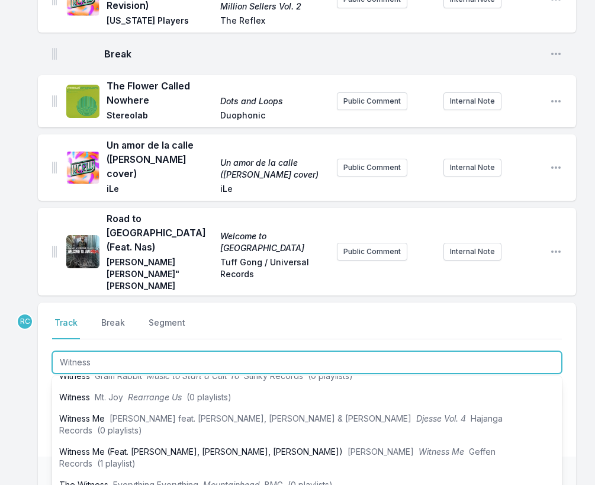
scroll to position [248, 0]
type input "Witness"
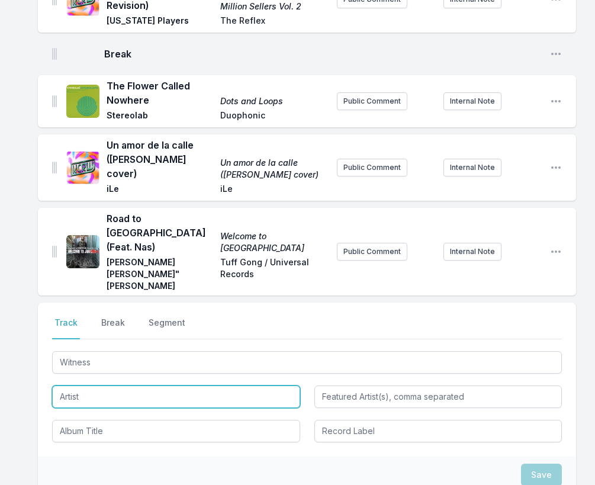
click at [70, 385] on input "Artist" at bounding box center [176, 396] width 248 height 22
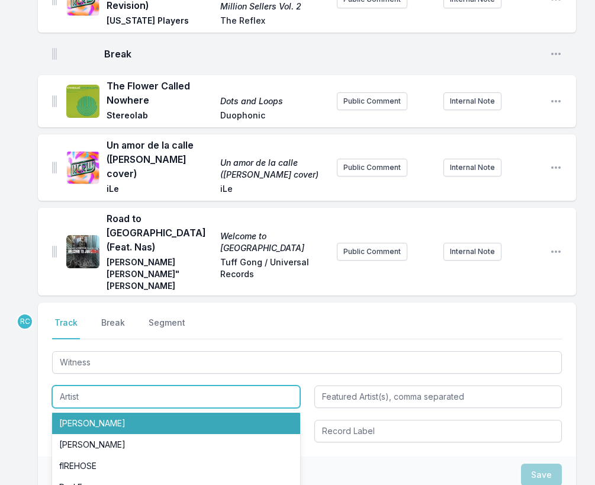
click at [82, 413] on li "[PERSON_NAME]" at bounding box center [176, 423] width 248 height 21
type input "[PERSON_NAME]"
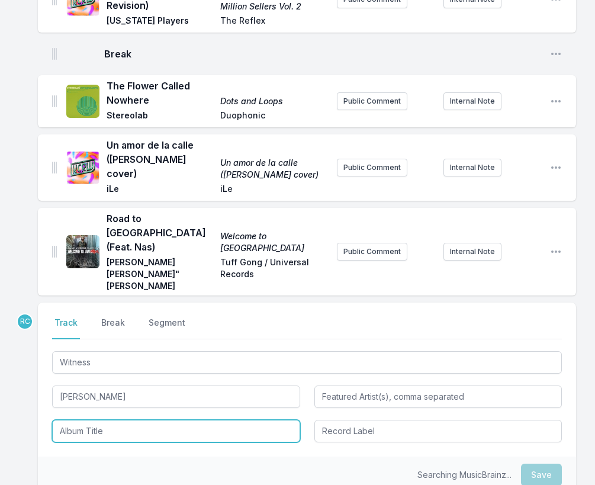
click at [84, 420] on input "Album Title" at bounding box center [176, 431] width 248 height 22
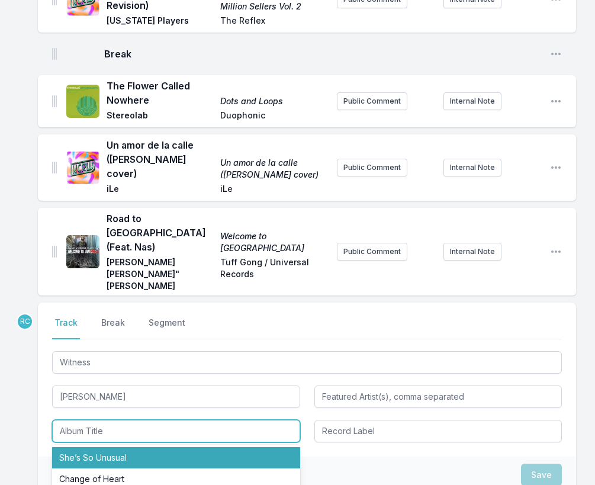
click at [107, 447] on li "She’s So Unusual" at bounding box center [176, 457] width 248 height 21
type input "She’s So Unusual"
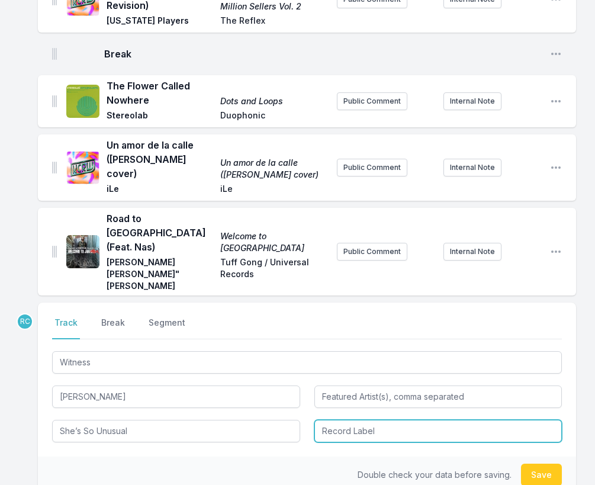
click at [356, 420] on input "Record Label" at bounding box center [438, 431] width 248 height 22
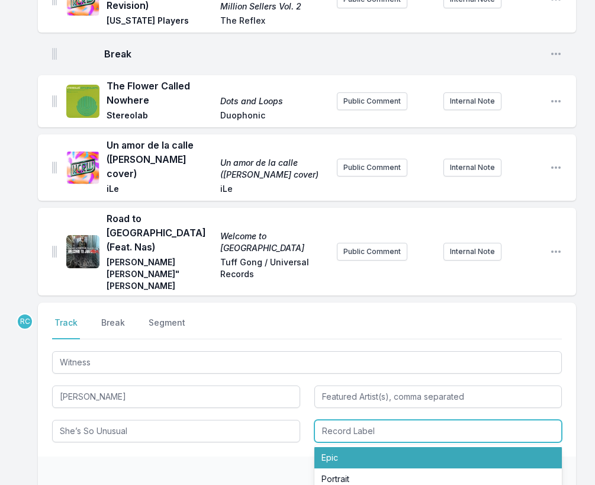
click at [364, 447] on li "Epic" at bounding box center [438, 457] width 248 height 21
type input "Epic"
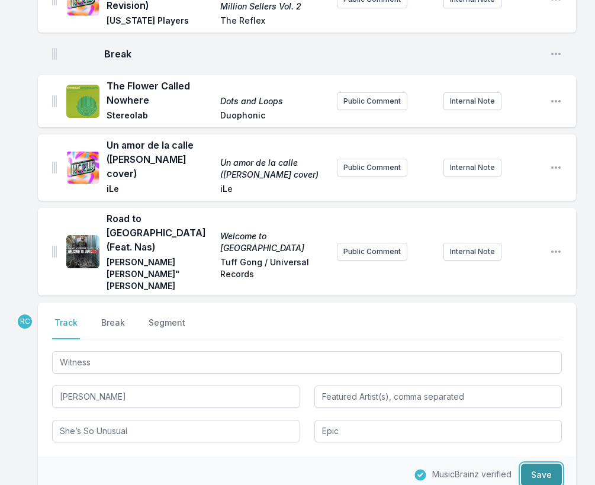
click at [540, 463] on button "Save" at bounding box center [541, 474] width 41 height 22
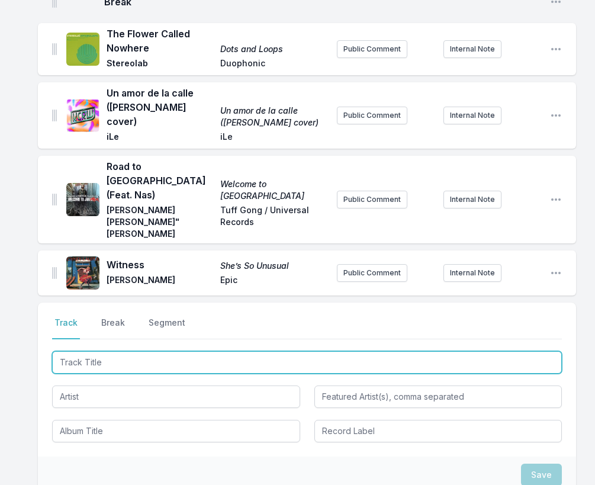
click at [508, 351] on input "Track Title" at bounding box center [307, 362] width 510 height 22
paste input "Ojos Secos (feat. Cuco)"
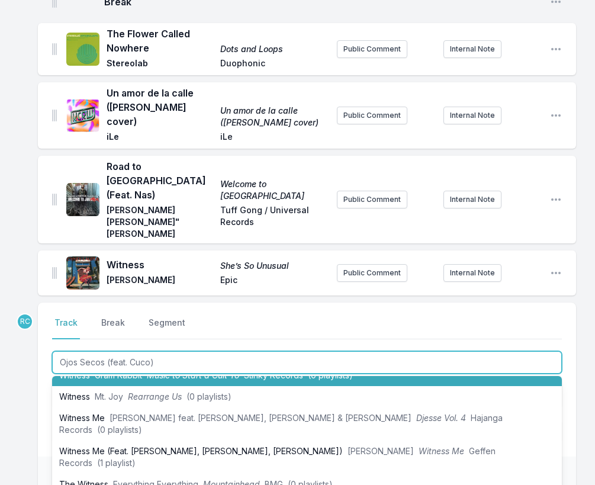
scroll to position [0, 0]
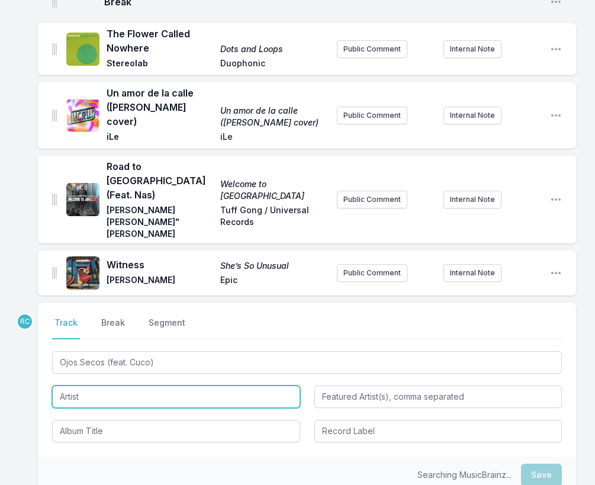
click at [194, 385] on input "Artist" at bounding box center [176, 396] width 248 height 22
type input "Ojos Secos"
type input "Cuco"
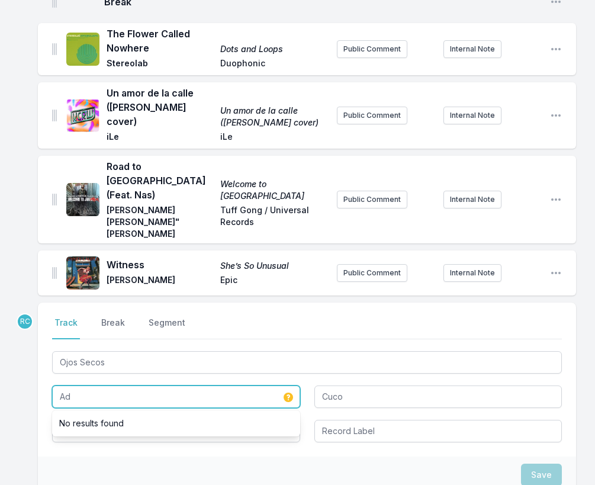
type input "Ad"
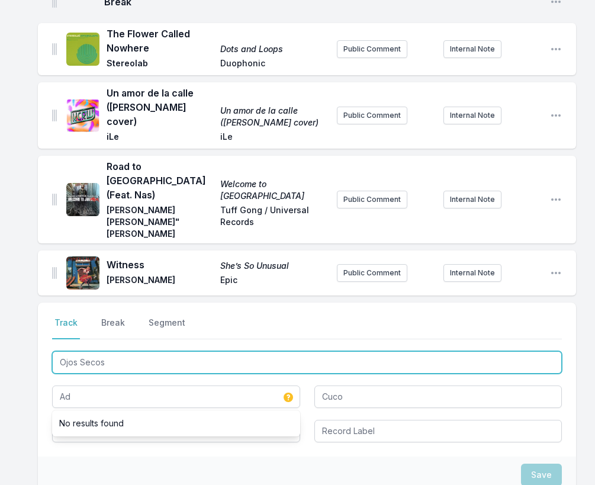
click at [124, 351] on input "Ojos Secos" at bounding box center [307, 362] width 510 height 22
type input "Ojos Seco"
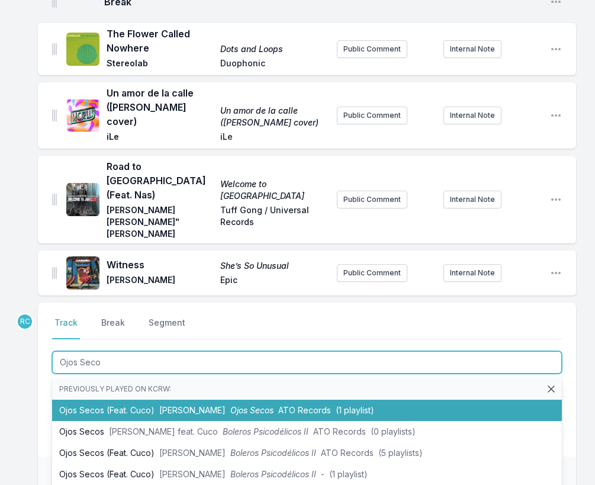
click at [121, 400] on li "Ojos Secos (Feat. Cuco) [PERSON_NAME] Ojos Secos ATO Records (1 playlist)" at bounding box center [307, 410] width 510 height 21
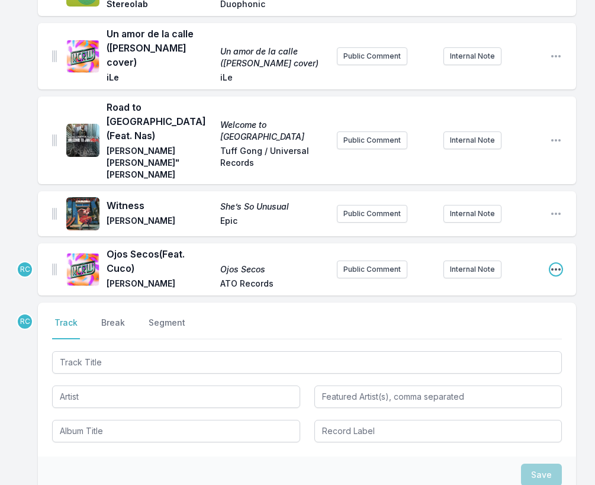
click at [555, 263] on icon "Open playlist item options" at bounding box center [556, 269] width 12 height 12
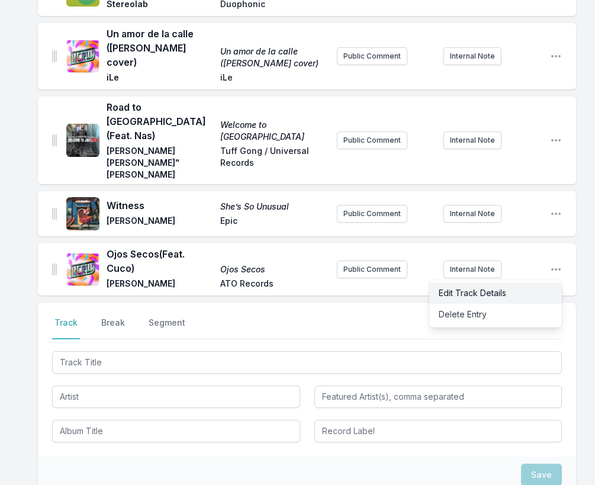
click at [516, 282] on button "Edit Track Details" at bounding box center [495, 292] width 133 height 21
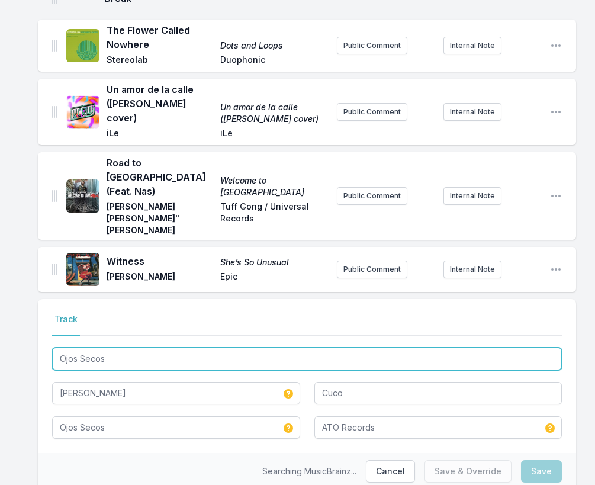
click at [127, 347] on input "Ojos Secos" at bounding box center [307, 358] width 510 height 22
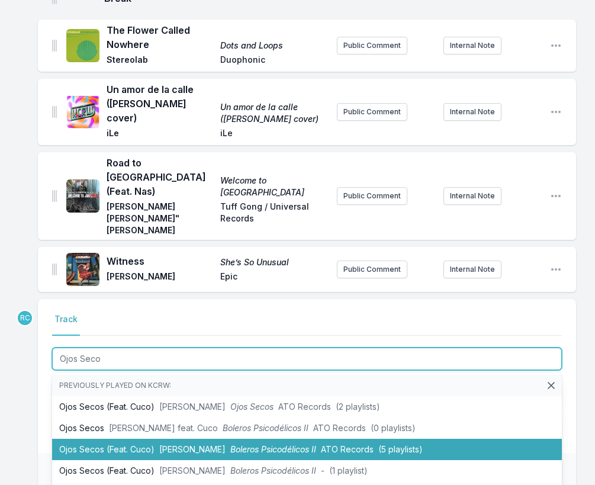
click at [132, 439] on li "Ojos Secos (Feat. Cuco) [PERSON_NAME] Boleros Psicodélicos II ATO Records (5 pl…" at bounding box center [307, 449] width 510 height 21
type input "Ojos Secos"
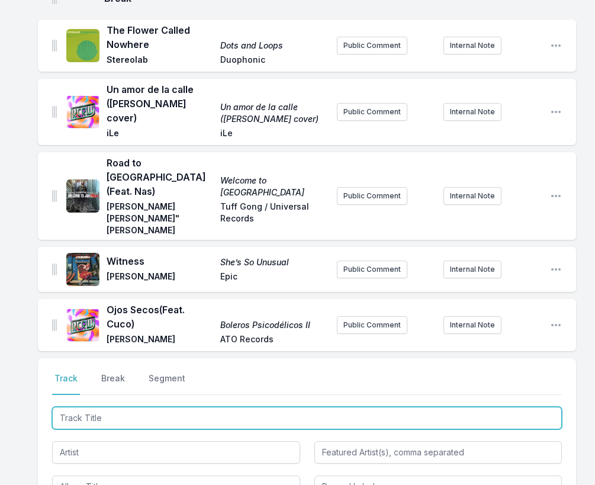
click at [500, 407] on input "Track Title" at bounding box center [307, 418] width 510 height 22
paste input "Sale el Sol"
type input "Sale el Sol"
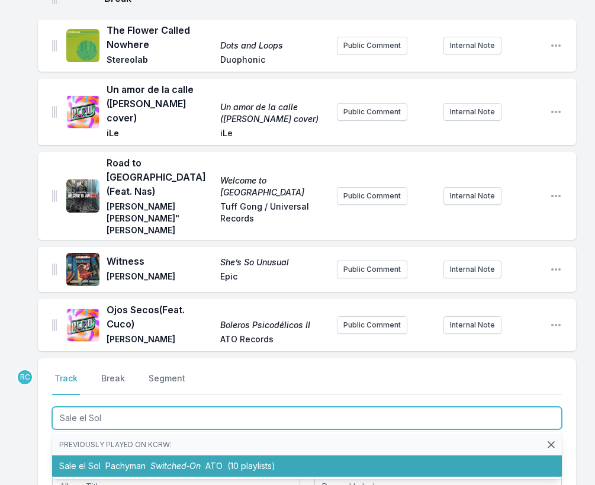
click at [111, 455] on li "Sale el Sol Pachyman Switched‐On ATO (10 playlists)" at bounding box center [307, 465] width 510 height 21
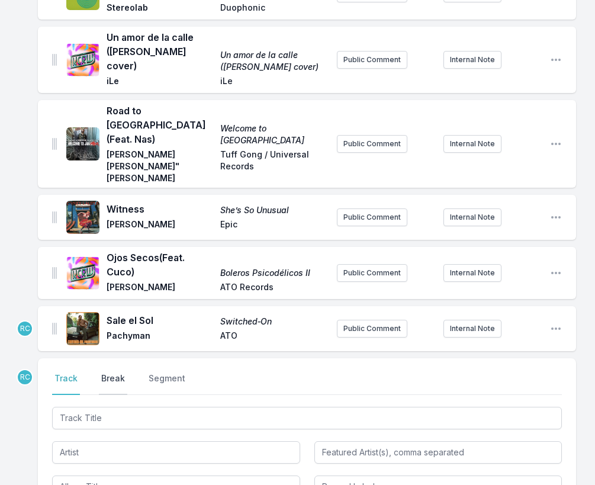
click at [112, 372] on button "Break" at bounding box center [113, 383] width 28 height 22
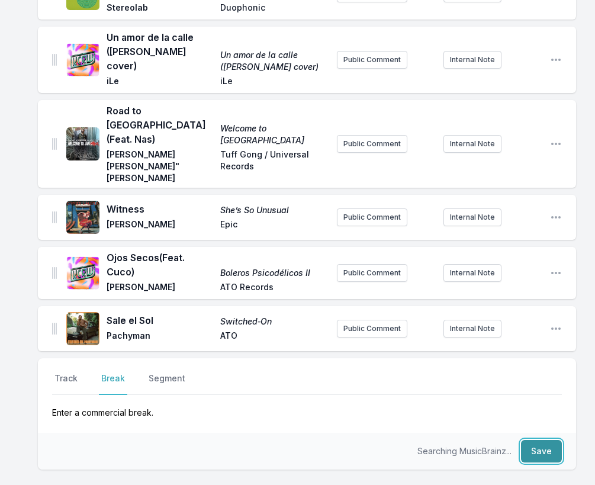
click at [548, 440] on button "Save" at bounding box center [541, 451] width 41 height 22
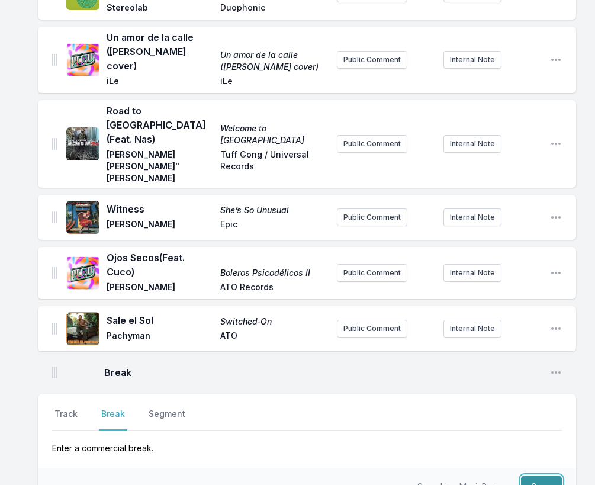
scroll to position [1337, 0]
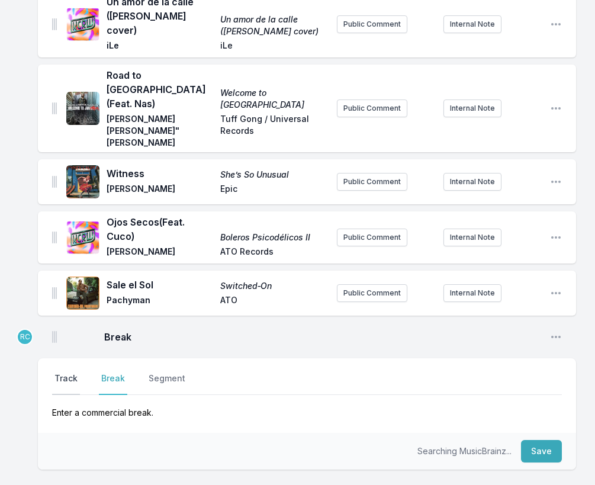
click at [59, 372] on button "Track" at bounding box center [66, 383] width 28 height 22
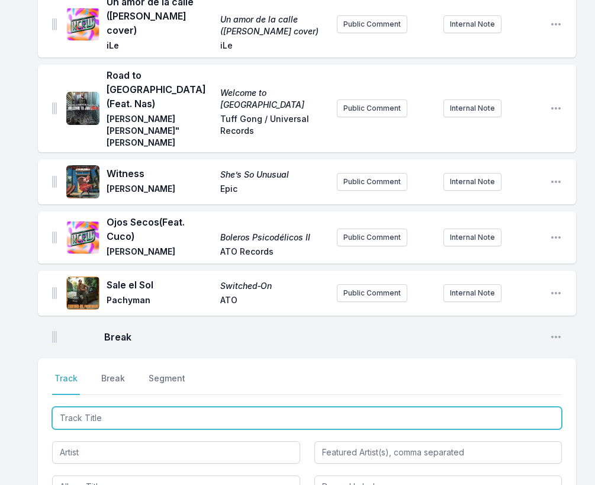
click at [487, 407] on input "Track Title" at bounding box center [307, 418] width 510 height 22
paste input "SIXUNDRGROUND"
type input "SIXUNDRGROUND"
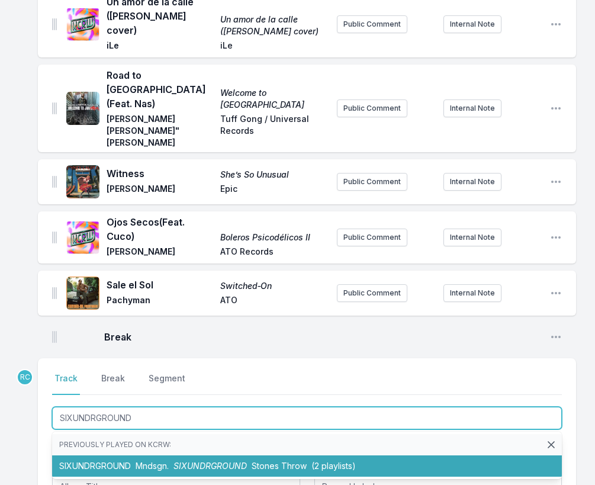
click at [158, 461] on span "Mndsgn." at bounding box center [152, 466] width 33 height 10
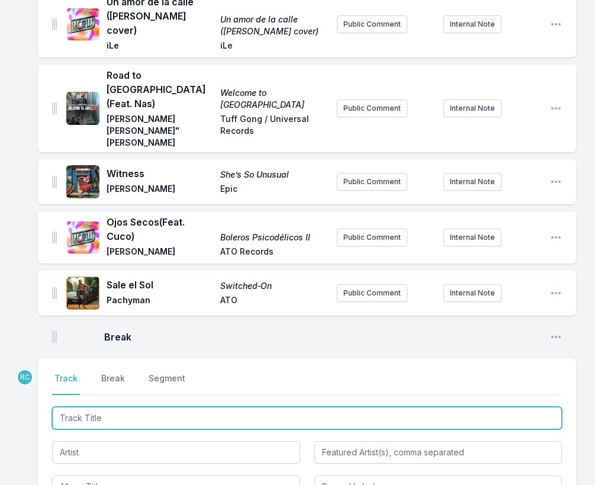
scroll to position [1389, 0]
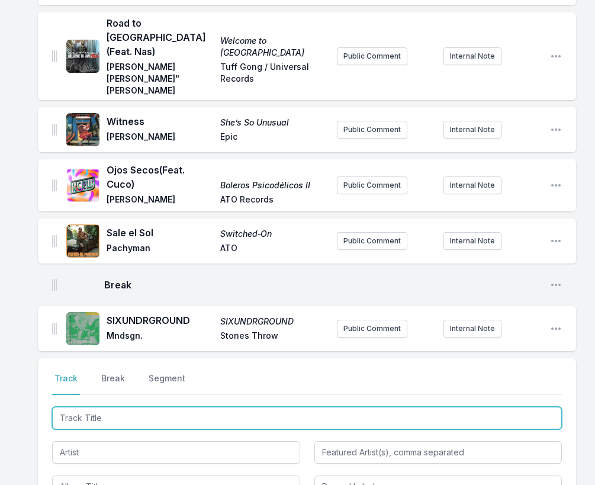
click at [493, 407] on input "Track Title" at bounding box center [307, 418] width 510 height 22
paste input "EAT ft Fat"
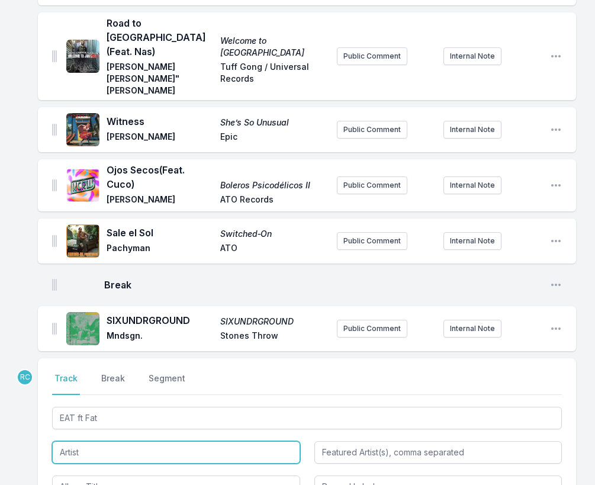
type input "EAT"
type input "Fat"
type input "Tobe"
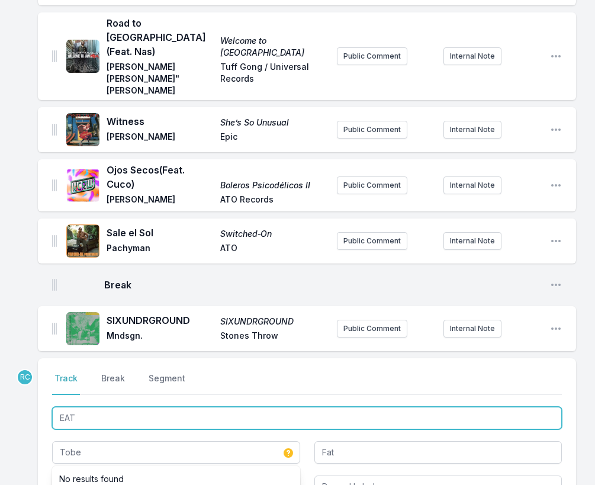
click at [101, 407] on input "EAT" at bounding box center [307, 418] width 510 height 22
type input "EA"
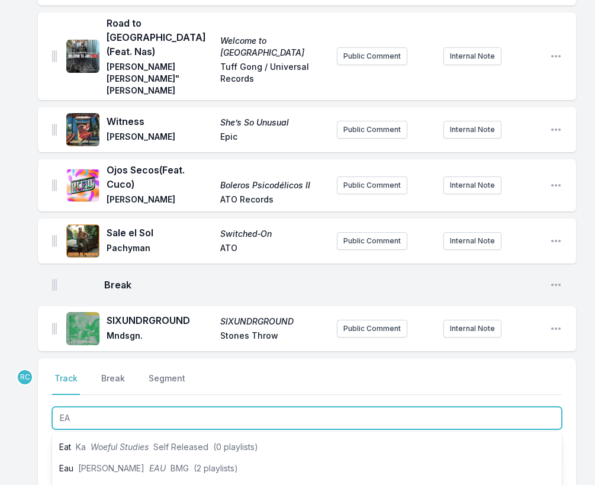
scroll to position [153, 0]
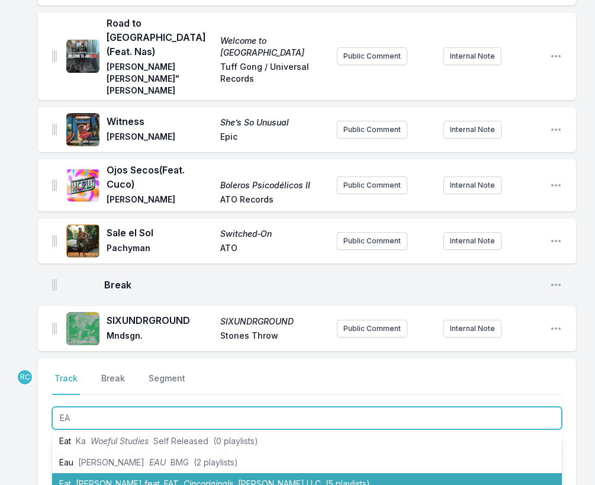
click at [107, 478] on span "[PERSON_NAME] feat. FAT" at bounding box center [127, 483] width 103 height 10
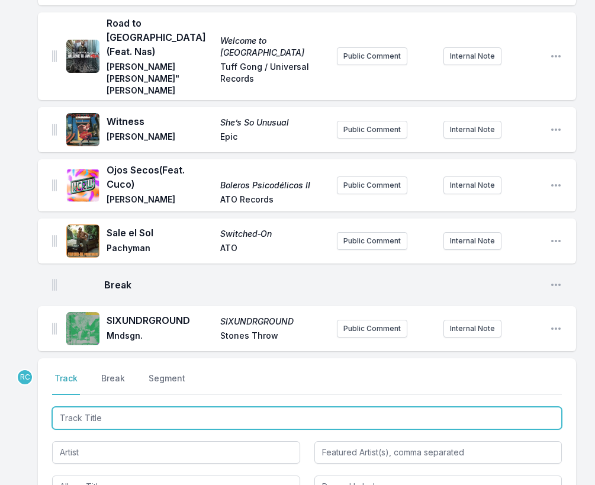
scroll to position [1441, 0]
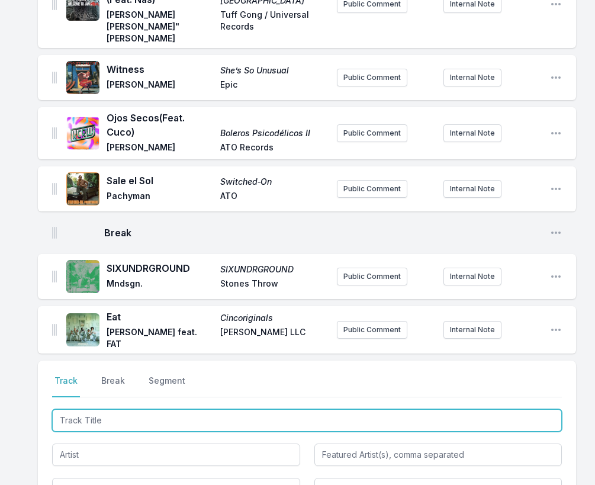
click at [488, 409] on input "Track Title" at bounding box center [307, 420] width 510 height 22
paste input "The Edge"
type input "The Edge"
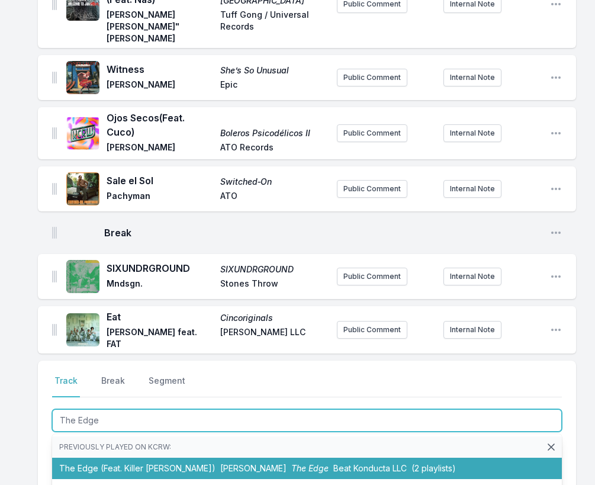
click at [151, 458] on li "The Edge (Feat. Killer [PERSON_NAME]) Droogie [PERSON_NAME] The Edge Beat Kondu…" at bounding box center [307, 468] width 510 height 21
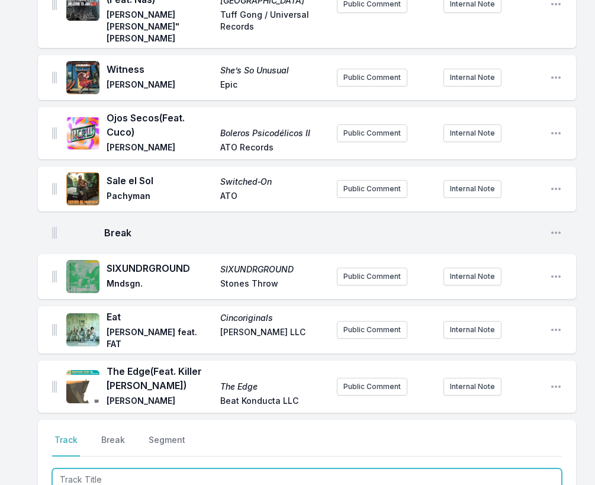
scroll to position [1501, 0]
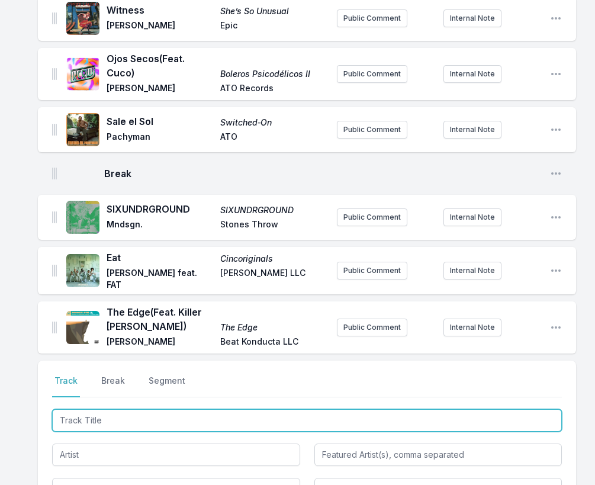
click at [521, 409] on input "Track Title" at bounding box center [307, 420] width 510 height 22
paste input "Next To You"
type input "Next To You"
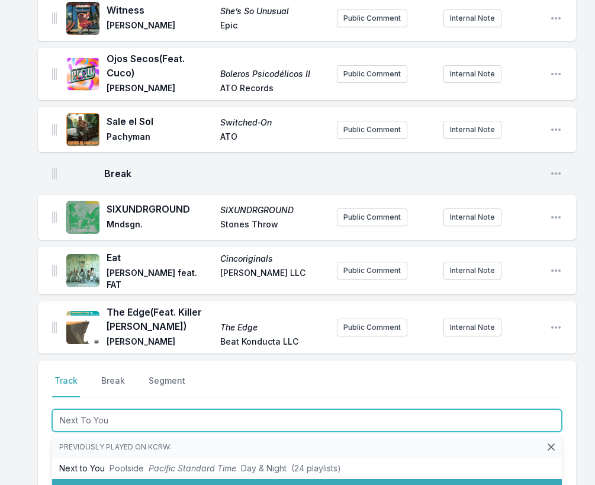
click at [249, 484] on span "Next to You" at bounding box center [269, 489] width 46 height 10
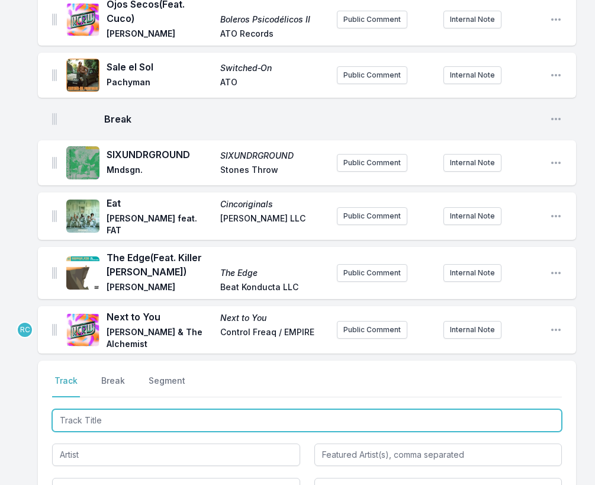
paste input "Next To You"
type input "Next To You"
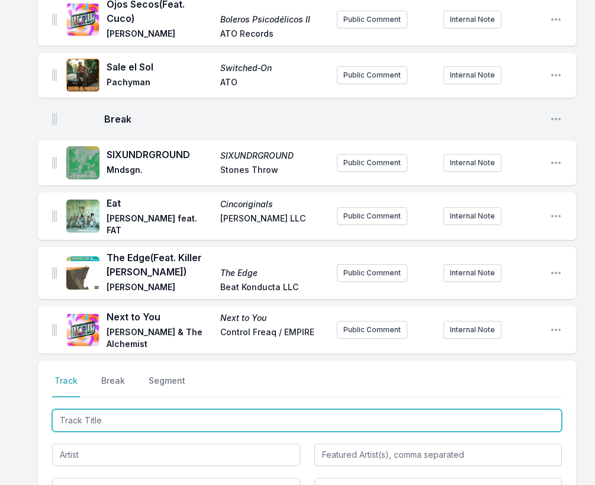
scroll to position [1614, 0]
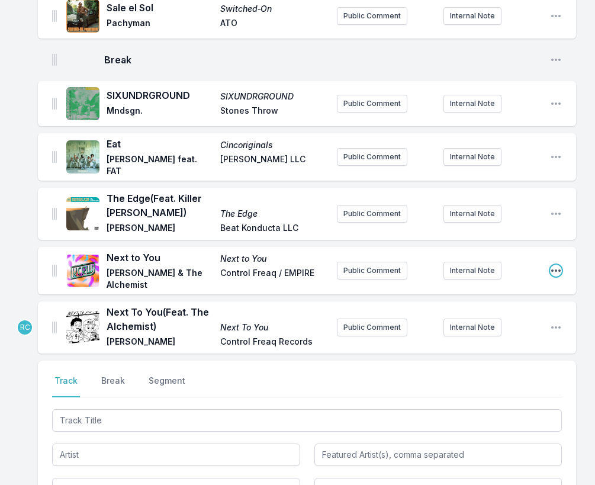
click at [555, 265] on icon "Open playlist item options" at bounding box center [556, 271] width 12 height 12
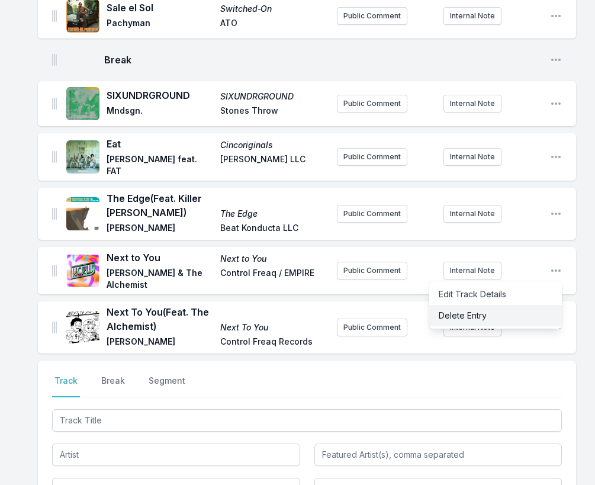
click at [535, 305] on button "Delete Entry" at bounding box center [495, 315] width 133 height 21
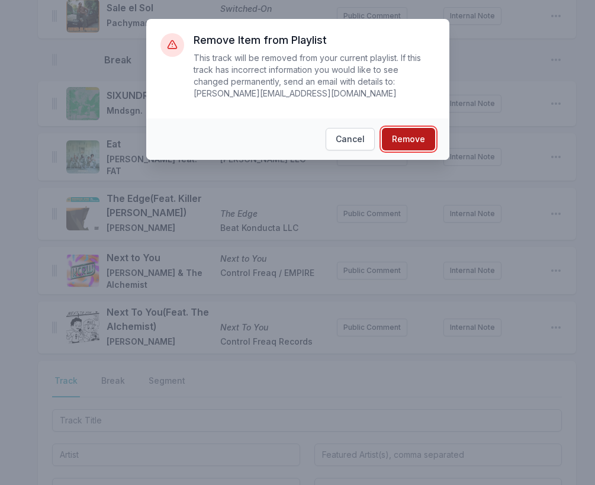
click at [421, 136] on button "Remove" at bounding box center [408, 139] width 53 height 22
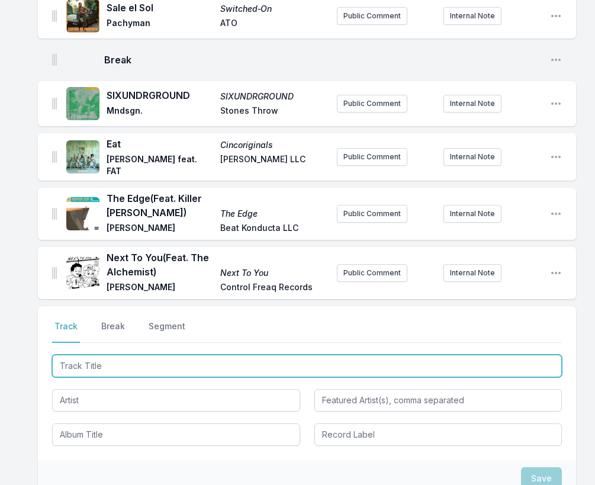
scroll to position [1560, 0]
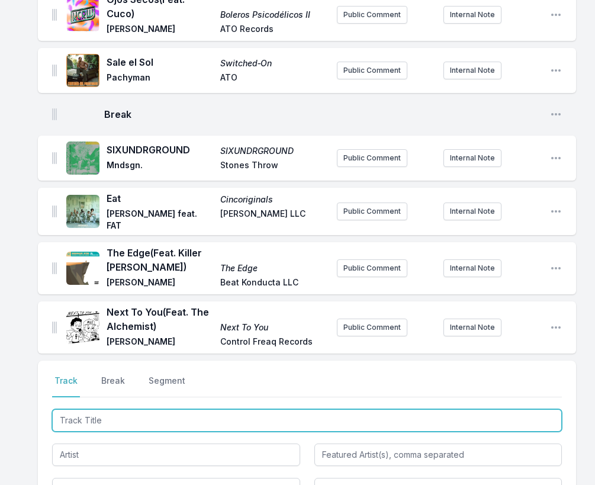
click at [507, 409] on input "Track Title" at bounding box center [307, 420] width 510 height 22
paste input "SOS"
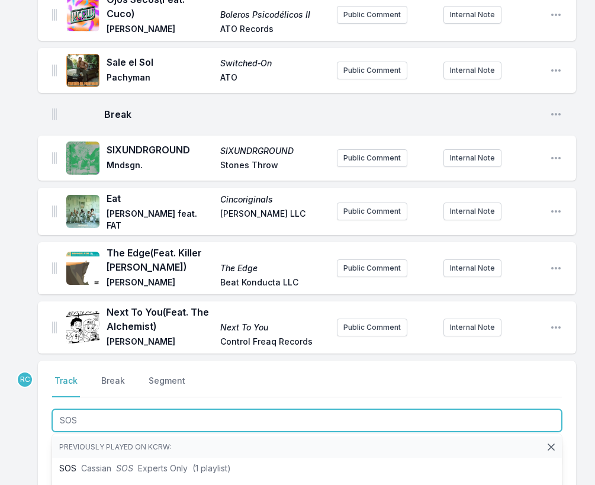
type input "SOS"
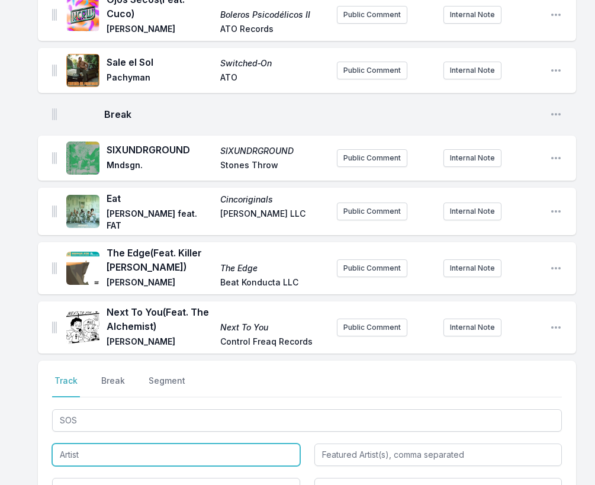
click at [83, 443] on input "Artist" at bounding box center [176, 454] width 248 height 22
paste input "Fiasco"
type input "[PERSON_NAME]"
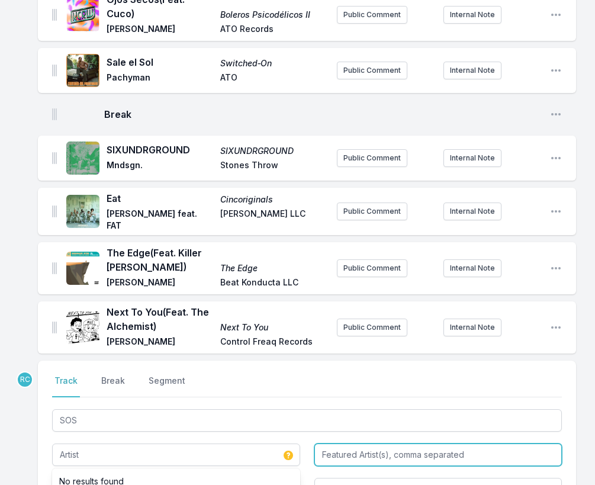
type input "[PERSON_NAME]"
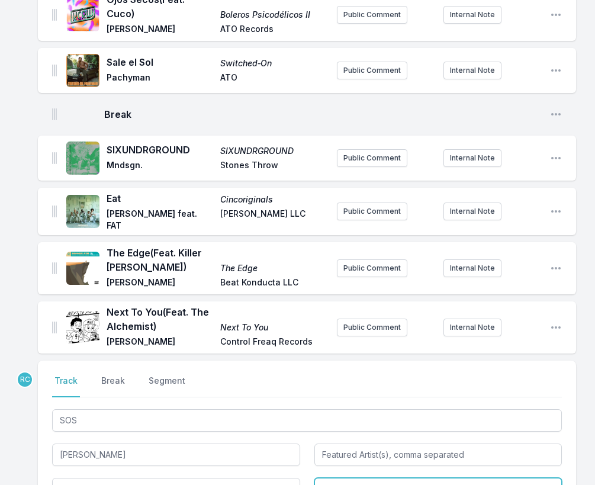
type input "SOS"
type input "Thirty Tigers"
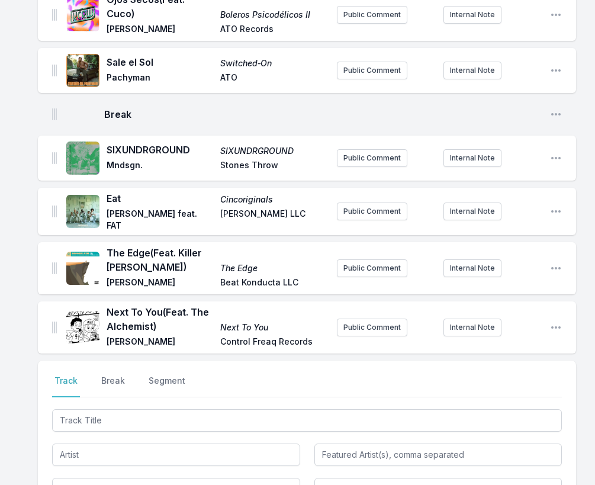
scroll to position [1612, 0]
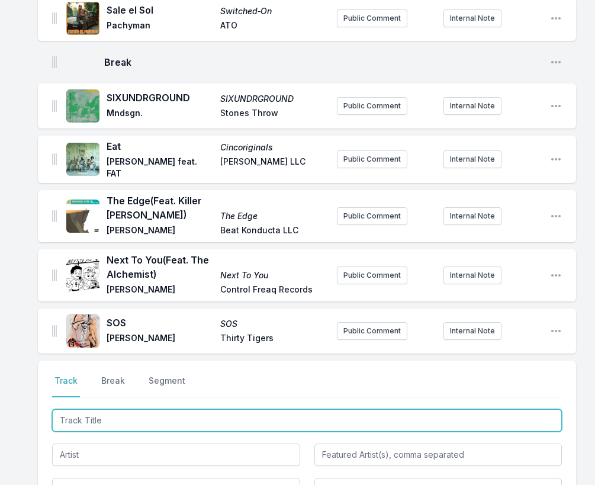
click at [532, 409] on input "Track Title" at bounding box center [307, 420] width 510 height 22
paste input "Wear and Tear (feat. [PERSON_NAME] - The Machine, [PERSON_NAME] & [PERSON_NAME])"
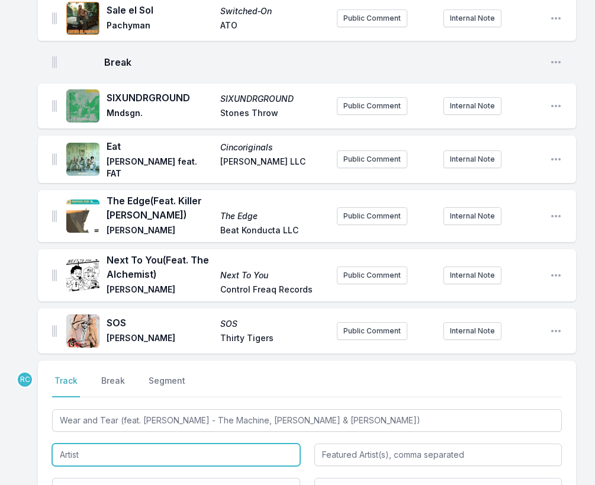
type input "Wear and Tear"
type input "Sampha, [PERSON_NAME] - The Machine, [PERSON_NAME] & [PERSON_NAME]"
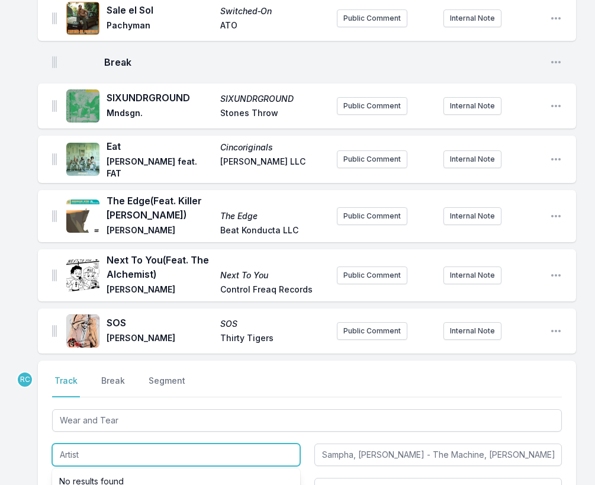
paste input "Everything Is Recorded"
type input "Everything Is Recorded"
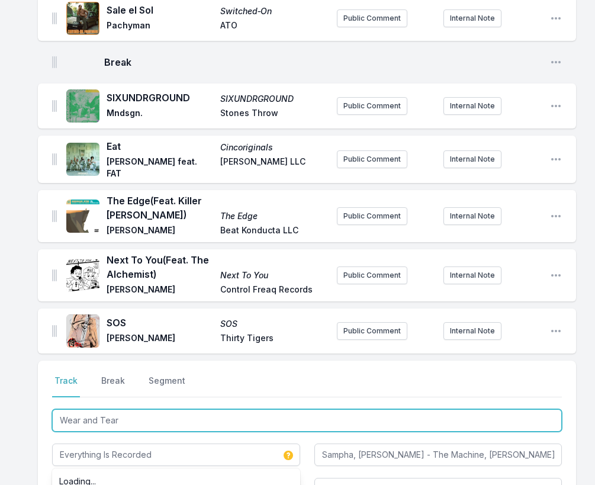
drag, startPoint x: 134, startPoint y: 380, endPoint x: 18, endPoint y: 371, distance: 116.4
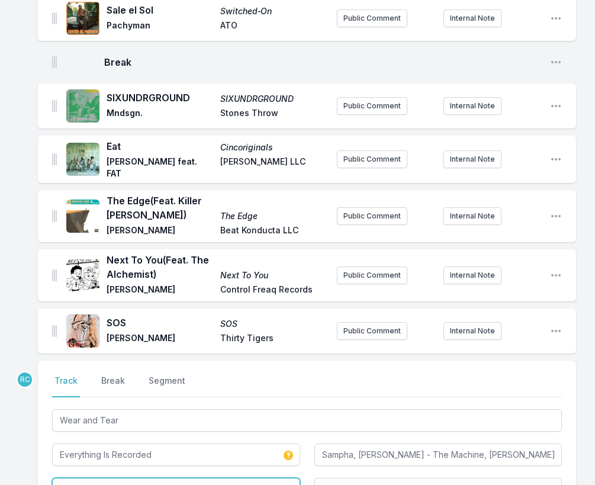
click at [79, 478] on input "Album Title" at bounding box center [176, 489] width 248 height 22
paste input "Wear and Tear"
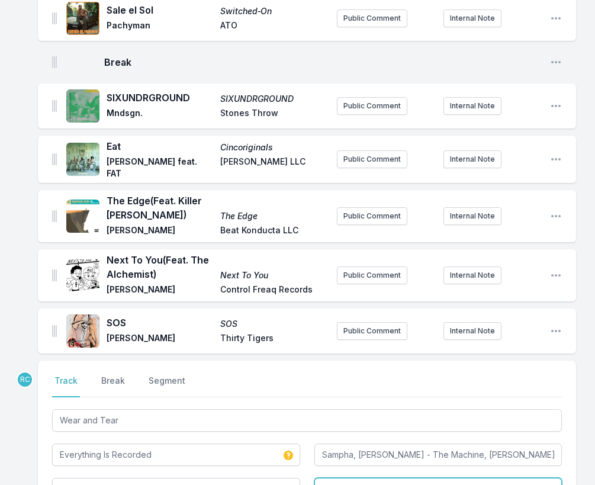
type input "Wear and Tear"
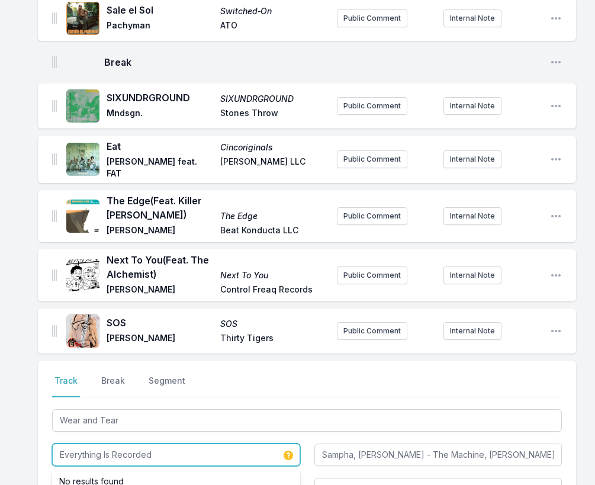
drag, startPoint x: 175, startPoint y: 410, endPoint x: -3, endPoint y: 407, distance: 178.2
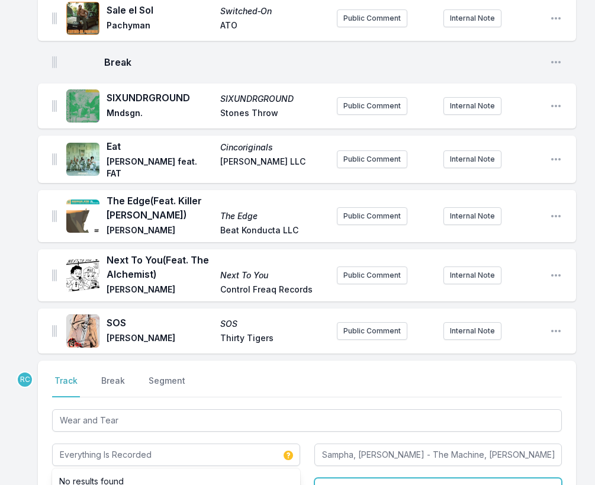
click at [346, 478] on input "Record Label" at bounding box center [438, 489] width 248 height 22
paste input "XL RECORINGS"
click at [323, 478] on input "XL RECORINGS" at bounding box center [438, 489] width 248 height 22
type input "XL RECORINGS"
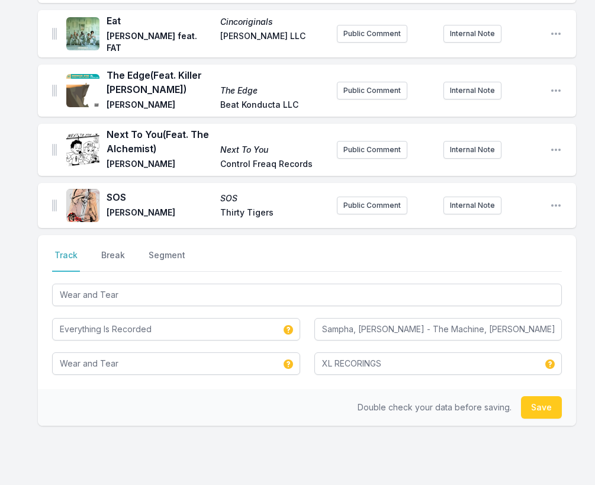
scroll to position [1747, 0]
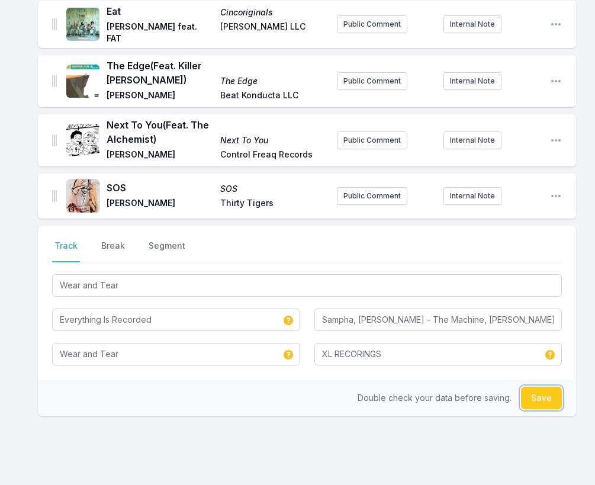
click at [541, 387] on button "Save" at bounding box center [541, 398] width 41 height 22
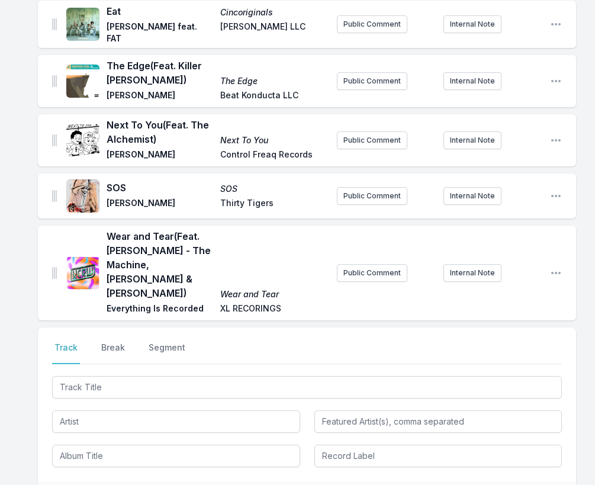
scroll to position [1834, 0]
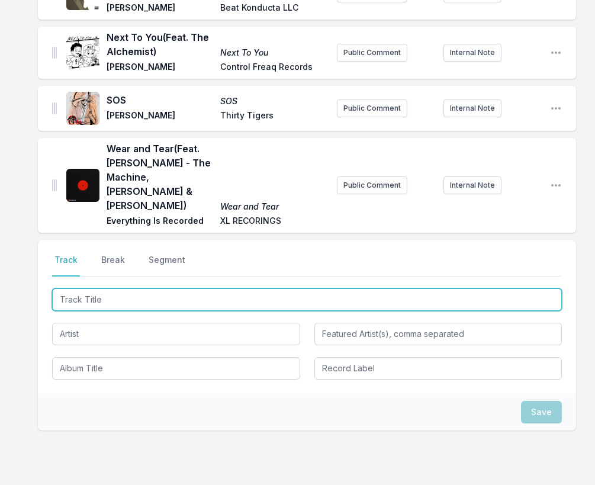
click at [398, 288] on input "Track Title" at bounding box center [307, 299] width 510 height 22
paste input "[PERSON_NAME] (Prod By Evidence) - INSTRUMENTAL"
type input "[PERSON_NAME] (Prod By Evidence) - INSTRUMENTAL"
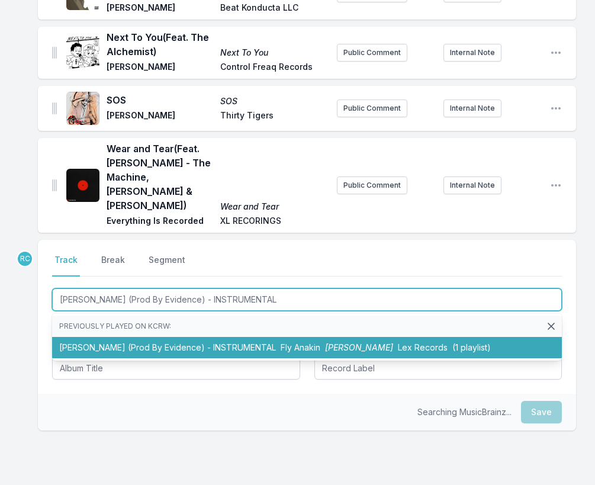
click at [240, 337] on li "[PERSON_NAME] (Prod By Evidence) - INSTRUMENTAL Fly [PERSON_NAME] Records (1 pl…" at bounding box center [307, 347] width 510 height 21
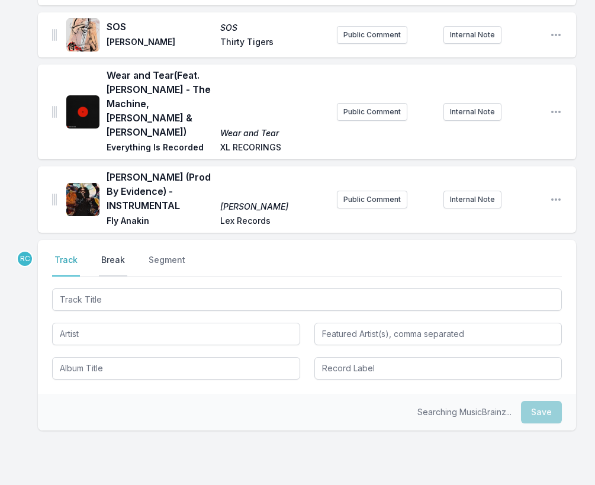
click at [111, 254] on button "Break" at bounding box center [113, 265] width 28 height 22
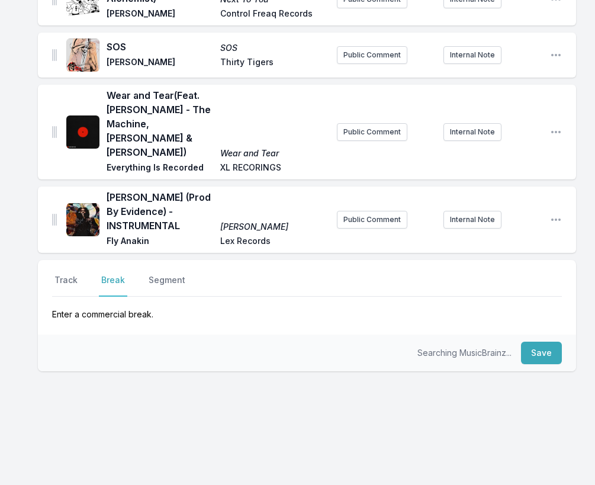
scroll to position [1828, 0]
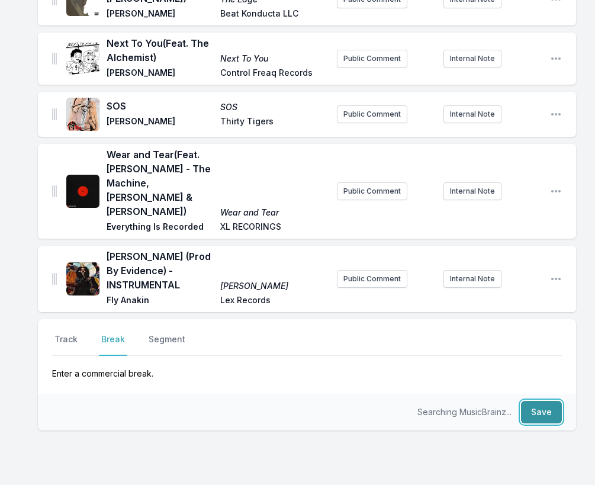
click at [540, 401] on button "Save" at bounding box center [541, 412] width 41 height 22
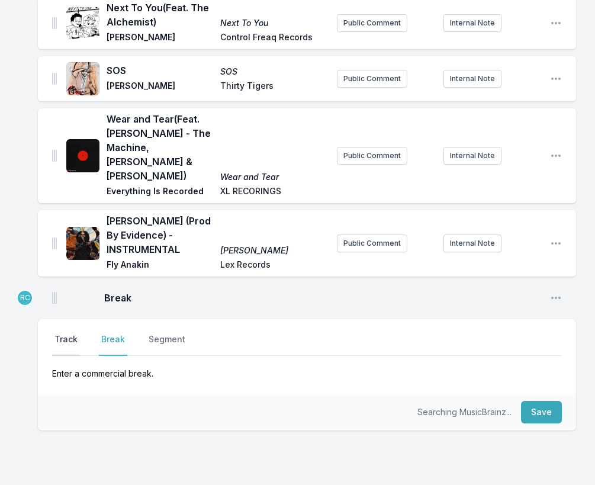
click at [72, 333] on button "Track" at bounding box center [66, 344] width 28 height 22
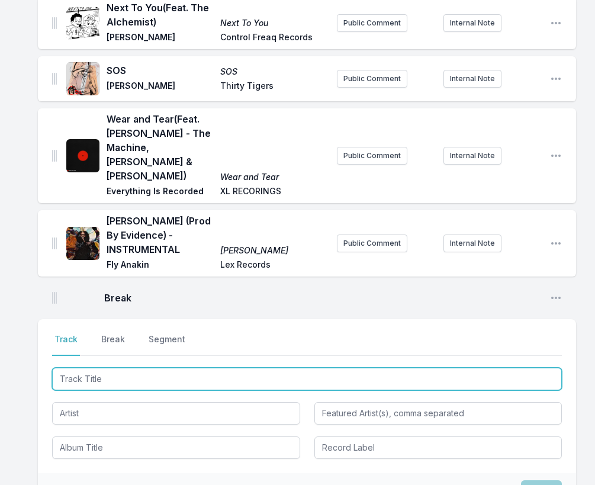
click at [510, 368] on input "Track Title" at bounding box center [307, 379] width 510 height 22
paste input "The Switch"
type input "The Switch"
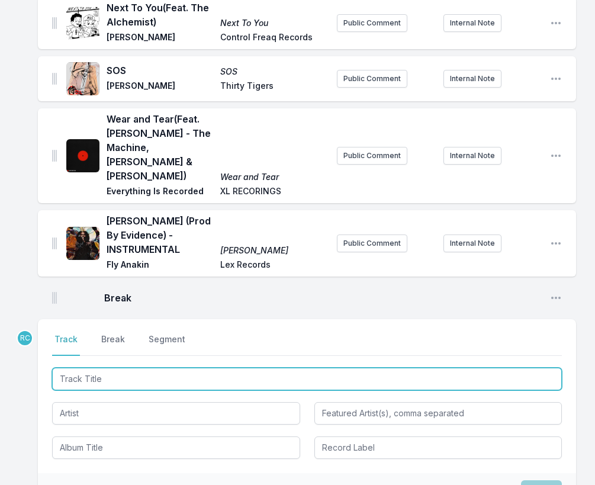
scroll to position [1916, 0]
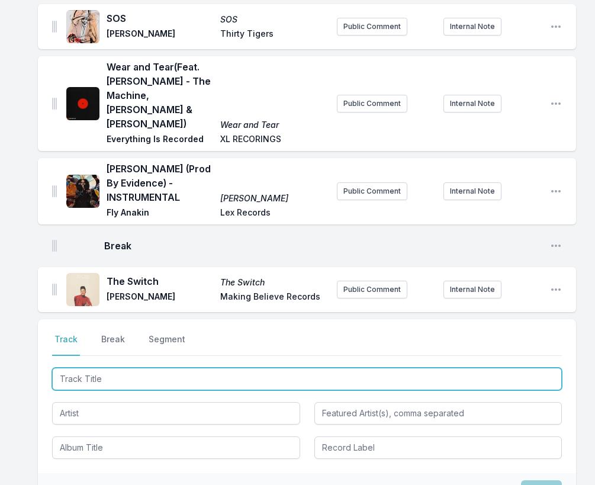
click at [503, 368] on input "Track Title" at bounding box center [307, 379] width 510 height 22
paste input "Don't Judge Me"
type input "Don't Judge Me"
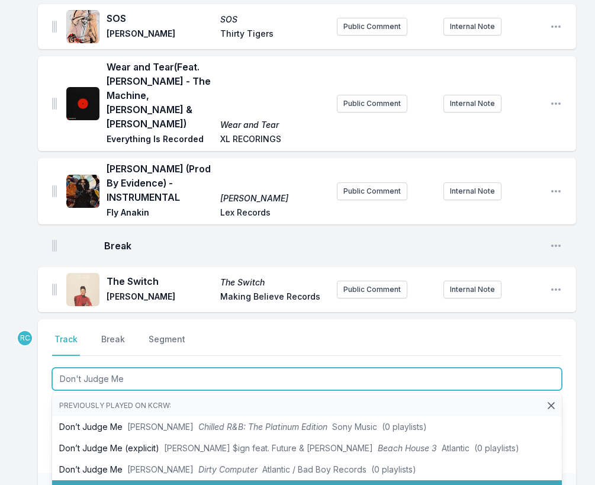
click at [171, 484] on span "FKA twigs, Headie One, [PERSON_NAME] again.." at bounding box center [221, 490] width 188 height 10
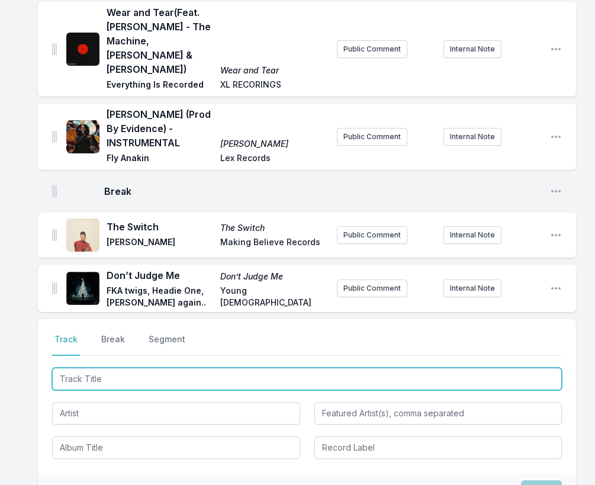
click at [491, 368] on input "Track Title" at bounding box center [307, 379] width 510 height 22
paste input "Under the Sun"
type input "Under the Sun"
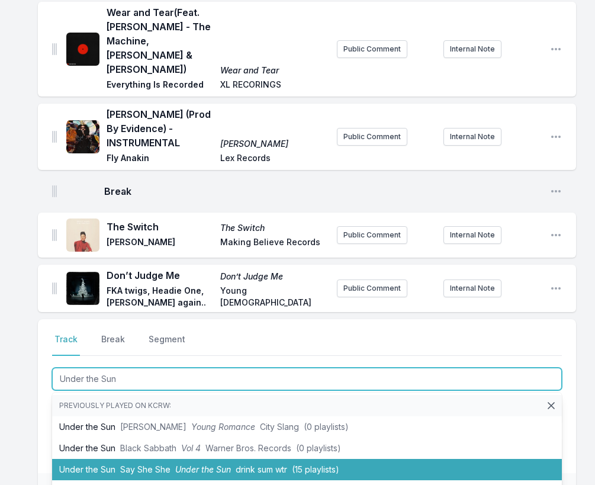
click at [157, 459] on li "Under the Sun Say She She Under the Sun drink sum wtr (15 playlists)" at bounding box center [307, 469] width 510 height 21
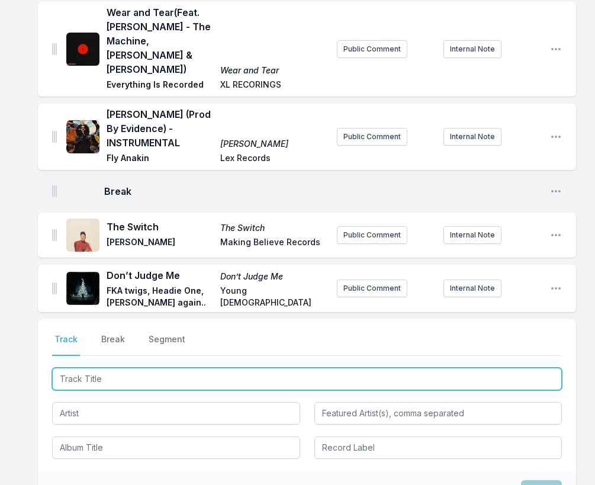
scroll to position [2023, 0]
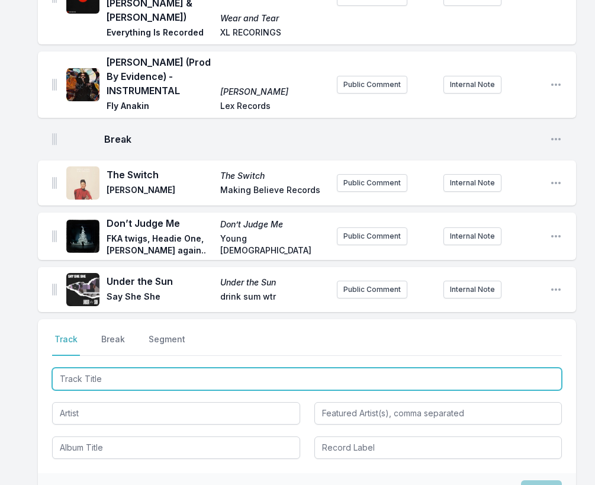
click at [500, 368] on input "Track Title" at bounding box center [307, 379] width 510 height 22
paste input "Angels & Queens"
type input "Angels & Queens"
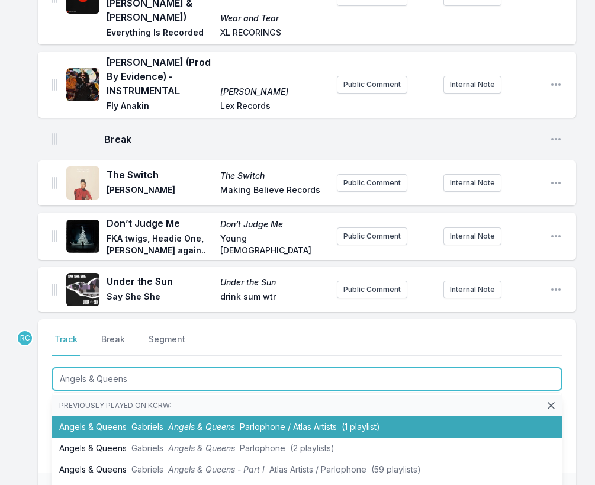
click at [131, 416] on li "Angels & Queens Gabriels Angels & Queens Parlophone / Atlas Artists (1 playlist)" at bounding box center [307, 426] width 510 height 21
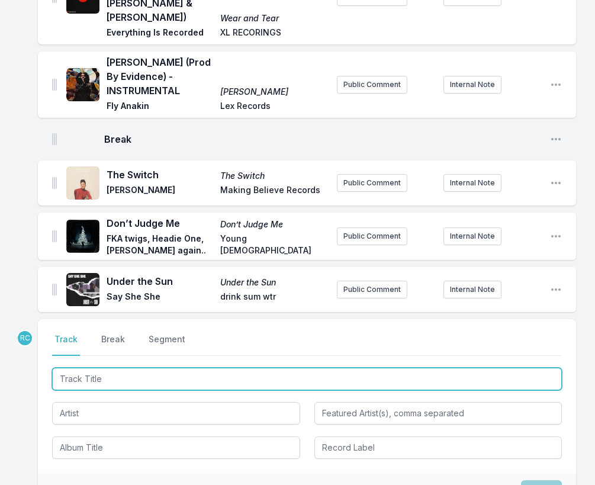
scroll to position [2075, 0]
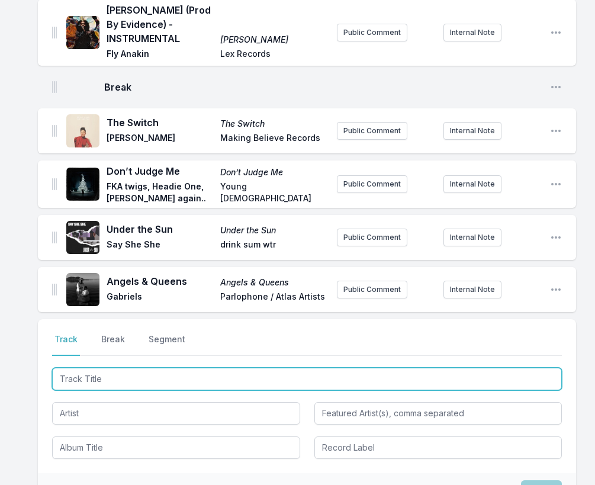
click at [485, 368] on input "Track Title" at bounding box center [307, 379] width 510 height 22
paste input "Next To Me ([PERSON_NAME] Remix)"
type input "Next To Me ([PERSON_NAME] Remix)"
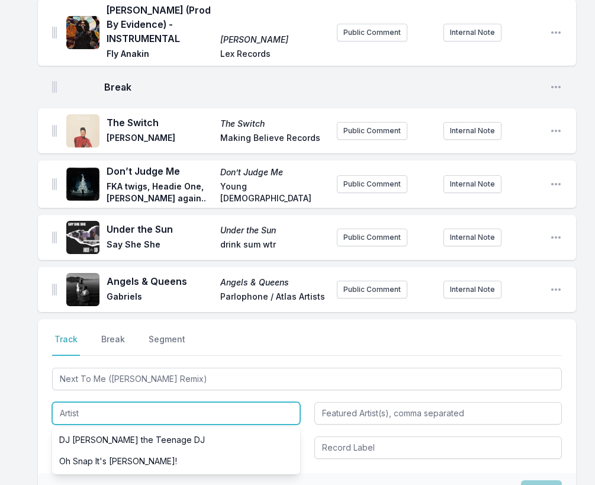
paste input "Catpack"
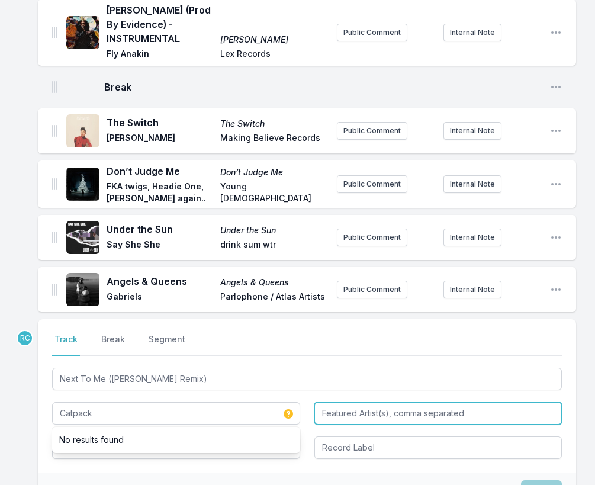
type input "Catpack"
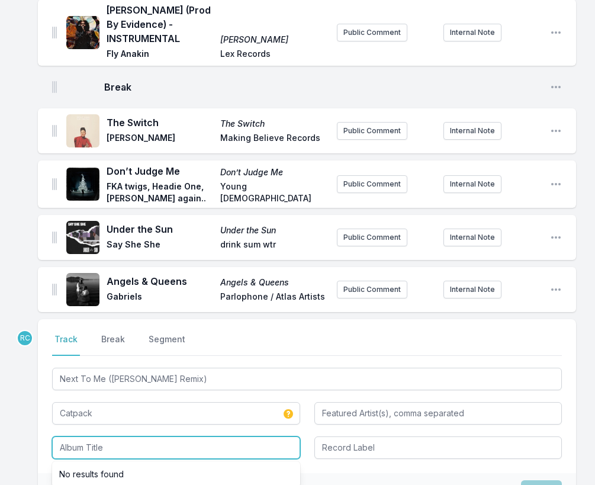
paste input "Meowmixes"
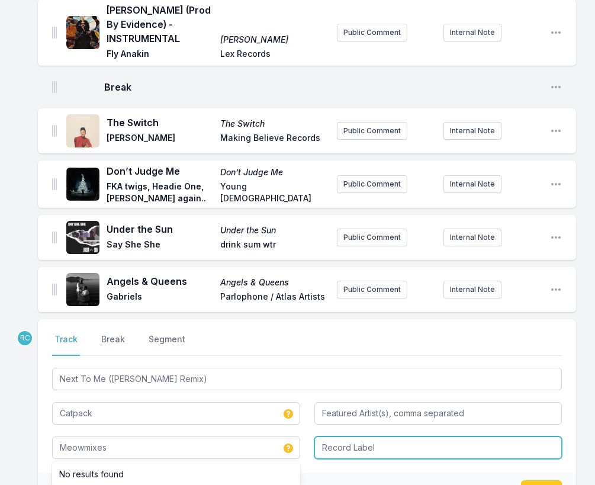
type input "Meowmixes"
type input "Tru Thoughts"
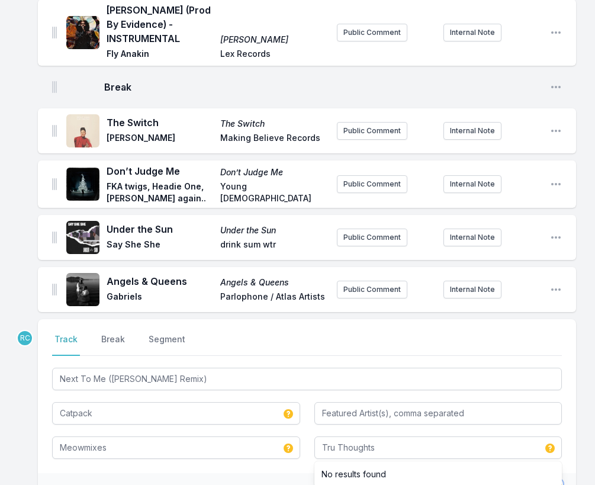
click at [543, 480] on button "Save" at bounding box center [541, 491] width 41 height 22
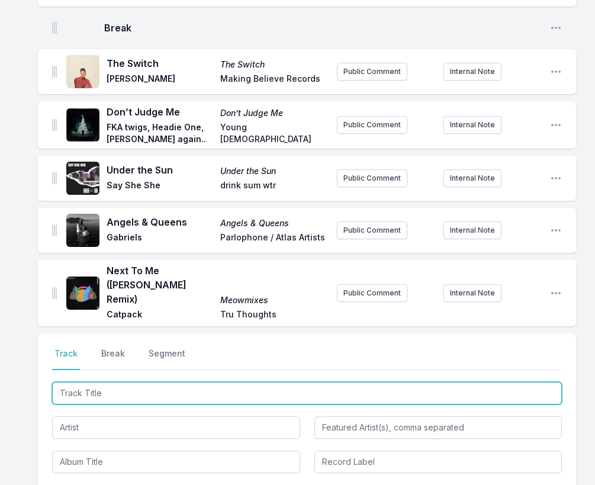
click at [507, 382] on input "Track Title" at bounding box center [307, 393] width 510 height 22
paste input "Magica feat [PERSON_NAME]"
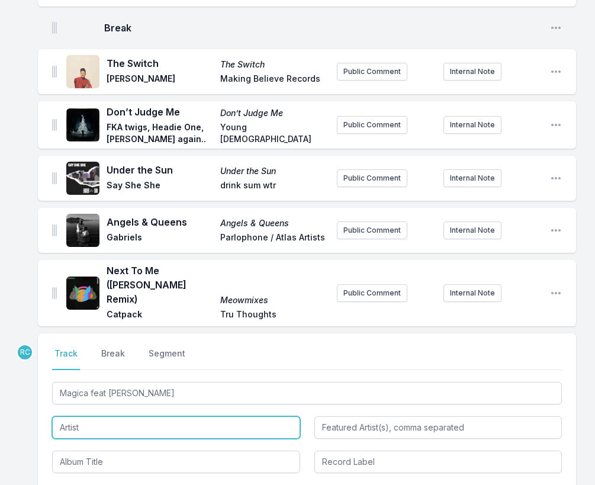
type input "Magica"
type input "Rogê"
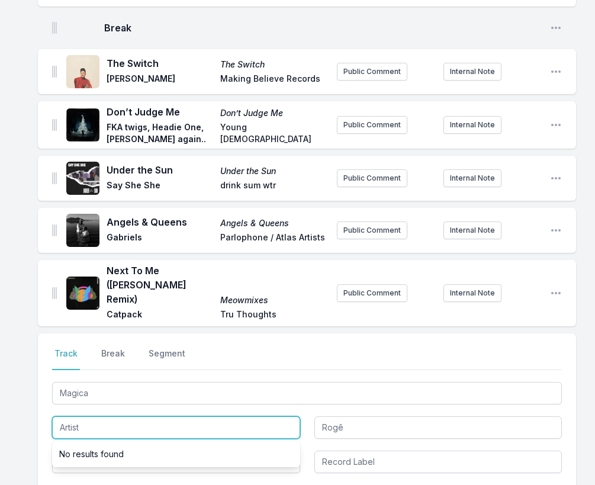
paste input "El [PERSON_NAME] Affair"
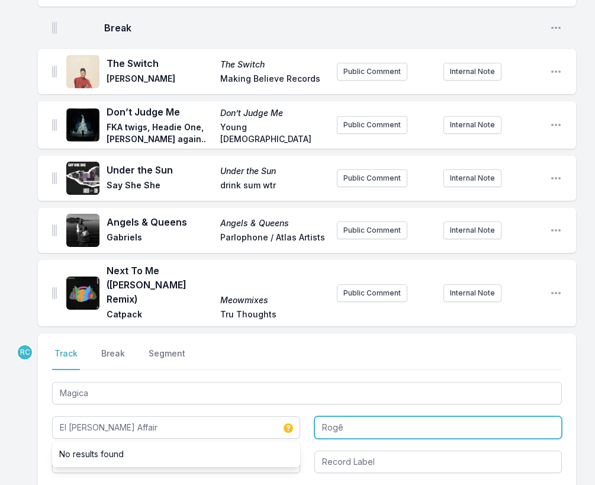
type input "El [PERSON_NAME] Affair"
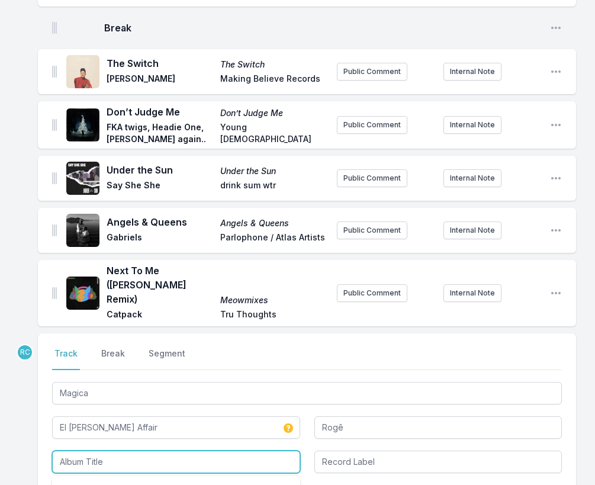
paste input "24 Hour Sports"
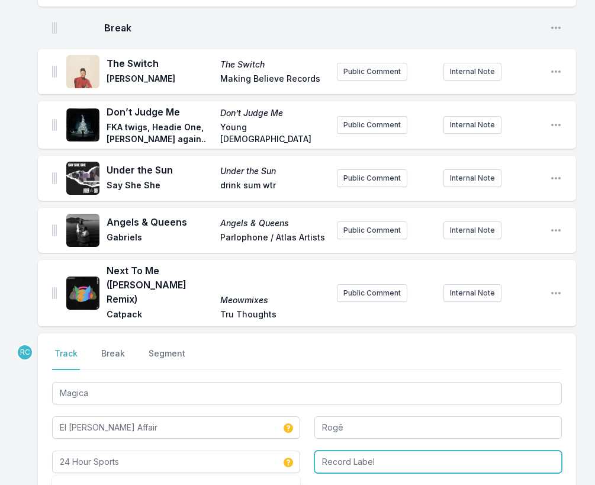
type input "24 Hour Sports"
type input "Big Crown Records"
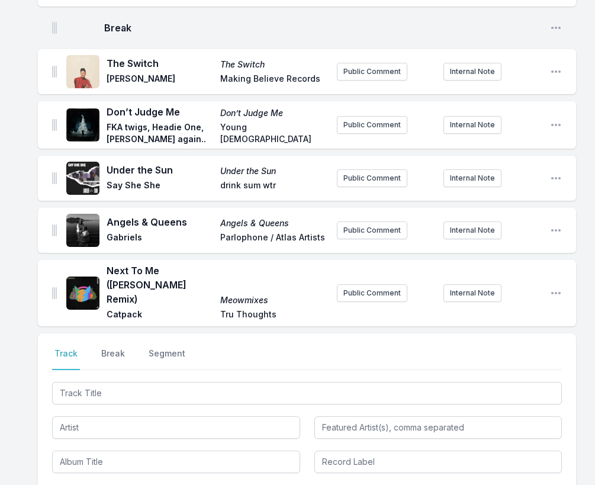
scroll to position [2186, 0]
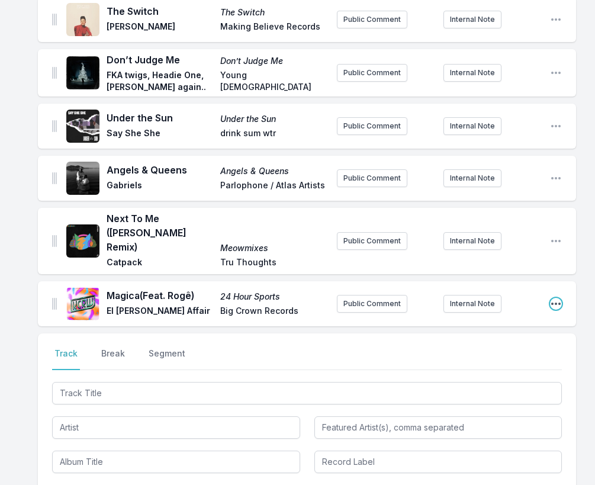
click at [558, 302] on icon "Open playlist item options" at bounding box center [555, 303] width 9 height 2
click at [491, 317] on button "Edit Track Details" at bounding box center [495, 327] width 133 height 21
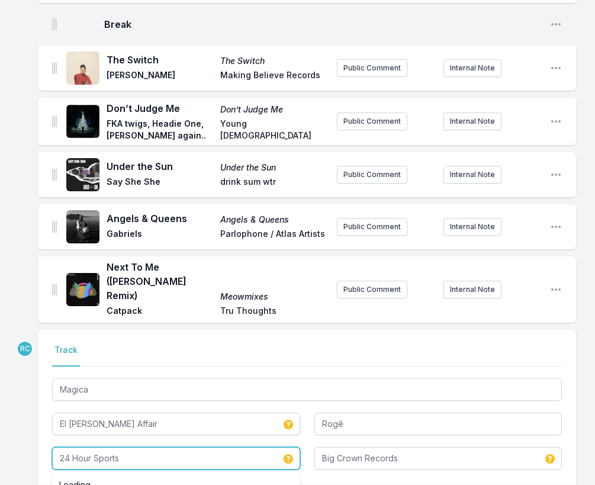
drag, startPoint x: 128, startPoint y: 388, endPoint x: 19, endPoint y: 366, distance: 111.7
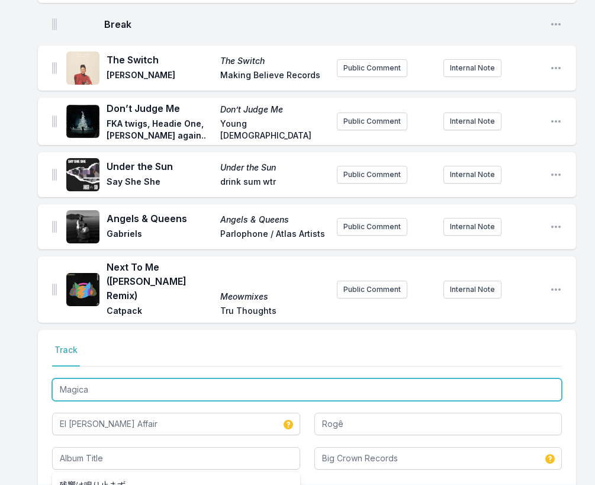
drag, startPoint x: 89, startPoint y: 316, endPoint x: 49, endPoint y: 305, distance: 42.2
click at [49, 330] on div "Select a tab Track Track Magica El [PERSON_NAME] Affair Rogê 残響は鳴り止まず Mágica ni…" at bounding box center [307, 407] width 538 height 154
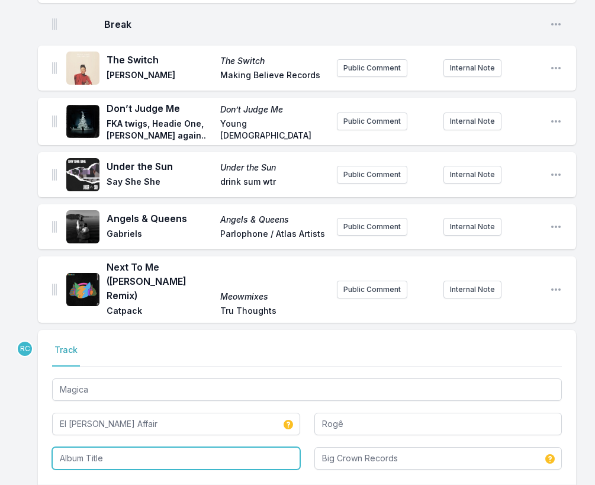
click at [85, 447] on input "Album Title" at bounding box center [176, 458] width 248 height 22
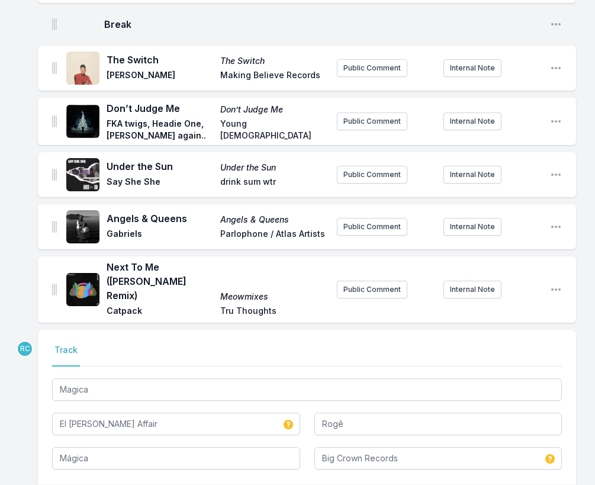
type input "24 Hour Sports"
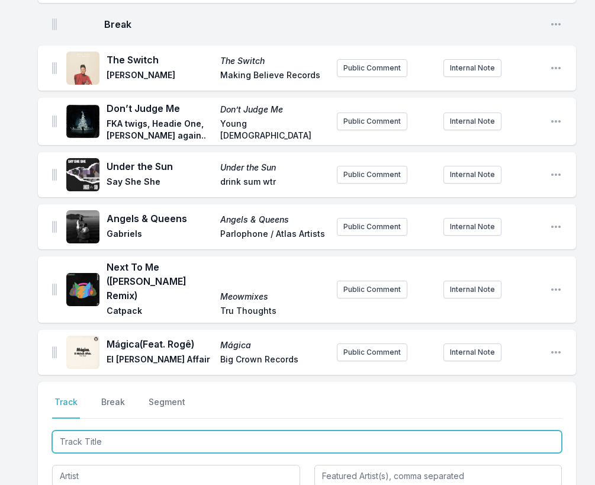
click at [474, 430] on input "Track Title" at bounding box center [307, 441] width 510 height 22
paste input "Frowning Smiles (feat. [PERSON_NAME] & [PERSON_NAME])"
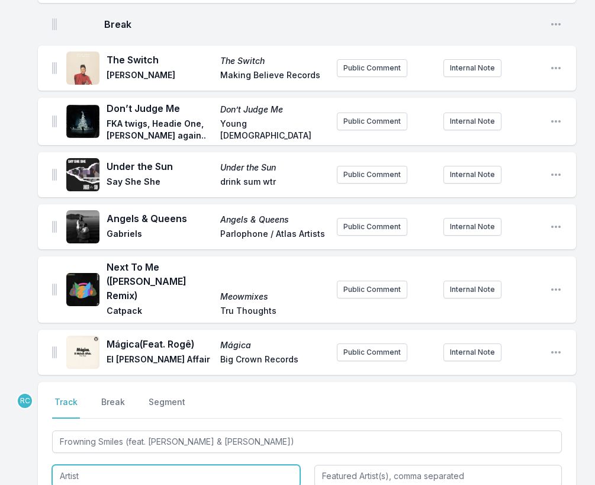
type input "Frowning Smiles"
type input "[PERSON_NAME] & [PERSON_NAME]"
paste input "[PERSON_NAME]"
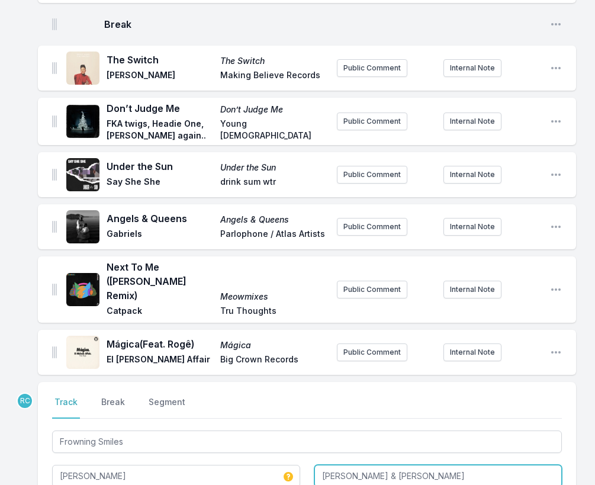
type input "[PERSON_NAME]"
paste input "Fine Tune"
type input "Fine Tune"
type input "Sounds of [PERSON_NAME]"
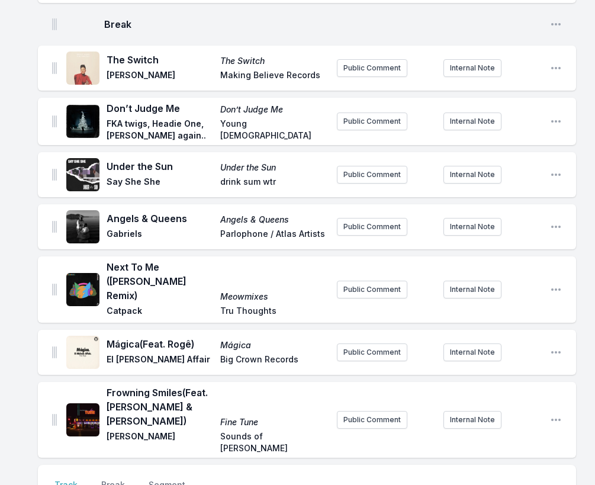
scroll to position [2211, 0]
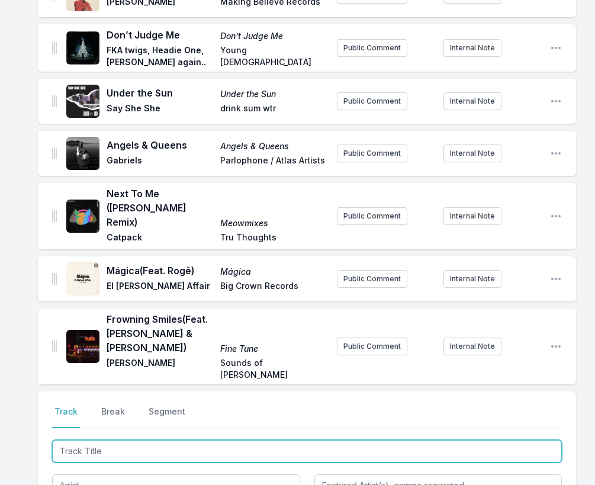
click at [492, 440] on input "Track Title" at bounding box center [307, 451] width 510 height 22
paste input "DARKNESS"
type input "DARKNESS"
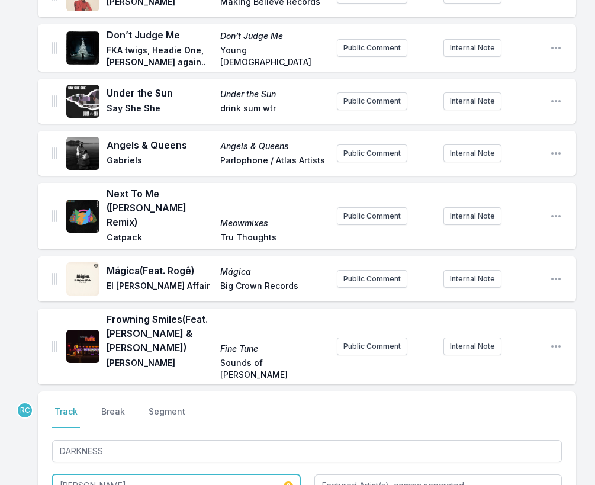
type input "j"
type input "[PERSON_NAME] Rocc"
paste input "FRESH BEATS WITHOUT RA"
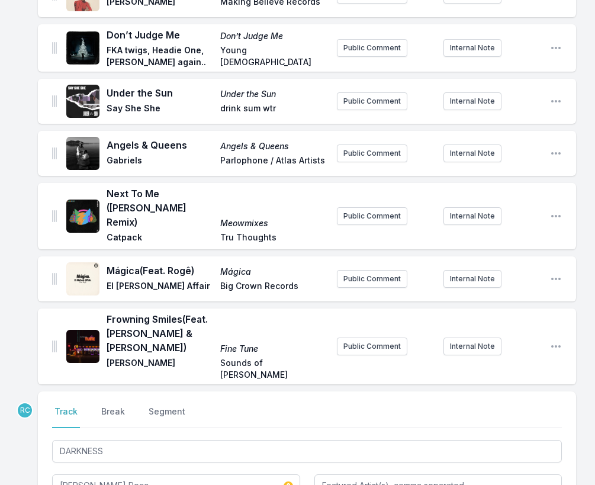
type input "FRESH BEATS WITHOUT RAPS"
type input "`"
type input "Self Released"
click at [369, 474] on input "Featured Artist(s), comma separated" at bounding box center [438, 485] width 248 height 22
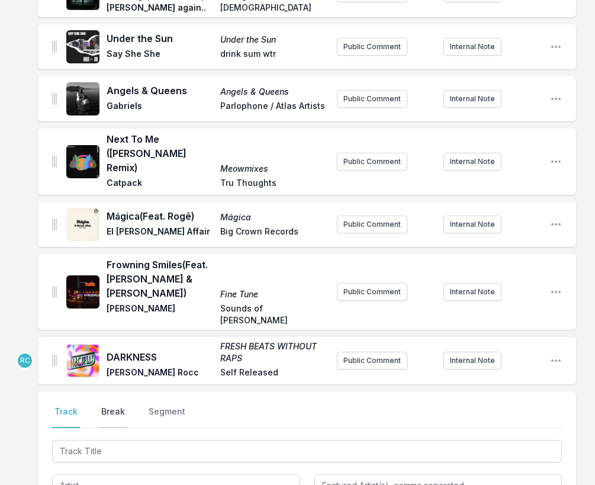
click at [108, 405] on button "Break" at bounding box center [113, 416] width 28 height 22
click at [541, 473] on button "Save" at bounding box center [541, 484] width 41 height 22
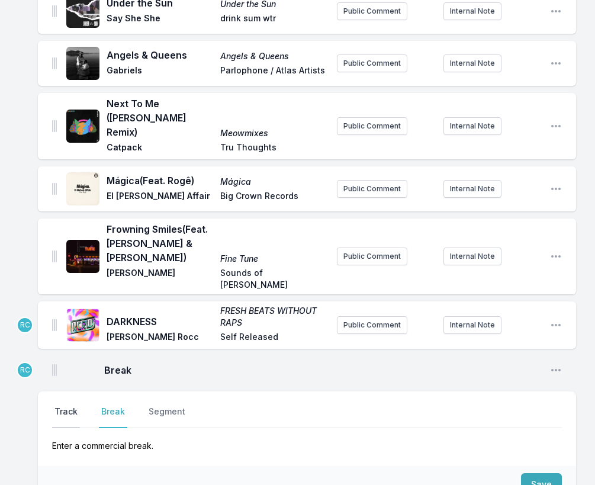
click at [72, 405] on button "Track" at bounding box center [66, 416] width 28 height 22
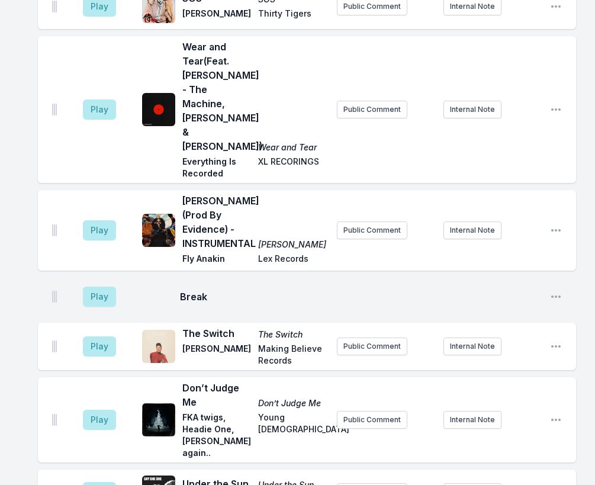
scroll to position [2294, 0]
